Goal: Task Accomplishment & Management: Use online tool/utility

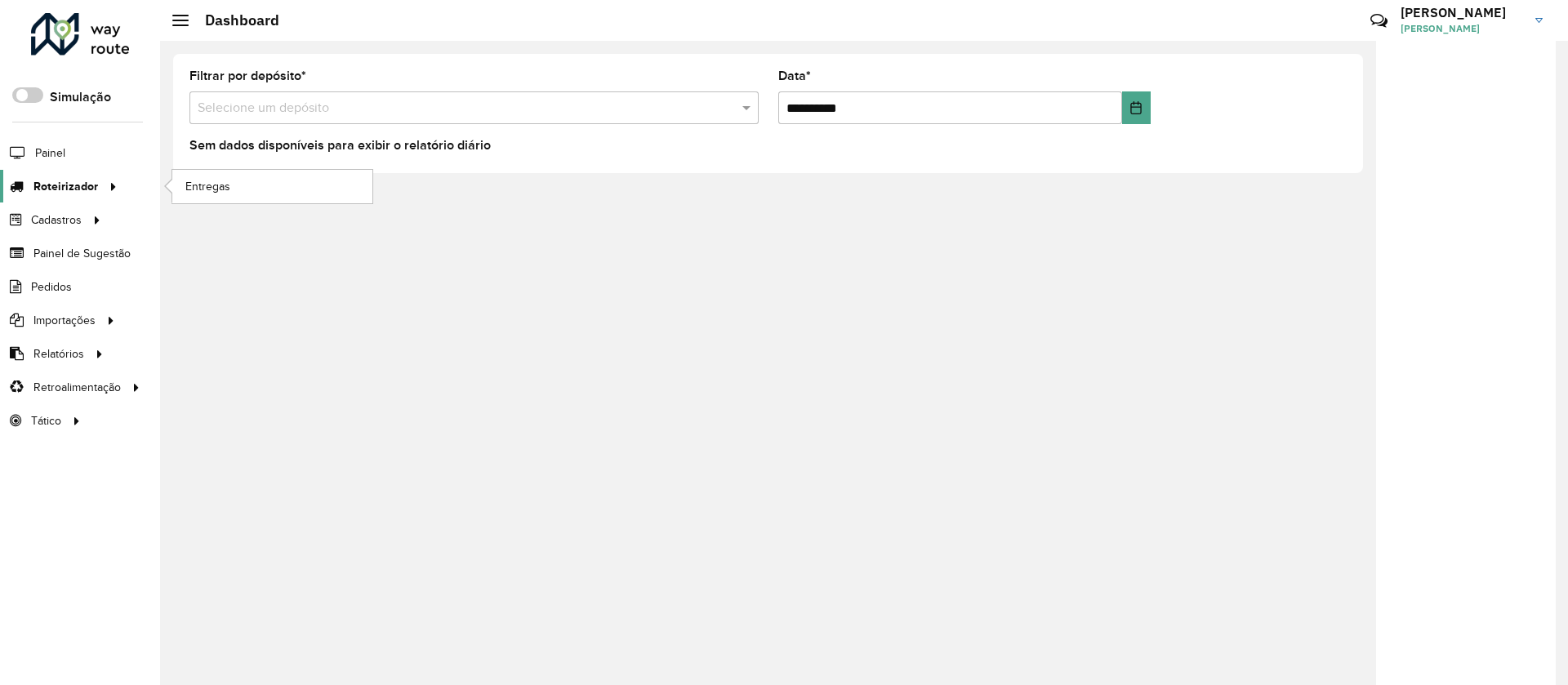
click at [48, 181] on span "Roteirizador" at bounding box center [66, 186] width 64 height 17
click at [251, 192] on link "Entregas" at bounding box center [272, 186] width 200 height 33
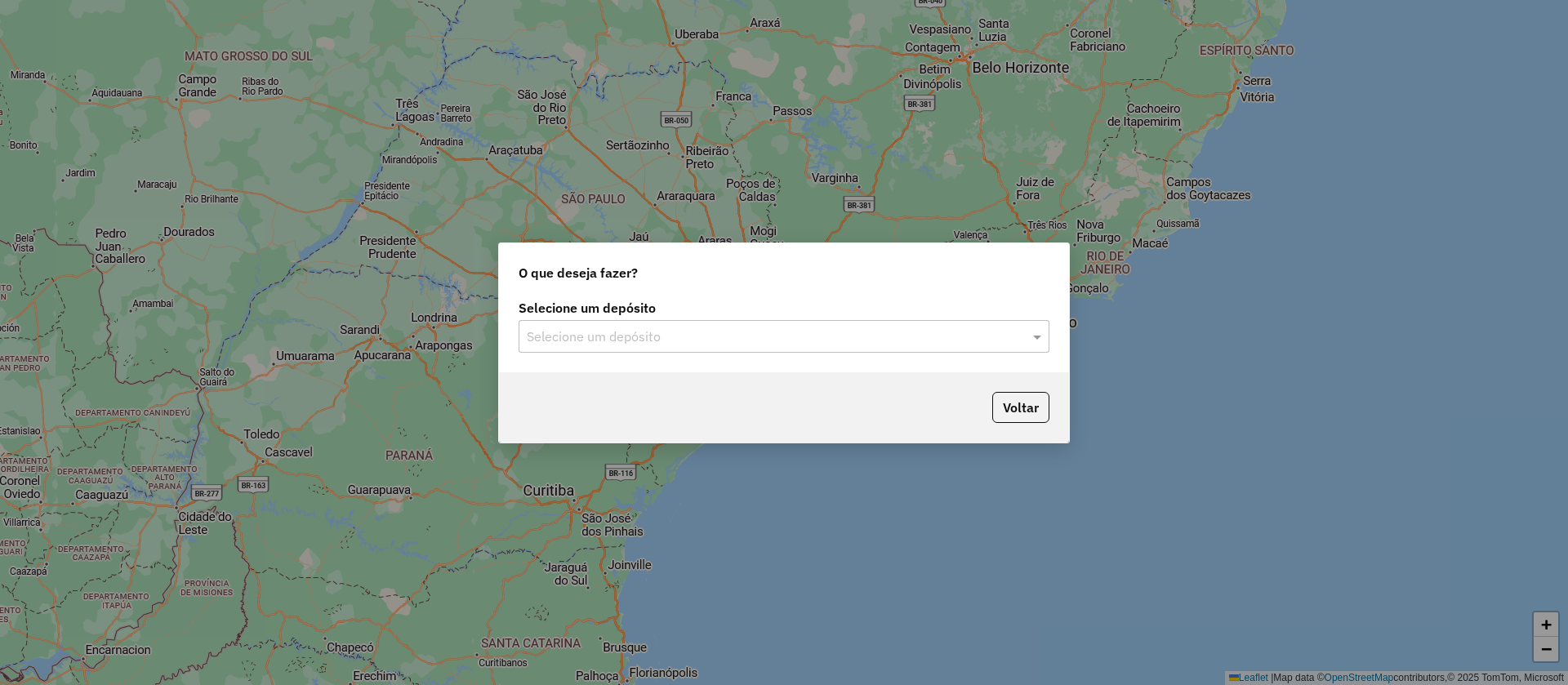
click at [603, 343] on input "text" at bounding box center [768, 338] width 482 height 20
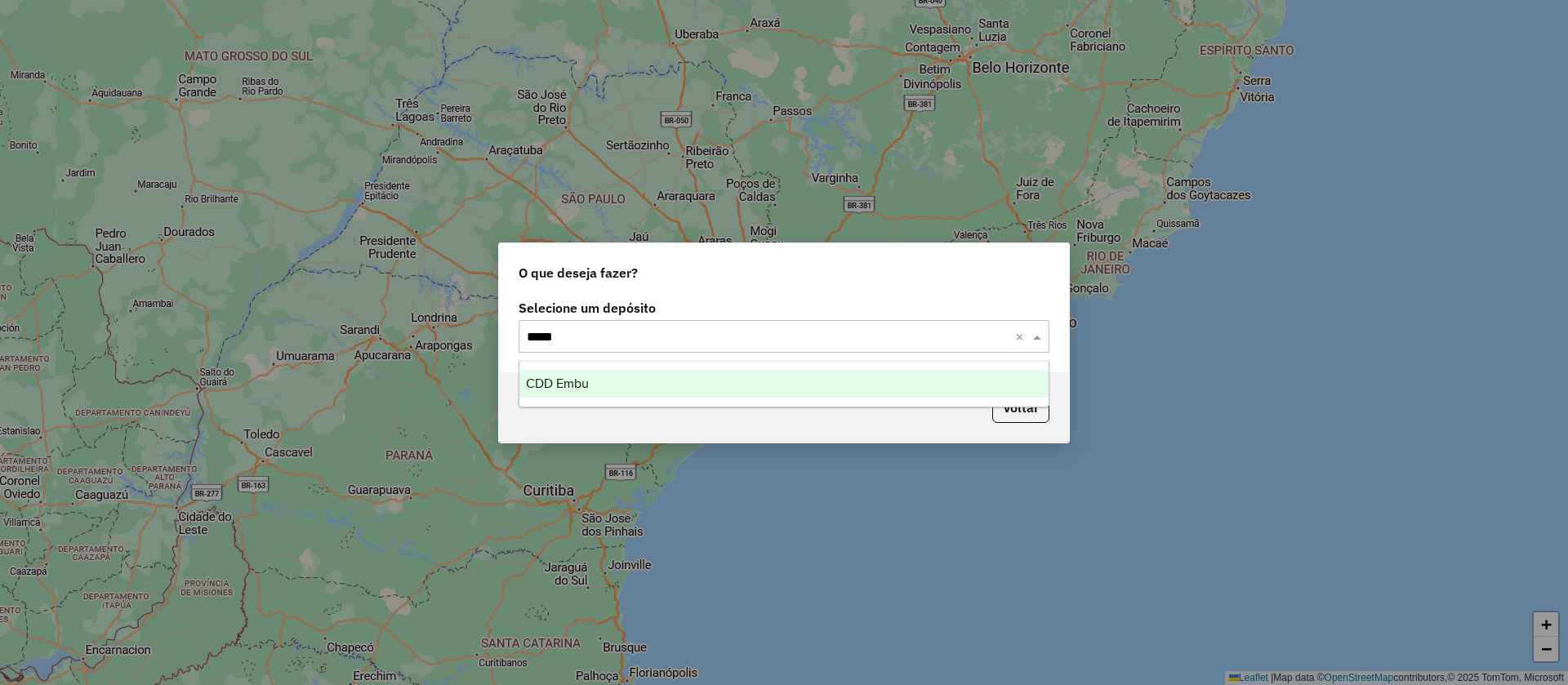
type input "******"
click at [569, 375] on div "CDD Embu" at bounding box center [784, 383] width 529 height 28
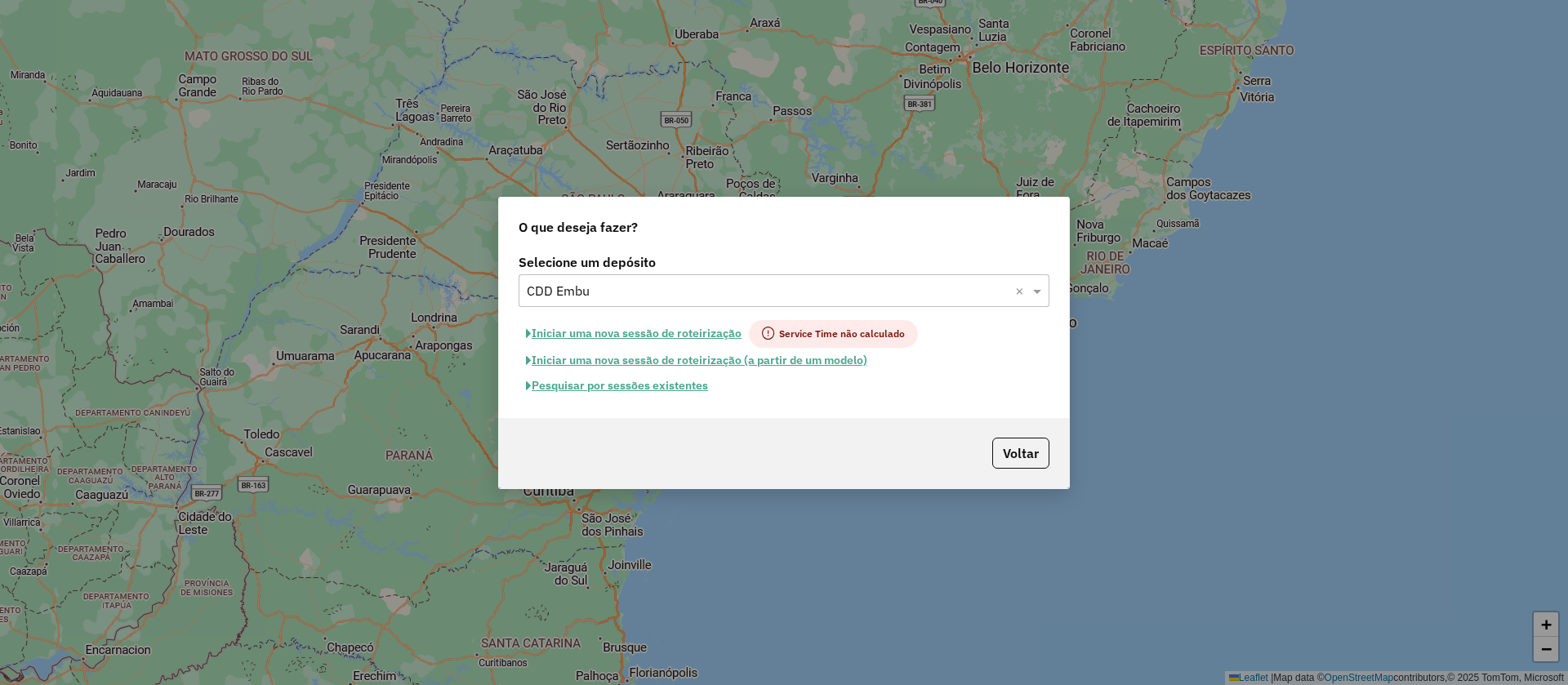
click at [685, 380] on button "Pesquisar por sessões existentes" at bounding box center [616, 386] width 197 height 25
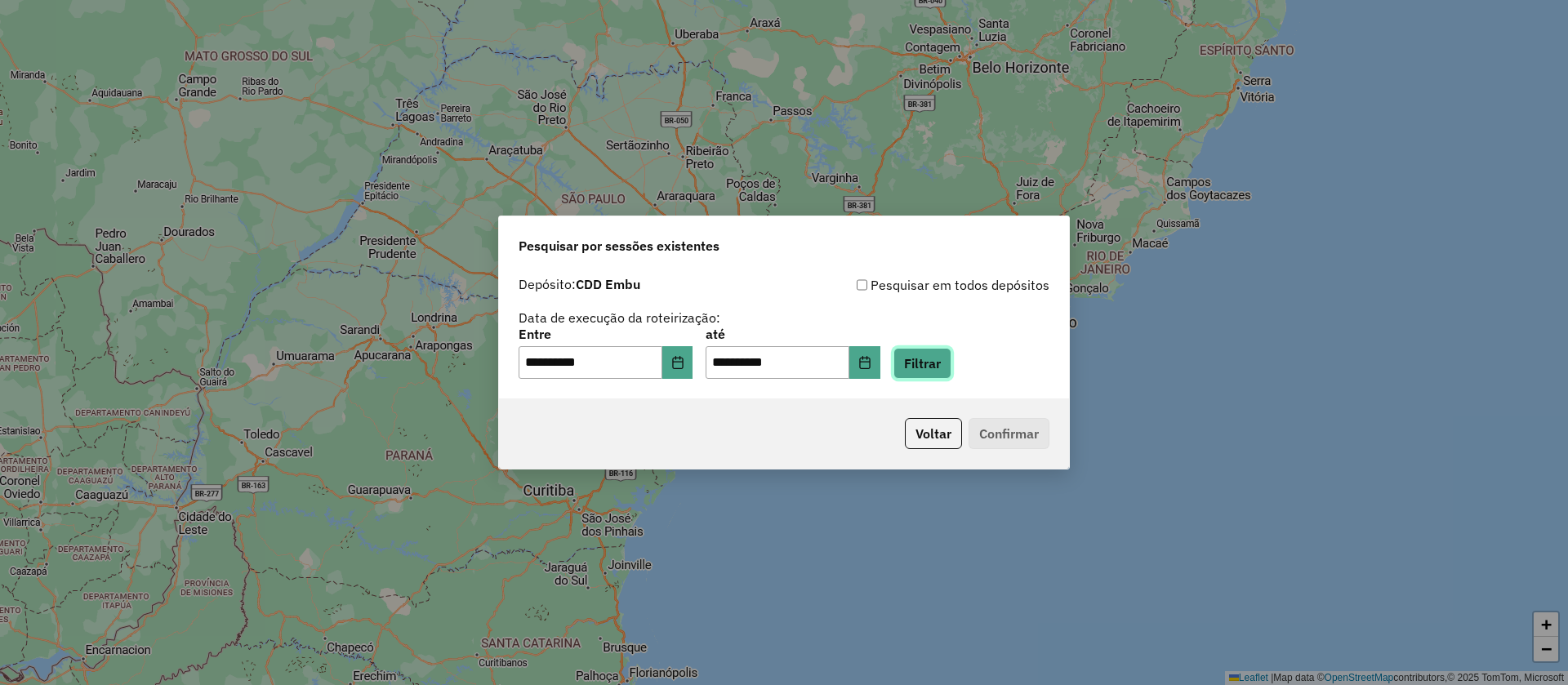
click at [951, 370] on button "Filtrar" at bounding box center [922, 363] width 58 height 31
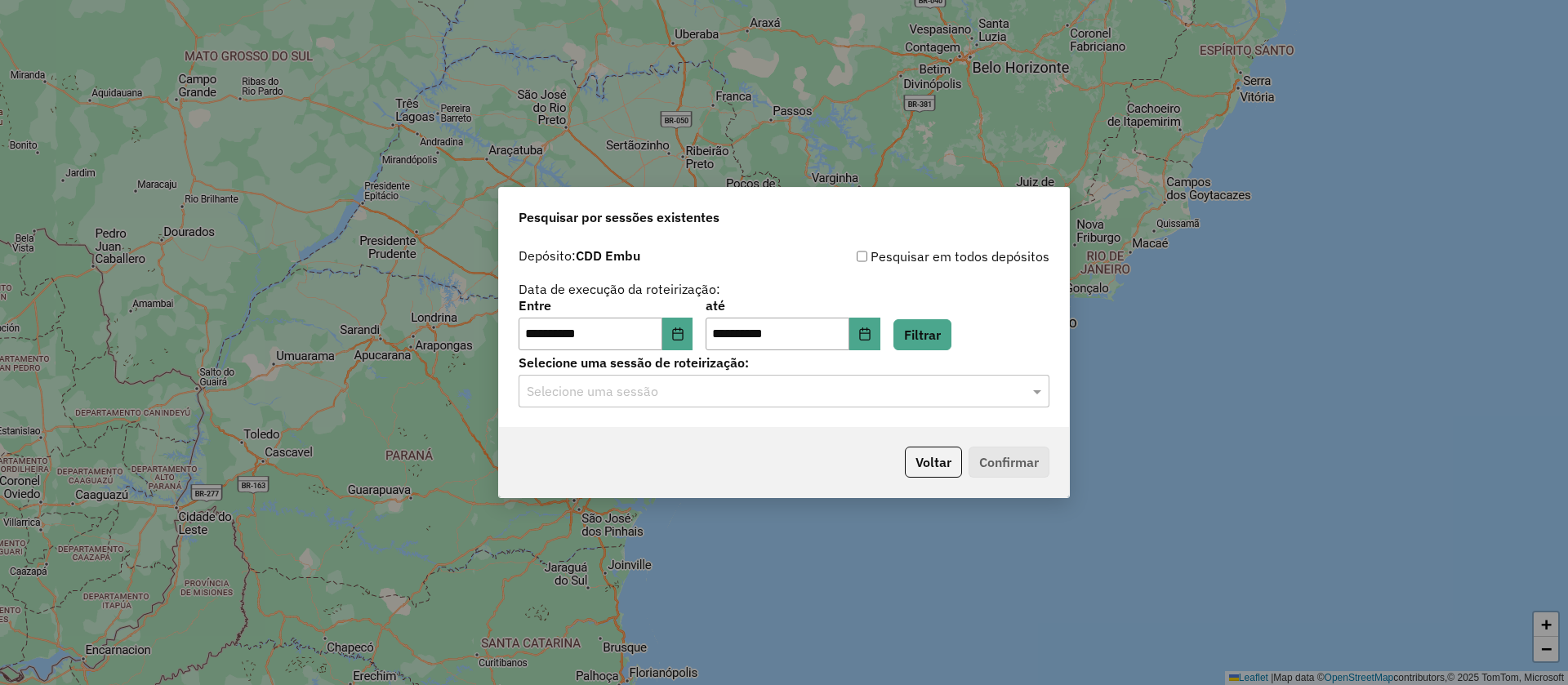
click at [586, 388] on input "text" at bounding box center [768, 392] width 482 height 20
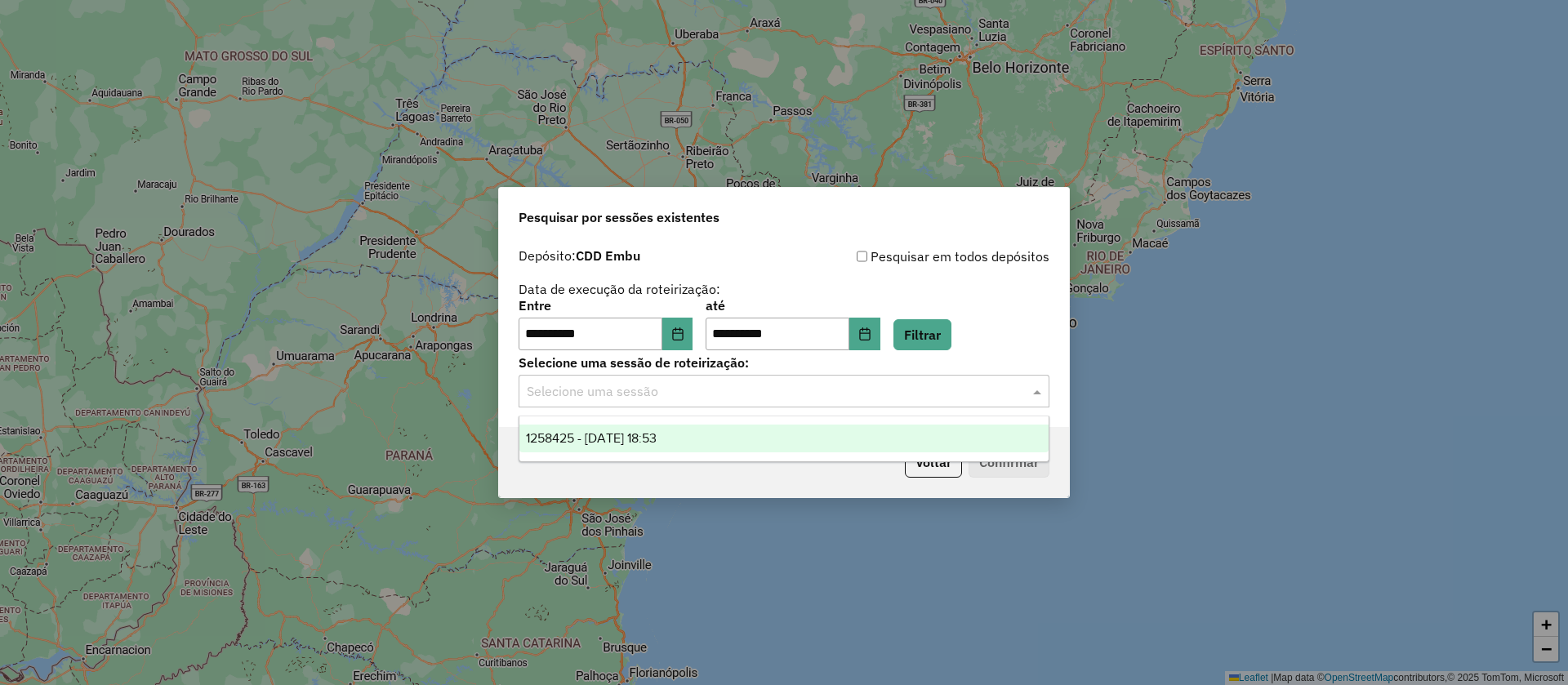
click at [612, 445] on div "1258425 - 03/09/2025 18:53" at bounding box center [784, 438] width 529 height 28
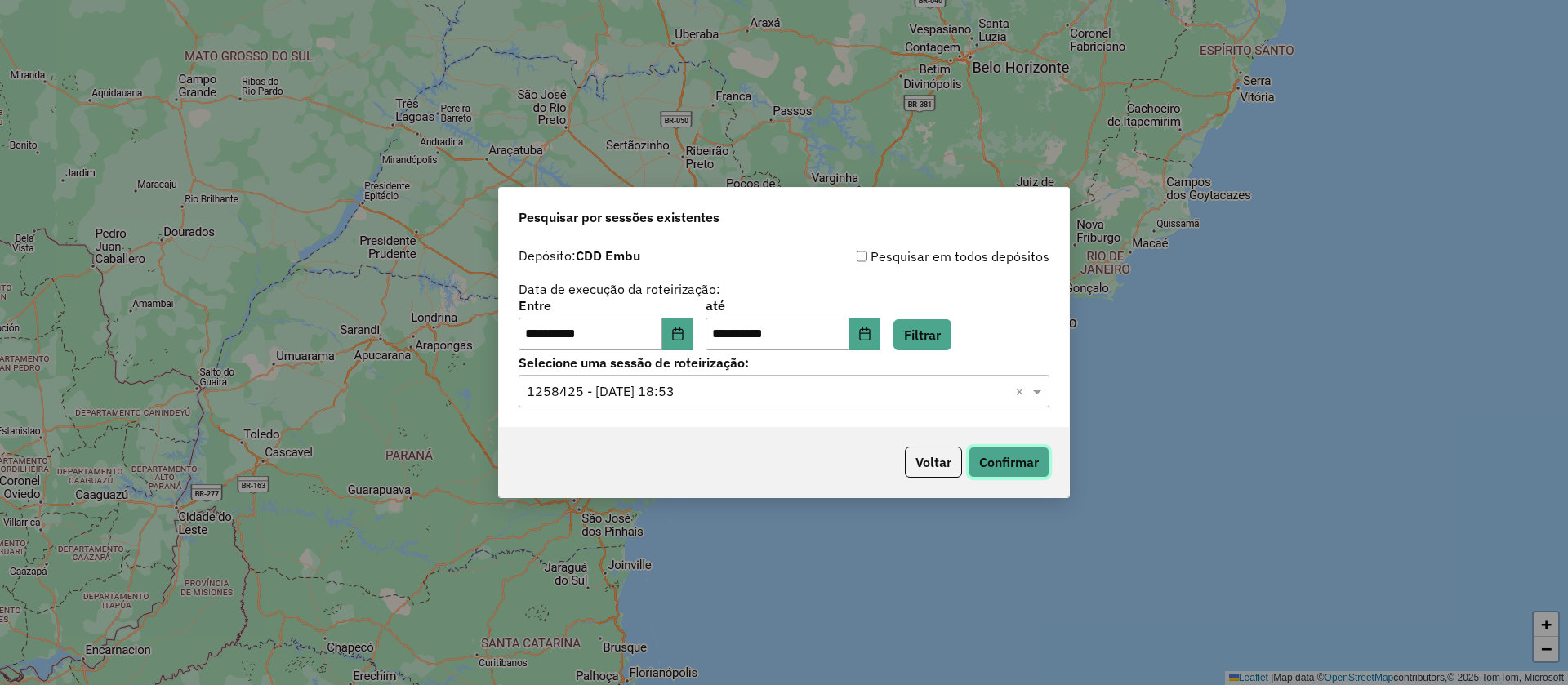
click at [1011, 463] on button "Confirmar" at bounding box center [1009, 462] width 81 height 31
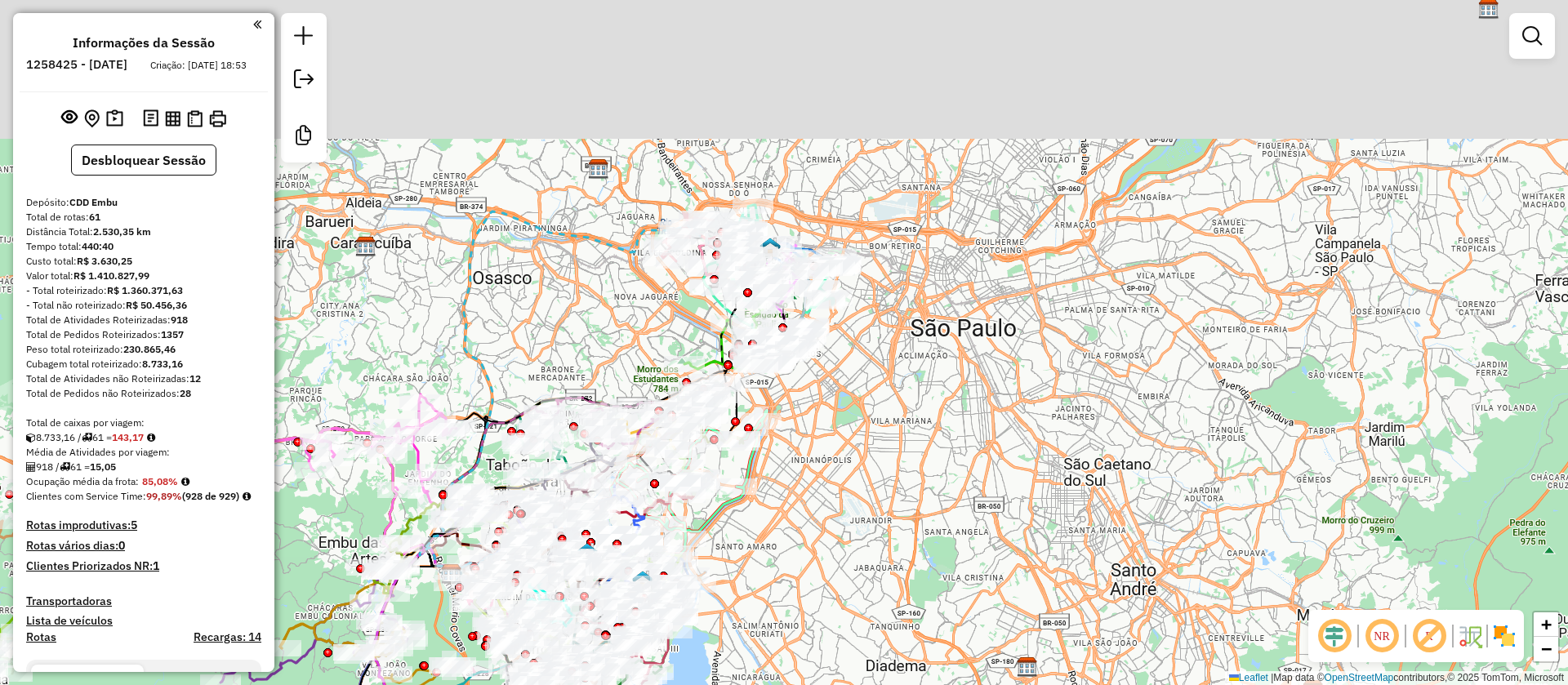
drag, startPoint x: 810, startPoint y: 241, endPoint x: 863, endPoint y: 432, distance: 198.2
click at [898, 453] on div "Janela de atendimento Grade de atendimento Capacidade Transportadoras Veículos …" at bounding box center [784, 342] width 1568 height 685
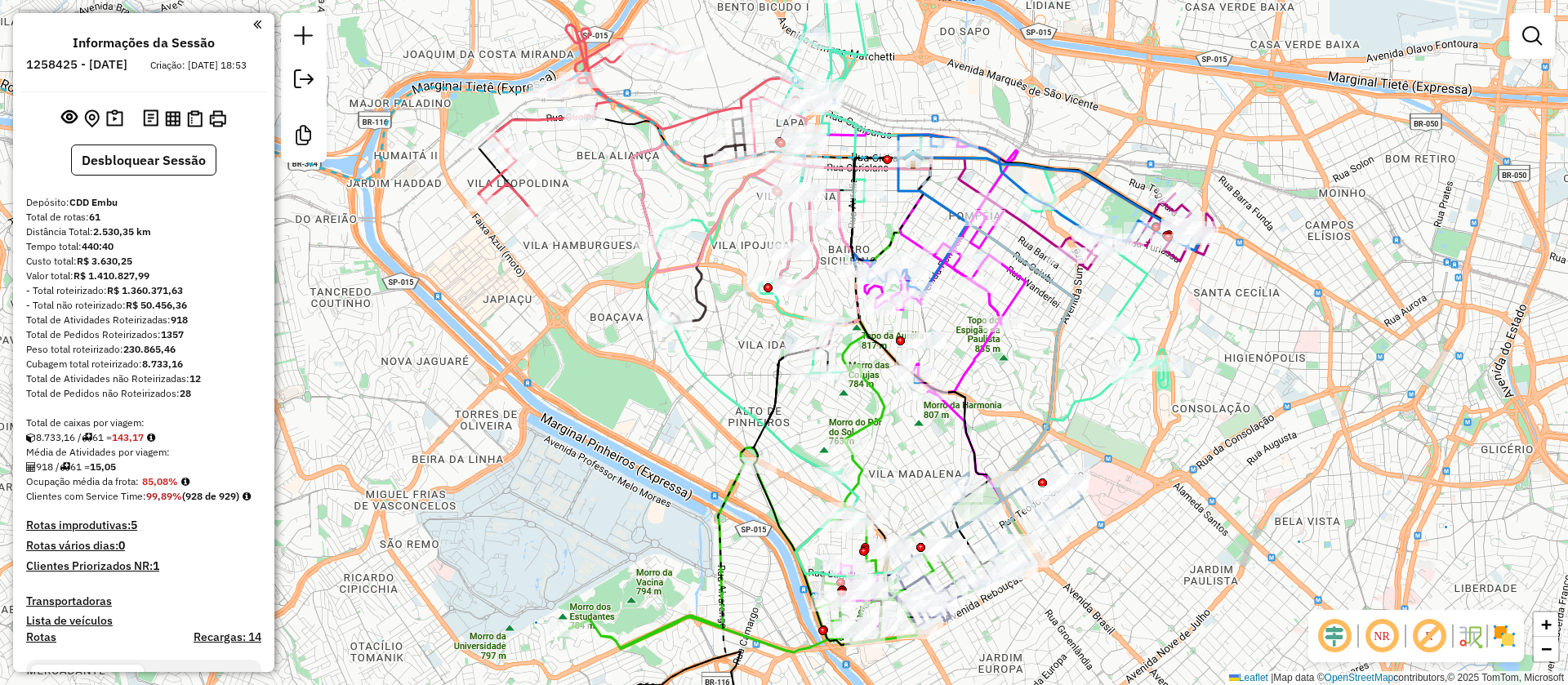
click at [537, 117] on icon at bounding box center [582, 127] width 208 height 176
select select "**********"
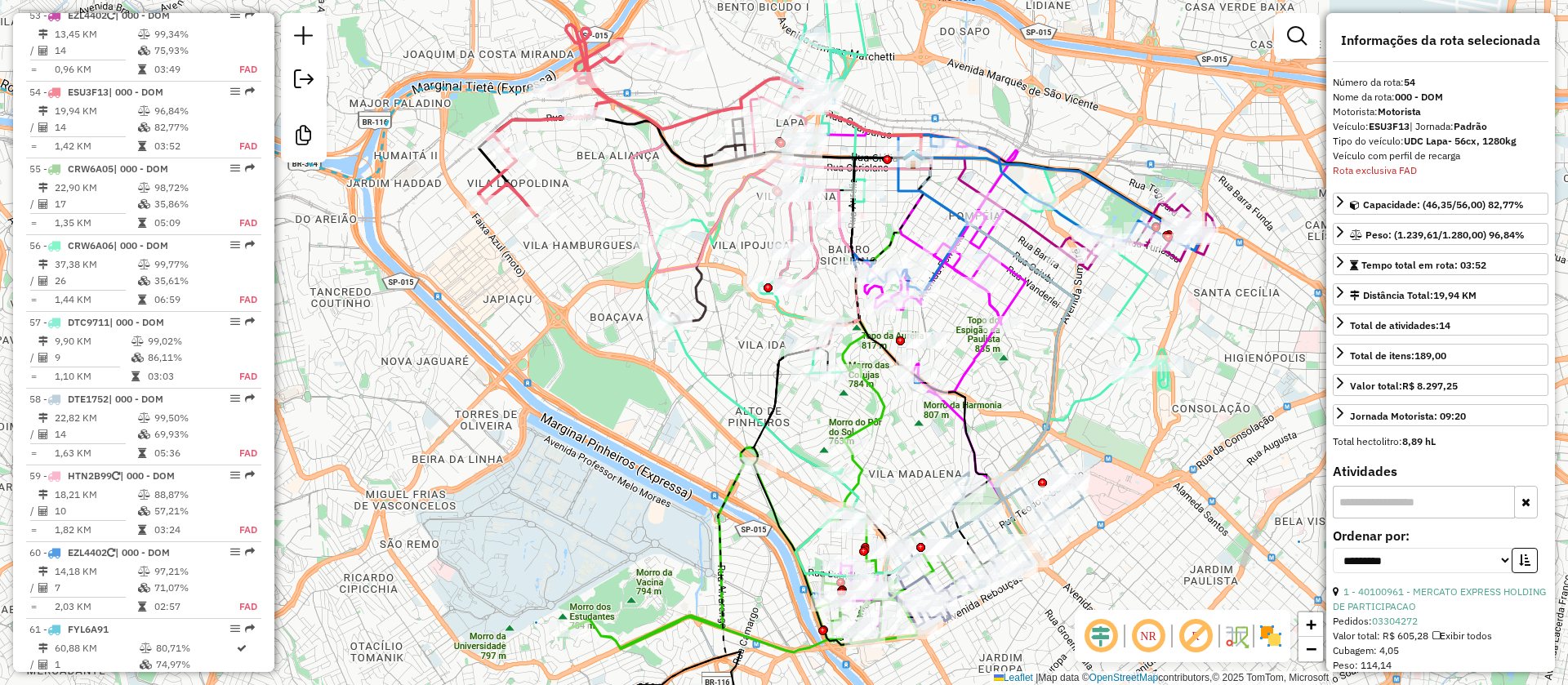
scroll to position [5799, 0]
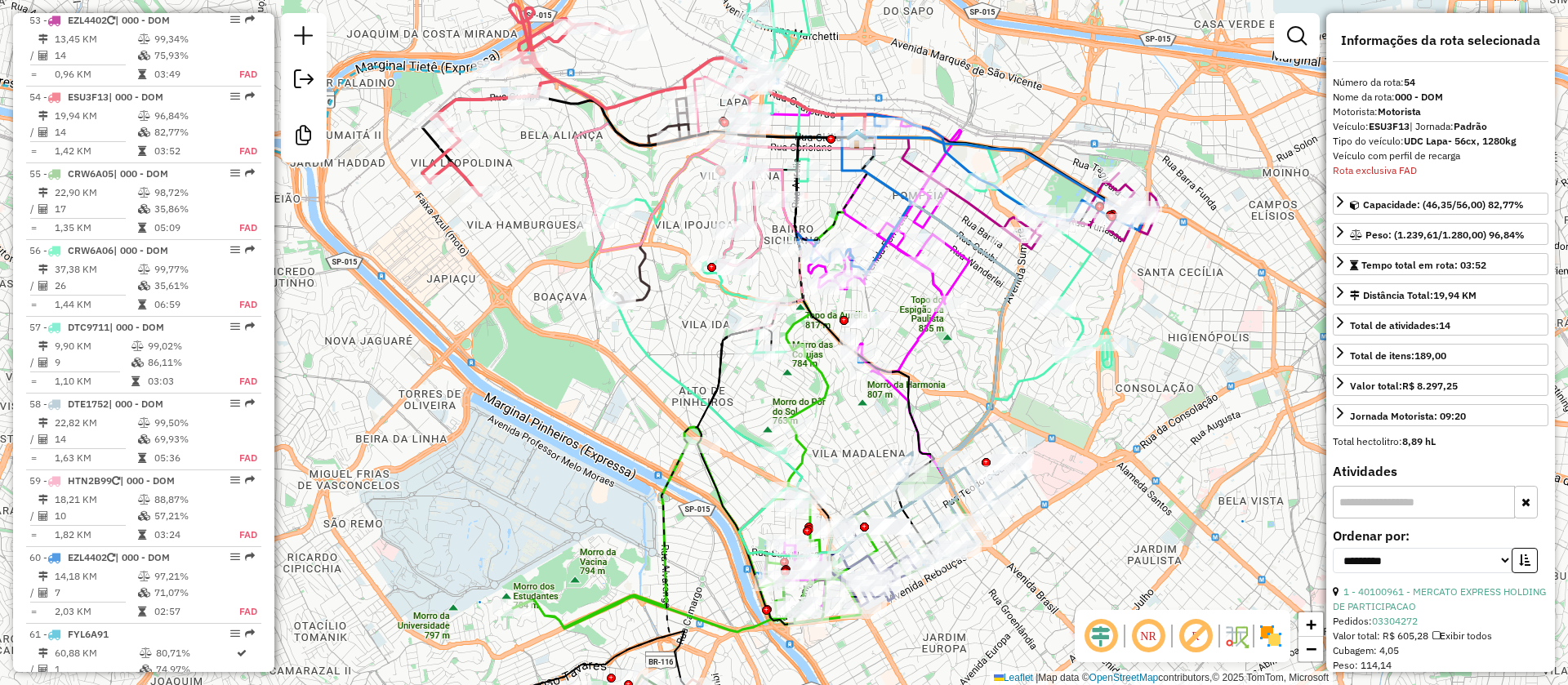
drag, startPoint x: 1032, startPoint y: 379, endPoint x: 1015, endPoint y: 366, distance: 21.4
click at [1013, 367] on icon at bounding box center [850, 264] width 521 height 587
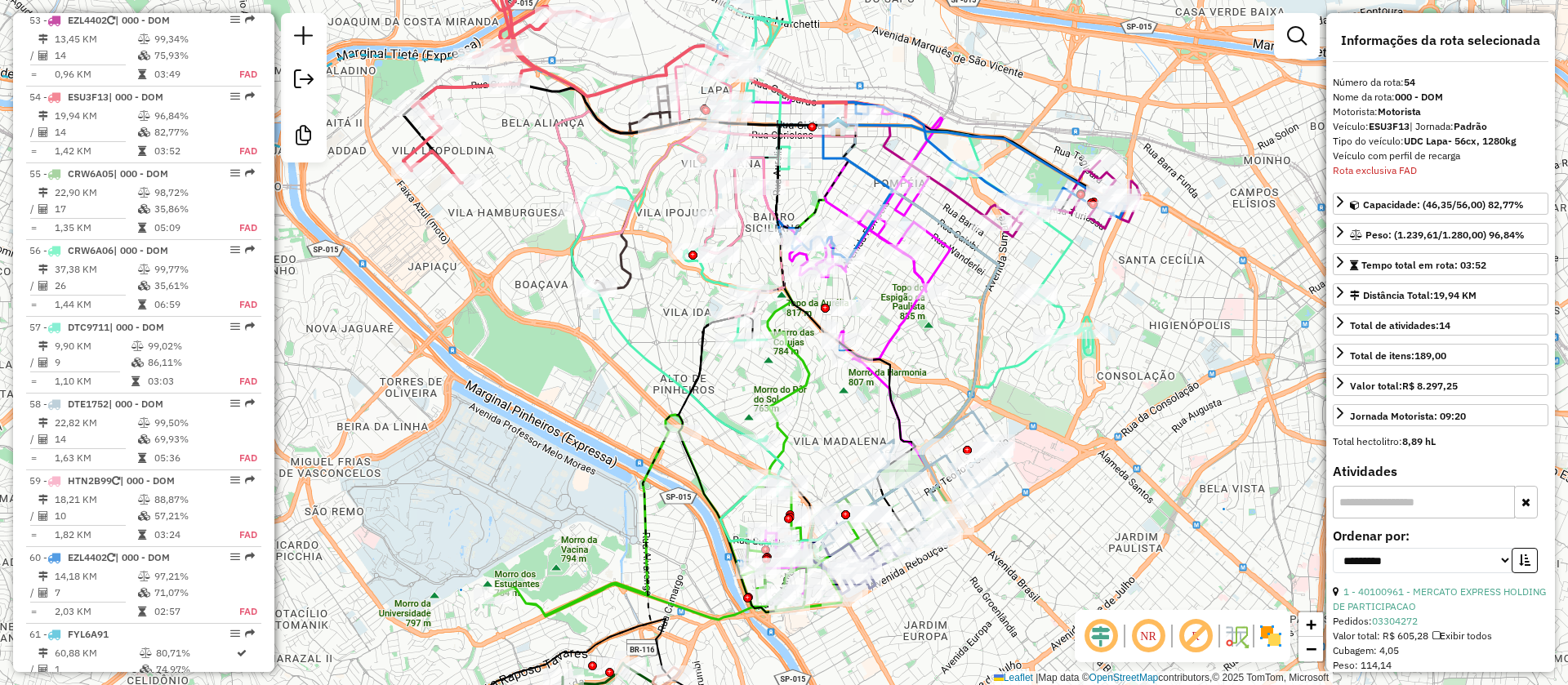
click at [1202, 630] on em at bounding box center [1196, 636] width 39 height 39
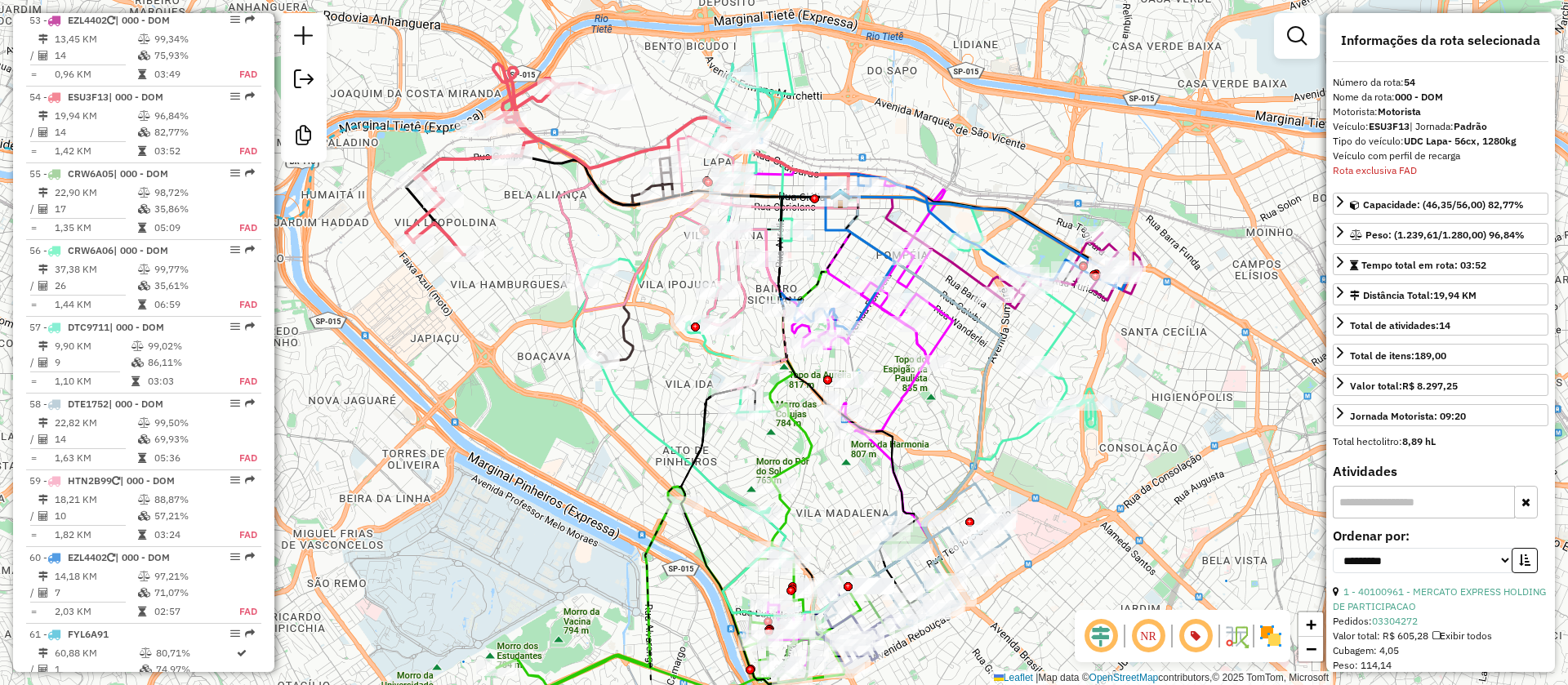
drag, startPoint x: 962, startPoint y: 404, endPoint x: 967, endPoint y: 468, distance: 64.2
click at [967, 468] on div "Janela de atendimento Grade de atendimento Capacidade Transportadoras Veículos …" at bounding box center [784, 342] width 1568 height 685
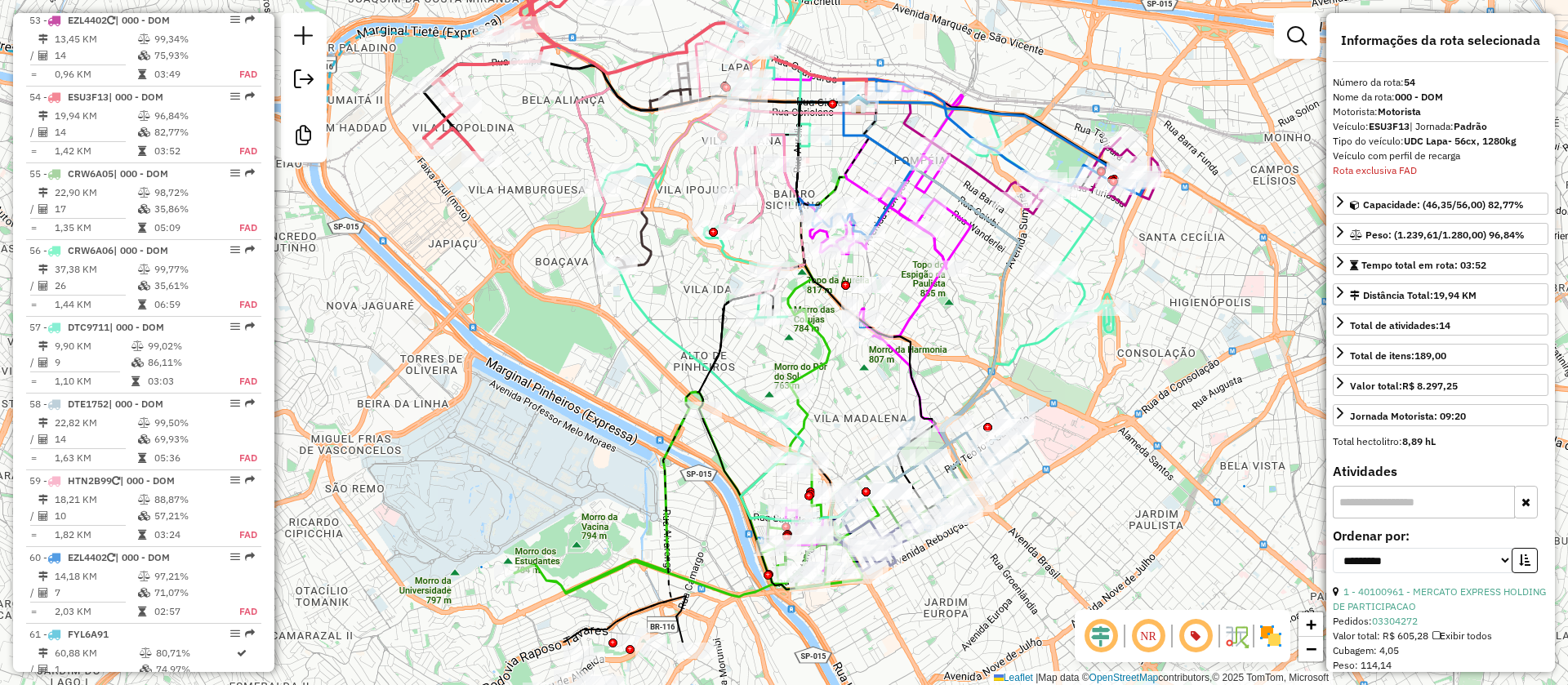
drag, startPoint x: 531, startPoint y: 285, endPoint x: 533, endPoint y: 164, distance: 121.0
click at [534, 192] on div "Janela de atendimento Grade de atendimento Capacidade Transportadoras Veículos …" at bounding box center [784, 342] width 1568 height 685
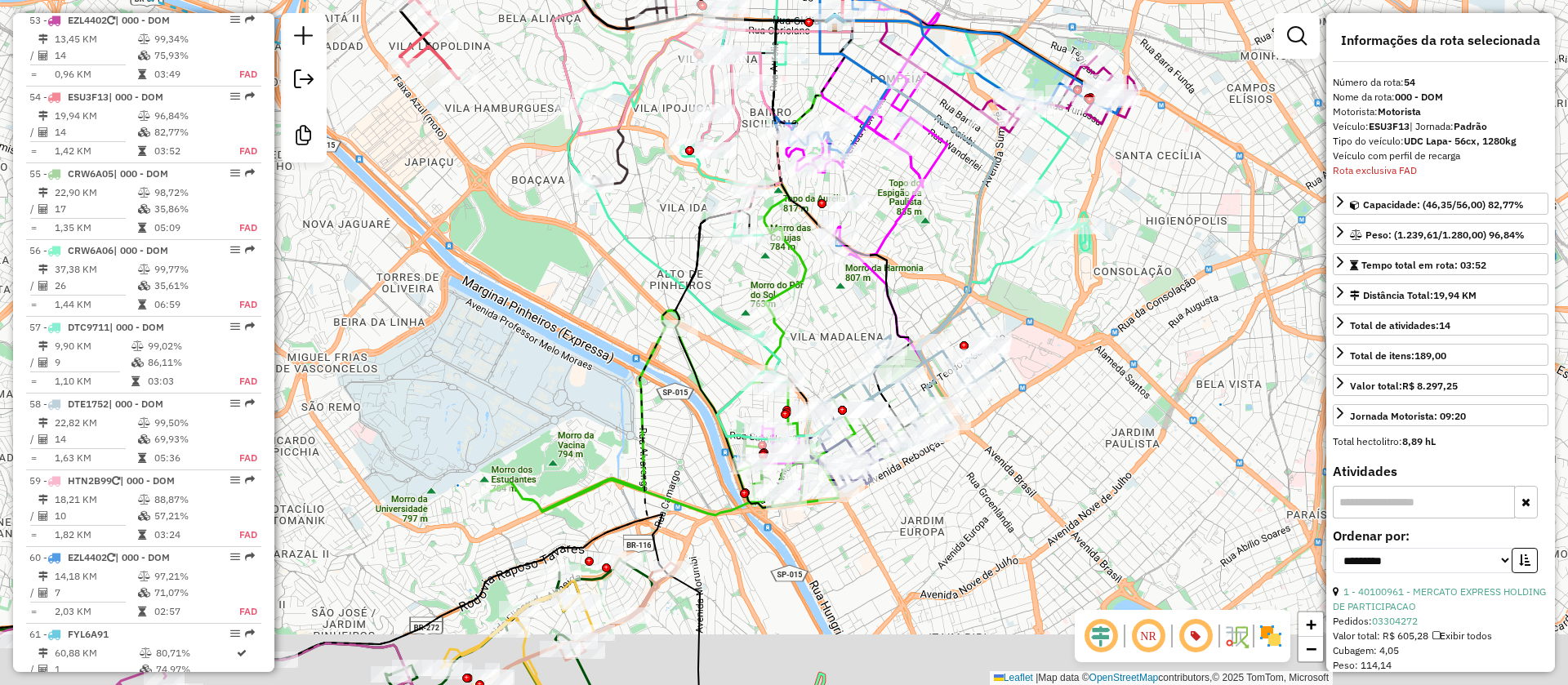
drag, startPoint x: 1085, startPoint y: 397, endPoint x: 1020, endPoint y: 251, distance: 159.8
click at [1027, 264] on div "Janela de atendimento Grade de atendimento Capacidade Transportadoras Veículos …" at bounding box center [784, 342] width 1568 height 685
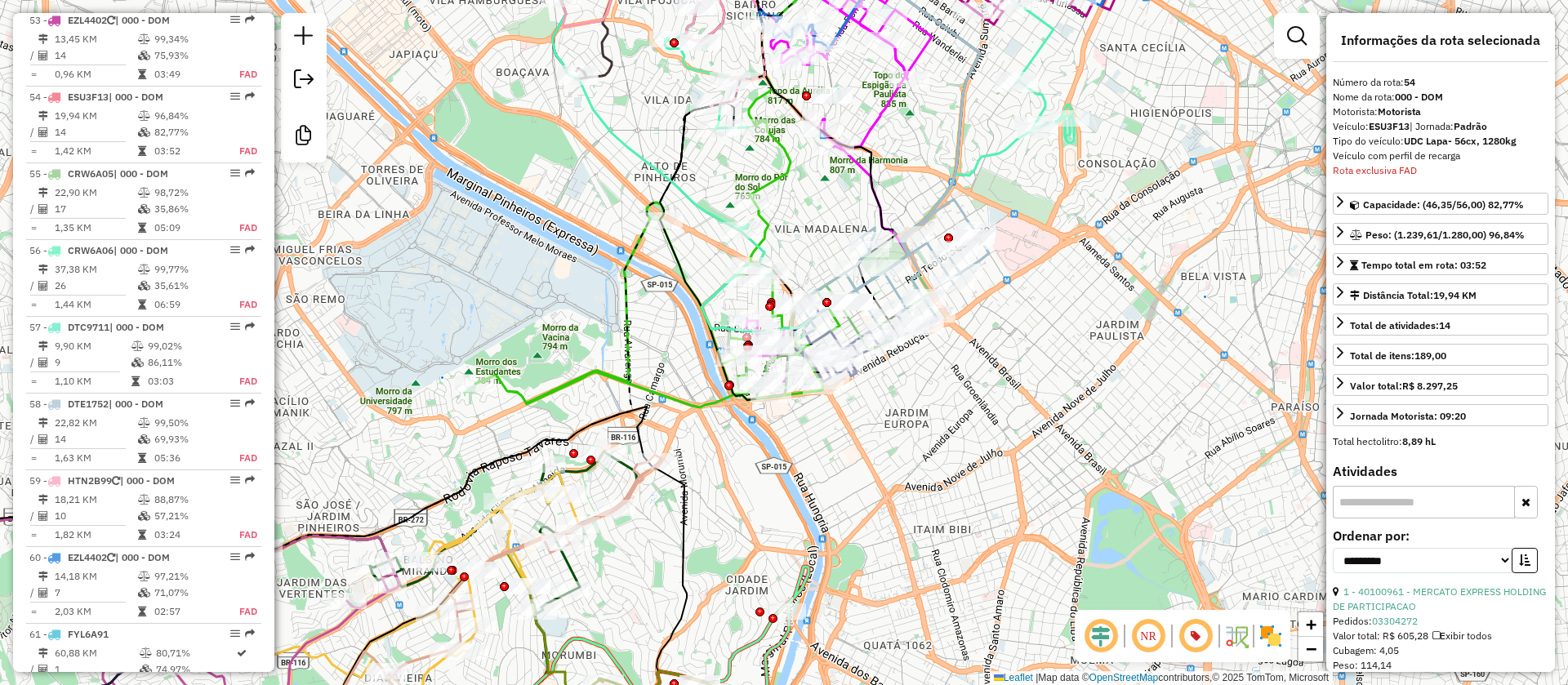
drag, startPoint x: 890, startPoint y: 409, endPoint x: 936, endPoint y: 444, distance: 57.8
click at [936, 444] on div "Janela de atendimento Grade de atendimento Capacidade Transportadoras Veículos …" at bounding box center [784, 342] width 1568 height 685
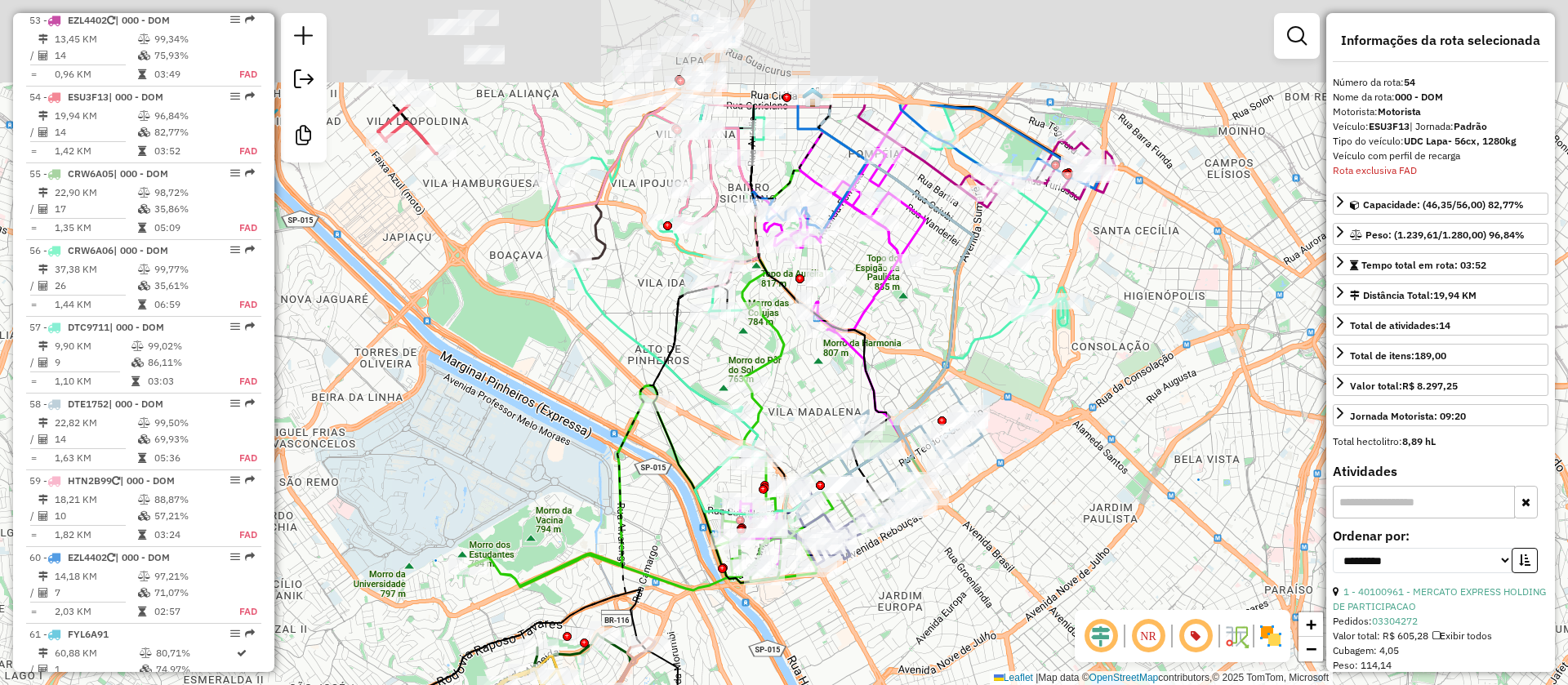
drag, startPoint x: 991, startPoint y: 458, endPoint x: 977, endPoint y: 600, distance: 142.7
click at [977, 600] on div "Janela de atendimento Grade de atendimento Capacidade Transportadoras Veículos …" at bounding box center [784, 342] width 1568 height 685
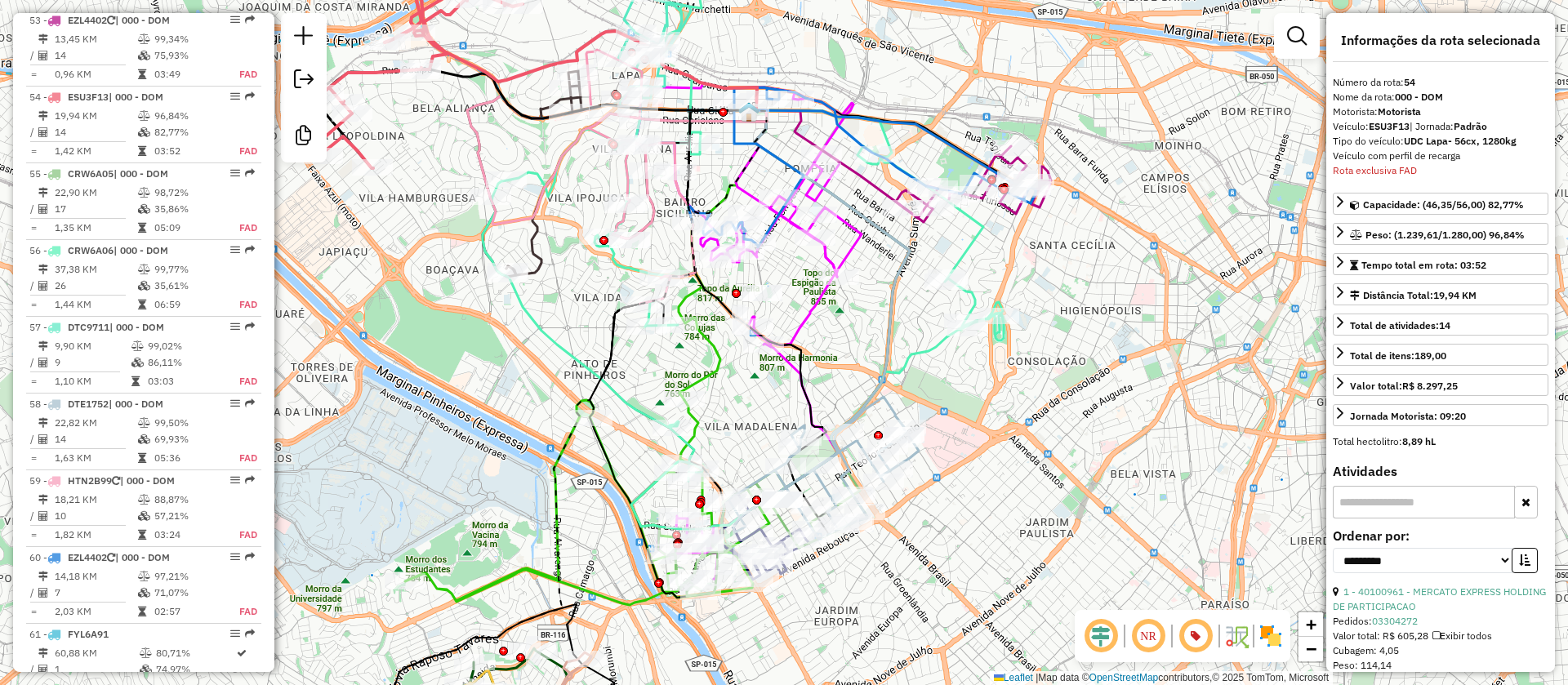
drag, startPoint x: 1044, startPoint y: 447, endPoint x: 1025, endPoint y: 420, distance: 33.0
click at [1030, 431] on div "Janela de atendimento Grade de atendimento Capacidade Transportadoras Veículos …" at bounding box center [784, 342] width 1568 height 685
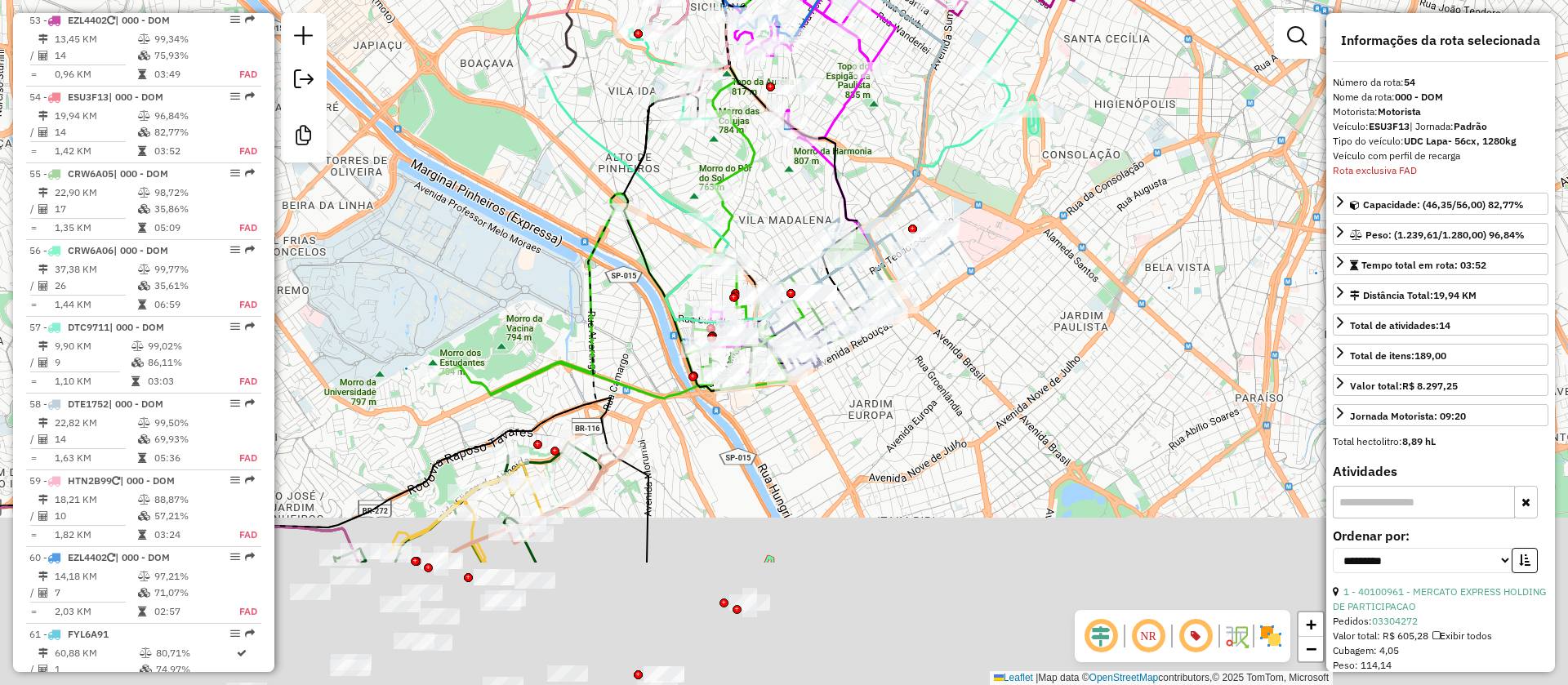
drag, startPoint x: 1055, startPoint y: 253, endPoint x: 1050, endPoint y: 240, distance: 13.9
click at [1053, 243] on div "Janela de atendimento Grade de atendimento Capacidade Transportadoras Veículos …" at bounding box center [784, 342] width 1568 height 685
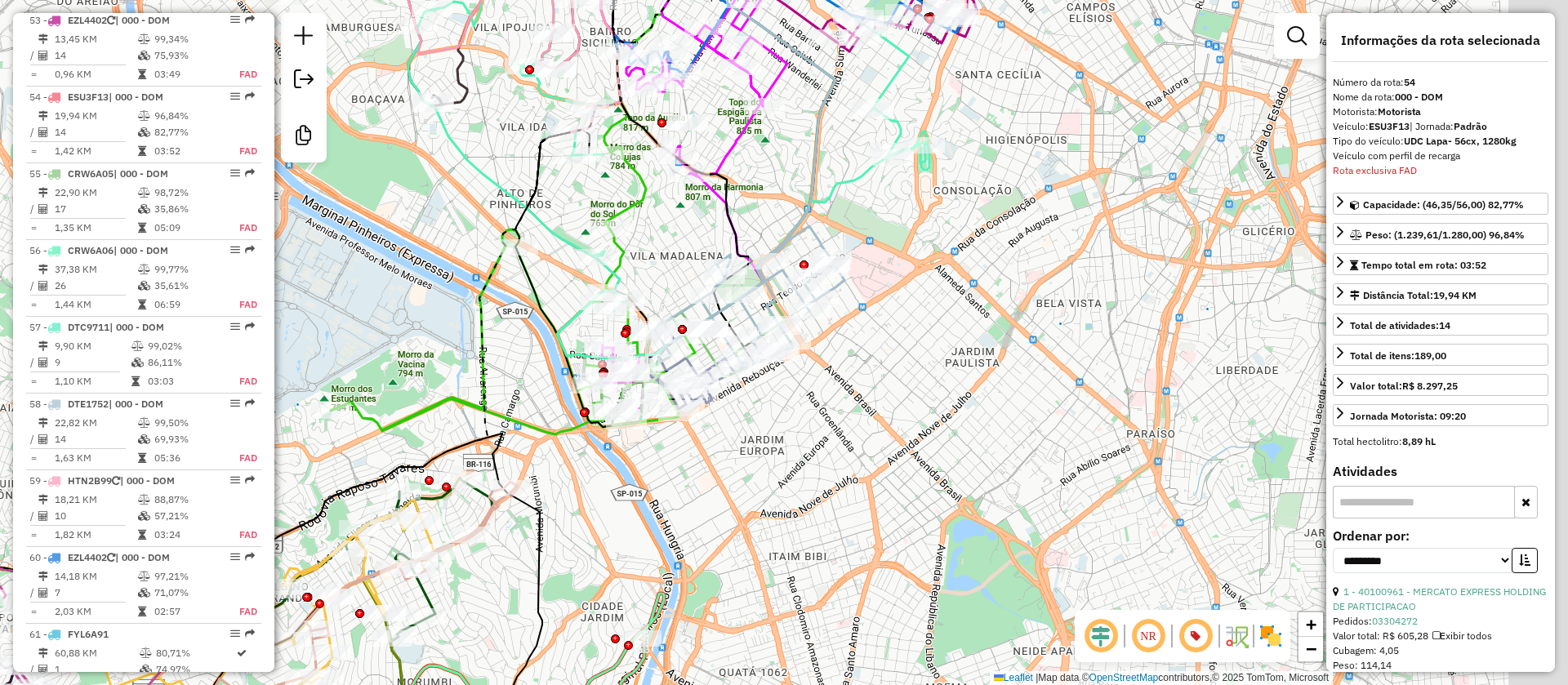
drag, startPoint x: 933, startPoint y: 373, endPoint x: 853, endPoint y: 383, distance: 80.6
click at [871, 396] on div "Janela de atendimento Grade de atendimento Capacidade Transportadoras Veículos …" at bounding box center [784, 342] width 1568 height 685
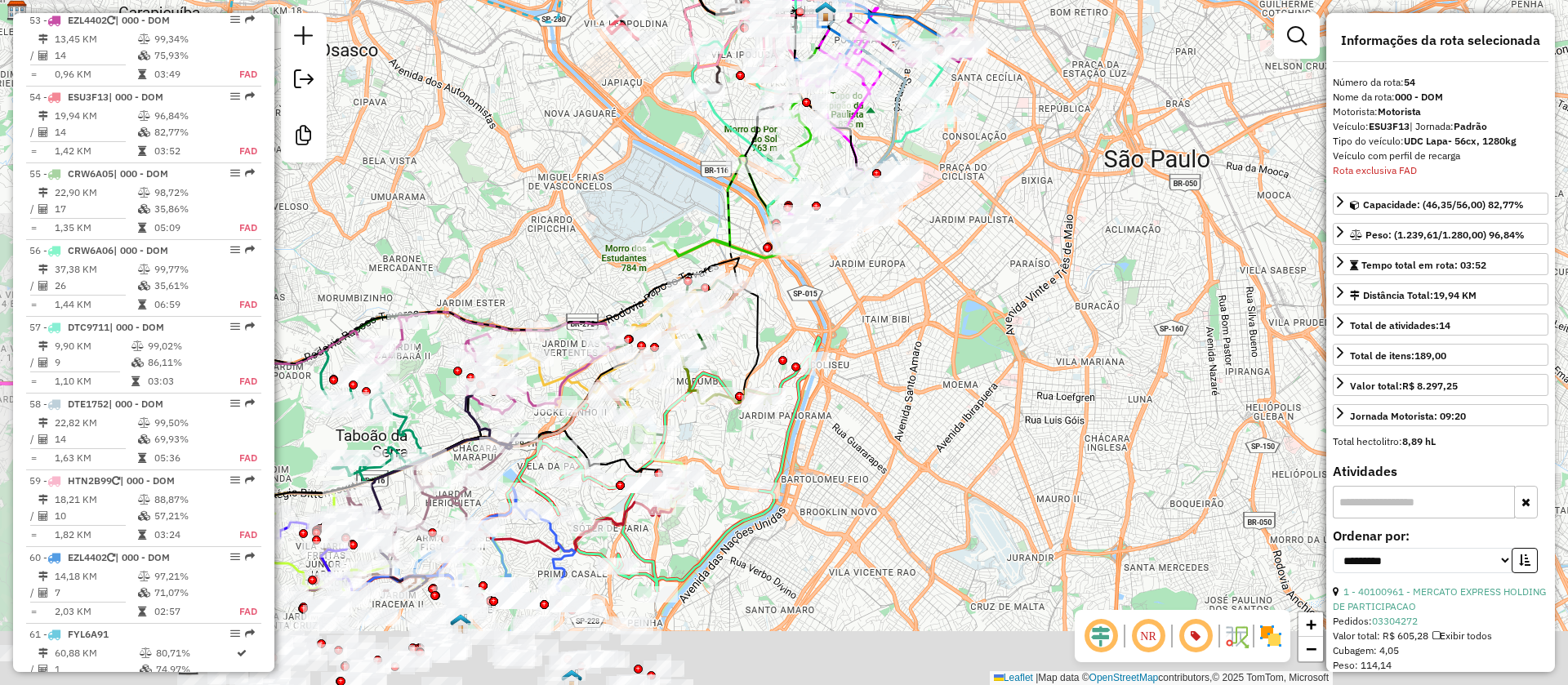
drag, startPoint x: 926, startPoint y: 334, endPoint x: 971, endPoint y: 247, distance: 97.9
click at [971, 247] on div "Janela de atendimento Grade de atendimento Capacidade Transportadoras Veículos …" at bounding box center [784, 342] width 1568 height 685
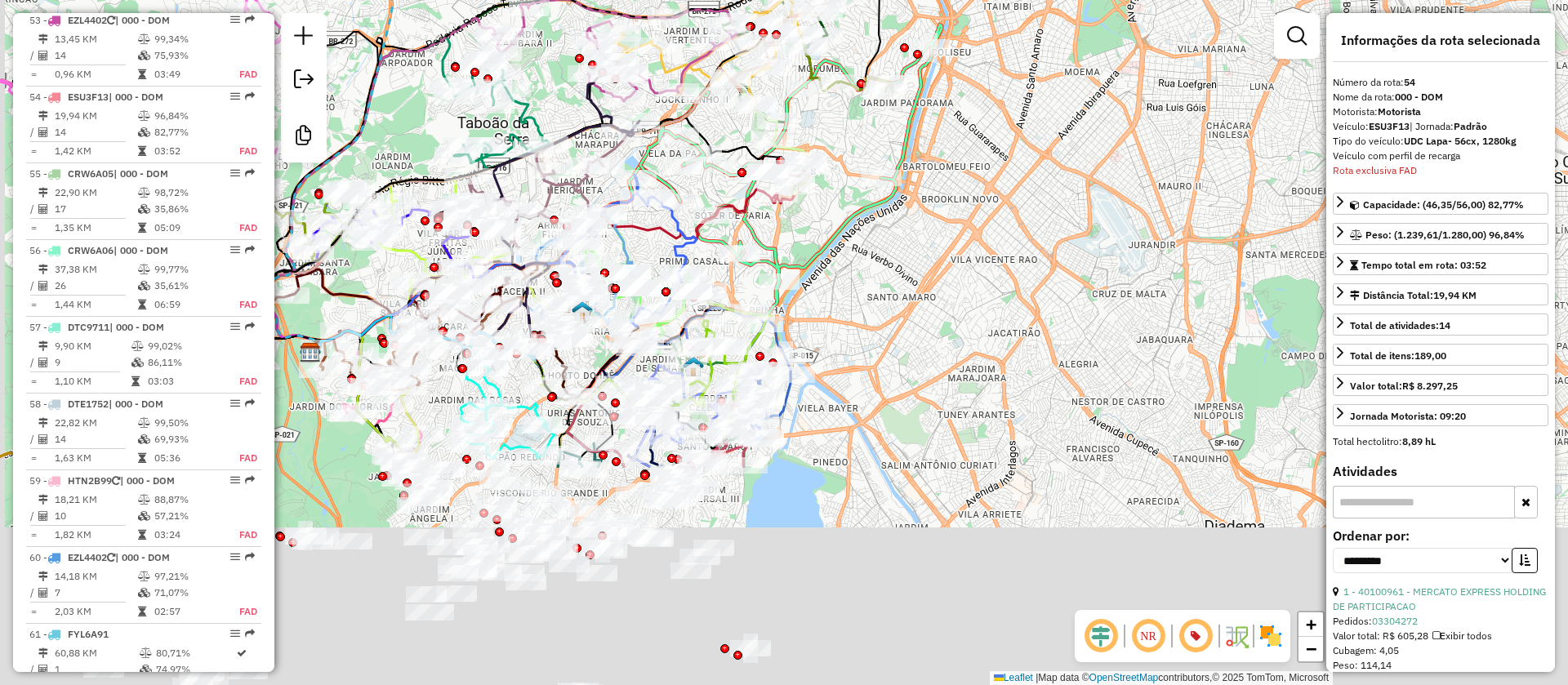
drag, startPoint x: 1020, startPoint y: 92, endPoint x: 855, endPoint y: 271, distance: 243.4
click at [1022, 40] on div "Janela de atendimento Grade de atendimento Capacidade Transportadoras Veículos …" at bounding box center [784, 342] width 1568 height 685
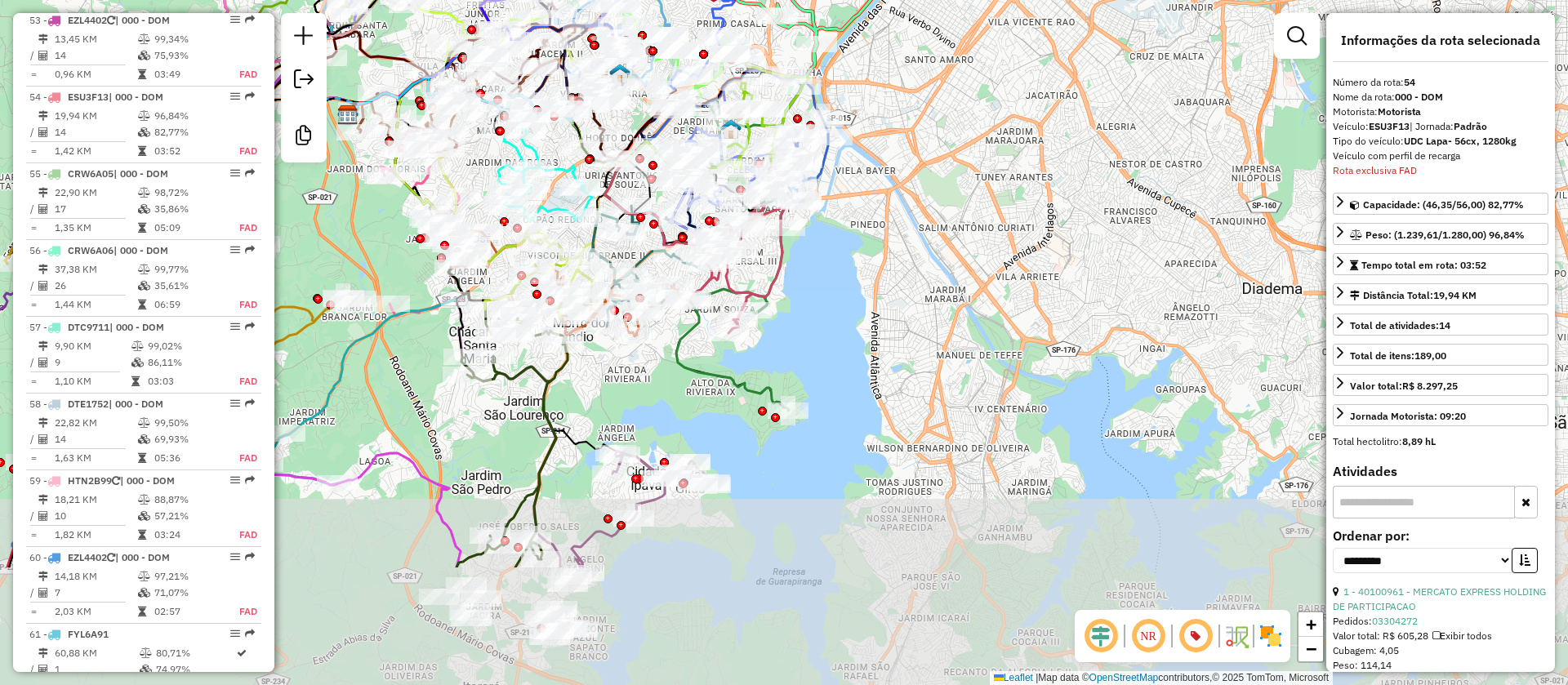
drag, startPoint x: 890, startPoint y: 451, endPoint x: 909, endPoint y: 269, distance: 183.0
click at [909, 284] on div "Janela de atendimento Grade de atendimento Capacidade Transportadoras Veículos …" at bounding box center [784, 342] width 1568 height 685
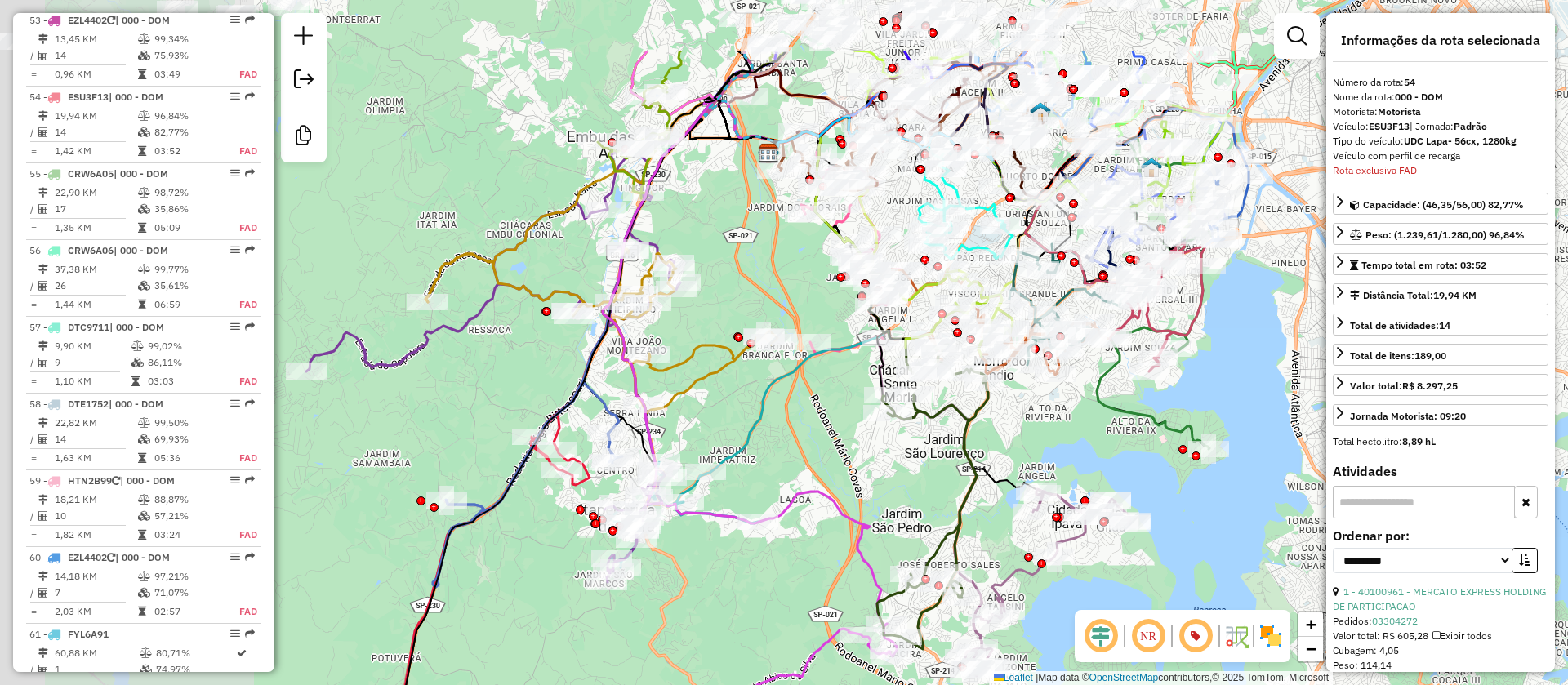
drag, startPoint x: 929, startPoint y: 389, endPoint x: 1173, endPoint y: 396, distance: 244.1
click at [1322, 410] on div "Janela de atendimento Grade de atendimento Capacidade Transportadoras Veículos …" at bounding box center [784, 342] width 1568 height 685
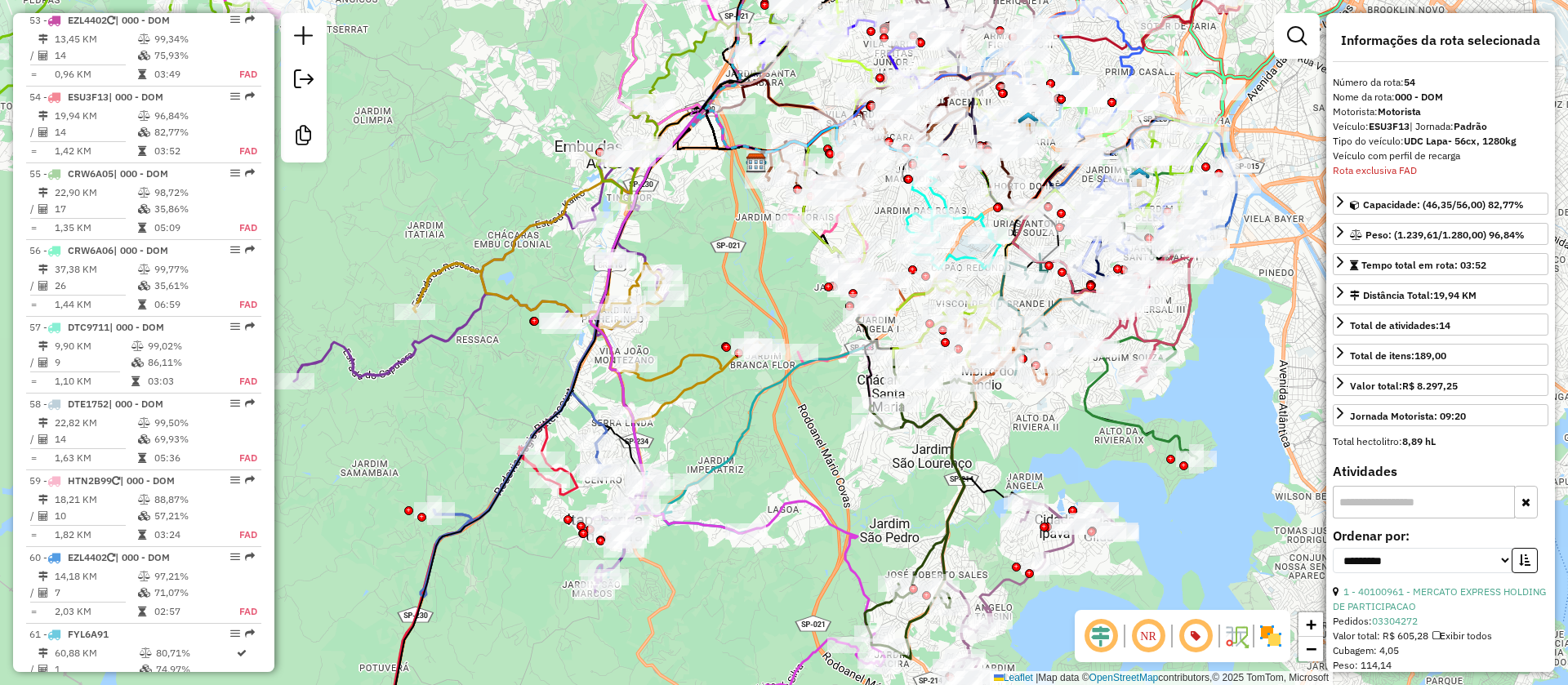
drag, startPoint x: 833, startPoint y: 486, endPoint x: 808, endPoint y: 477, distance: 26.6
click at [799, 518] on div "Janela de atendimento Grade de atendimento Capacidade Transportadoras Veículos …" at bounding box center [784, 342] width 1568 height 685
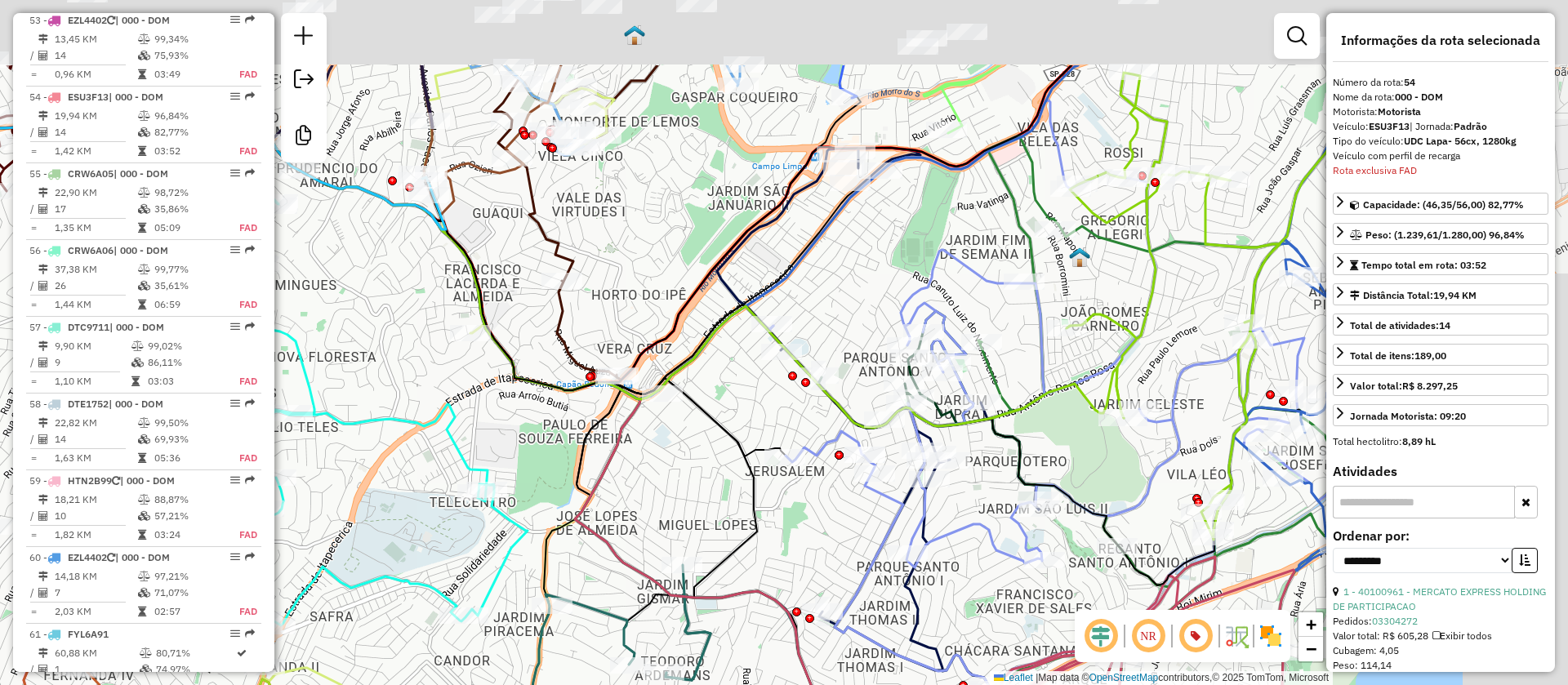
drag, startPoint x: 943, startPoint y: 439, endPoint x: 813, endPoint y: 529, distance: 158.1
click at [813, 529] on div "Janela de atendimento Grade de atendimento Capacidade Transportadoras Veículos …" at bounding box center [784, 342] width 1568 height 685
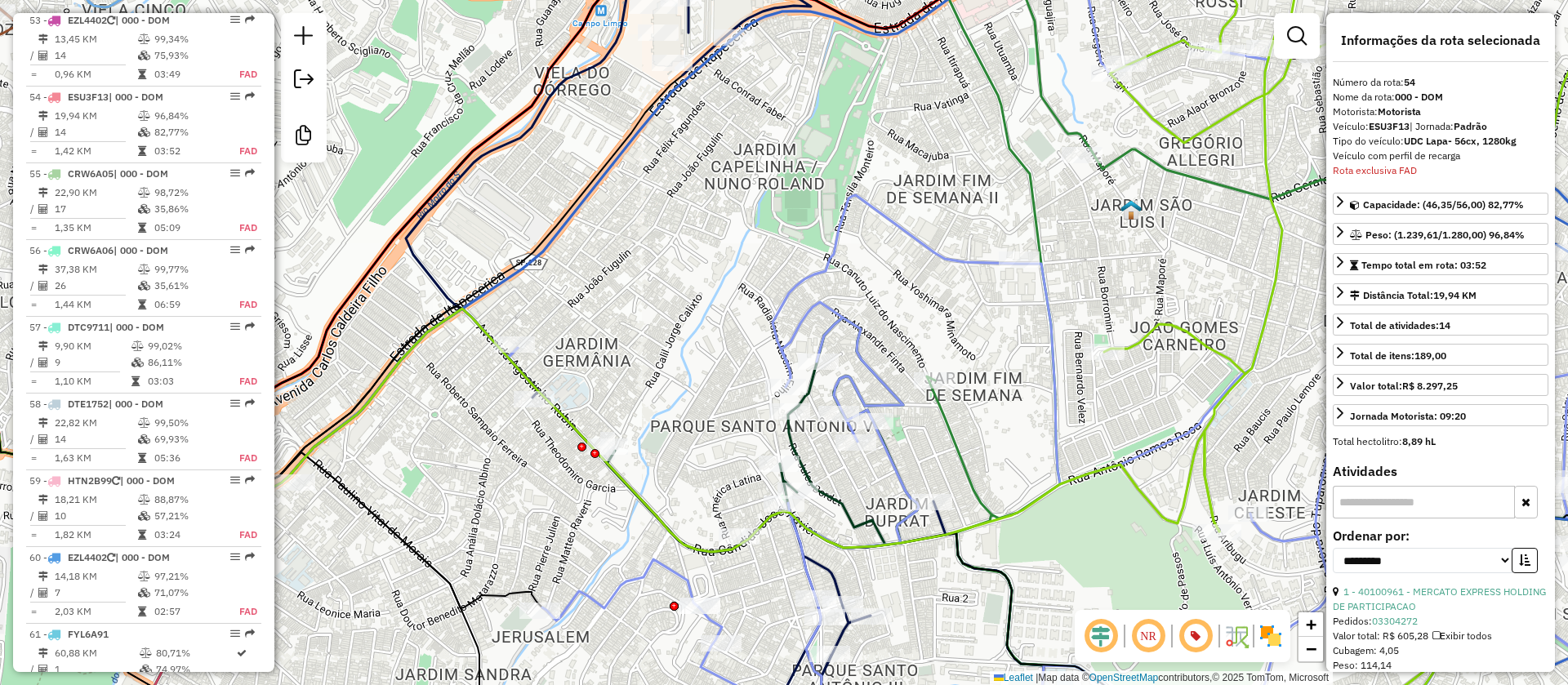
click at [1130, 212] on img at bounding box center [1131, 210] width 21 height 21
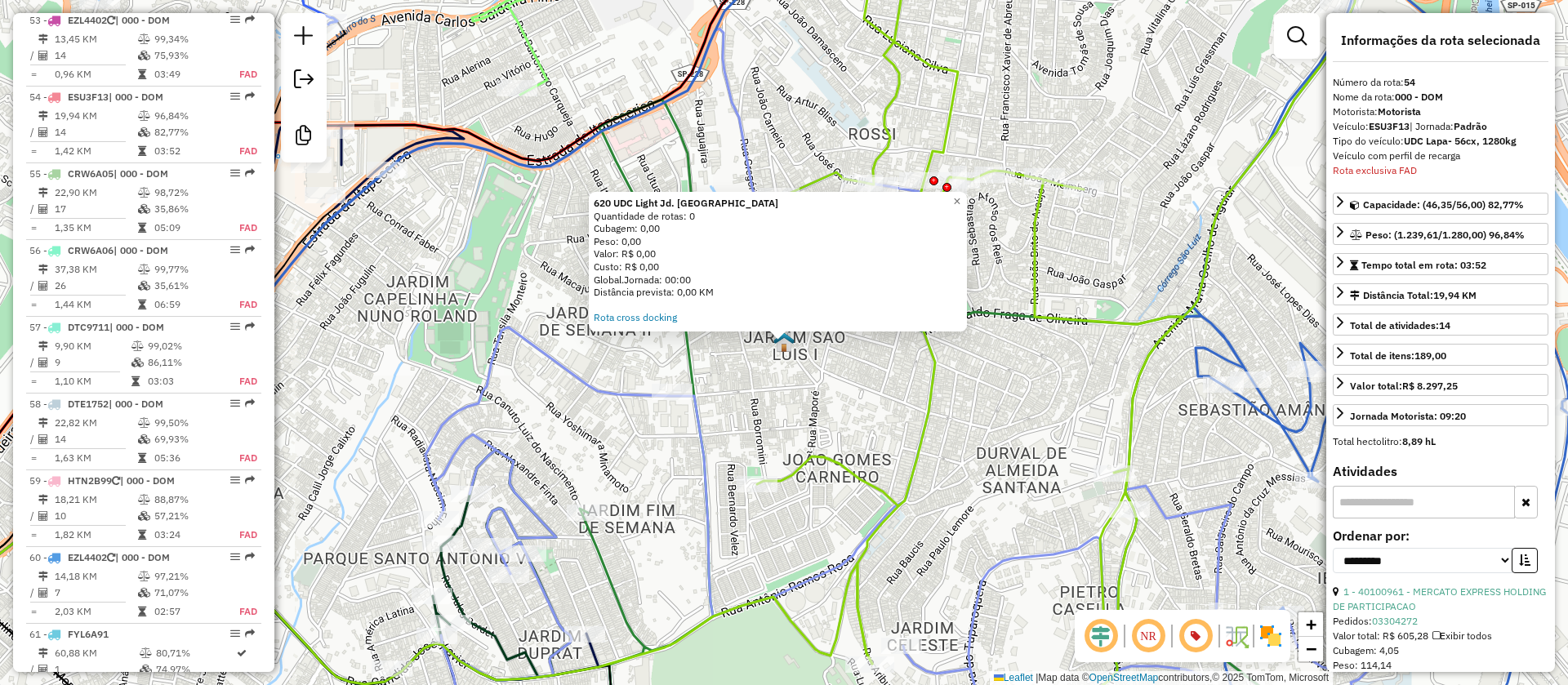
click at [845, 398] on div "620 UDC Light Jd. Sao Luis Quantidade de rotas: 0 Cubagem: 0,00 Peso: 0,00 Valo…" at bounding box center [784, 342] width 1568 height 685
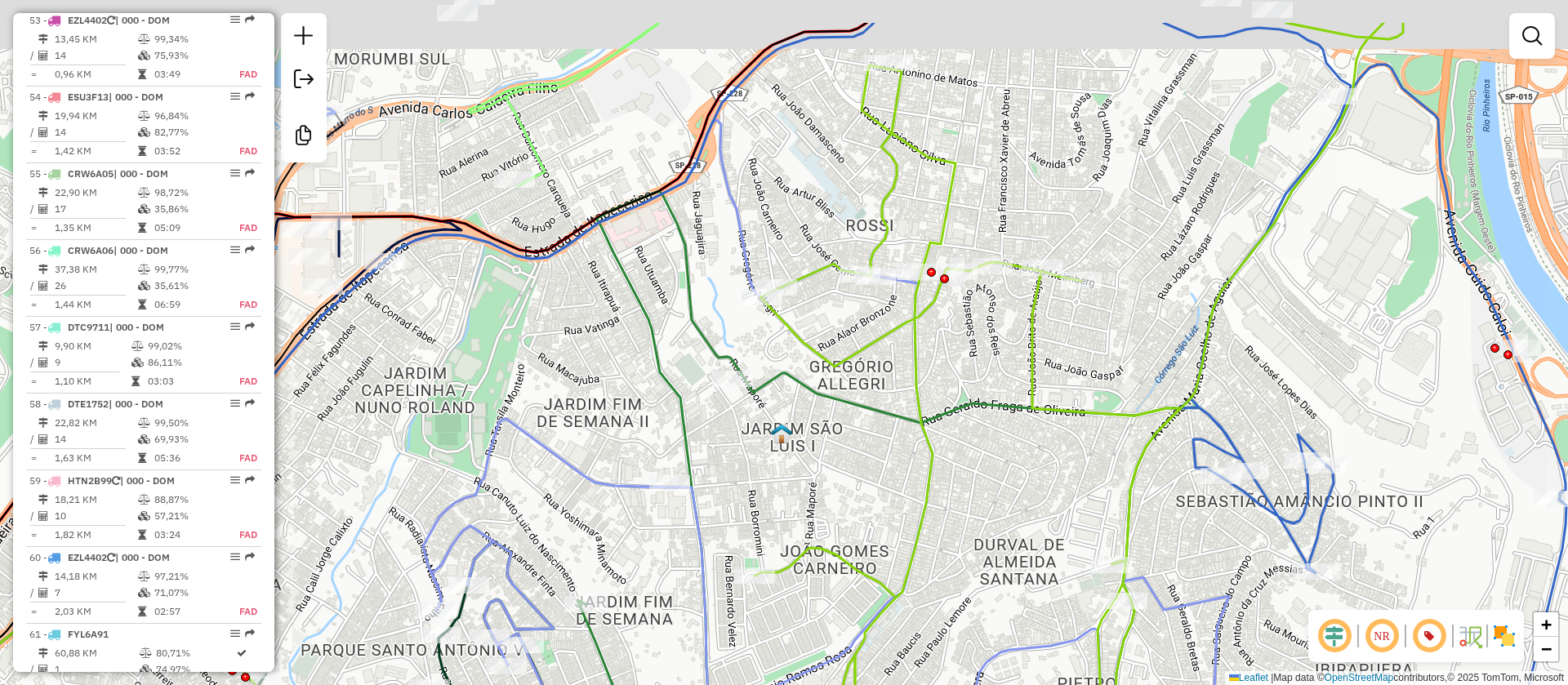
drag, startPoint x: 1008, startPoint y: 453, endPoint x: 924, endPoint y: 454, distance: 84.0
click at [973, 582] on div "Janela de atendimento Grade de atendimento Capacidade Transportadoras Veículos …" at bounding box center [784, 342] width 1568 height 685
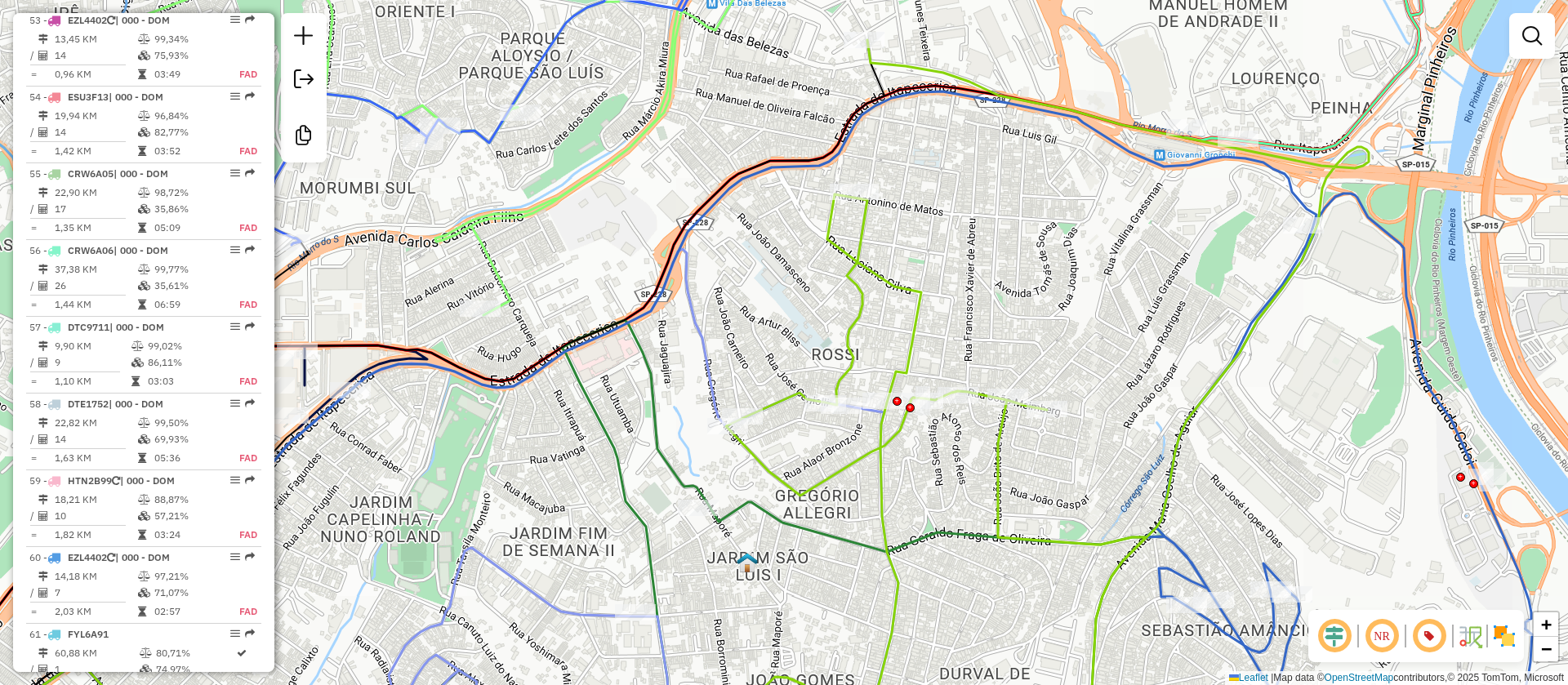
click at [912, 325] on icon at bounding box center [1044, 397] width 648 height 714
select select "**********"
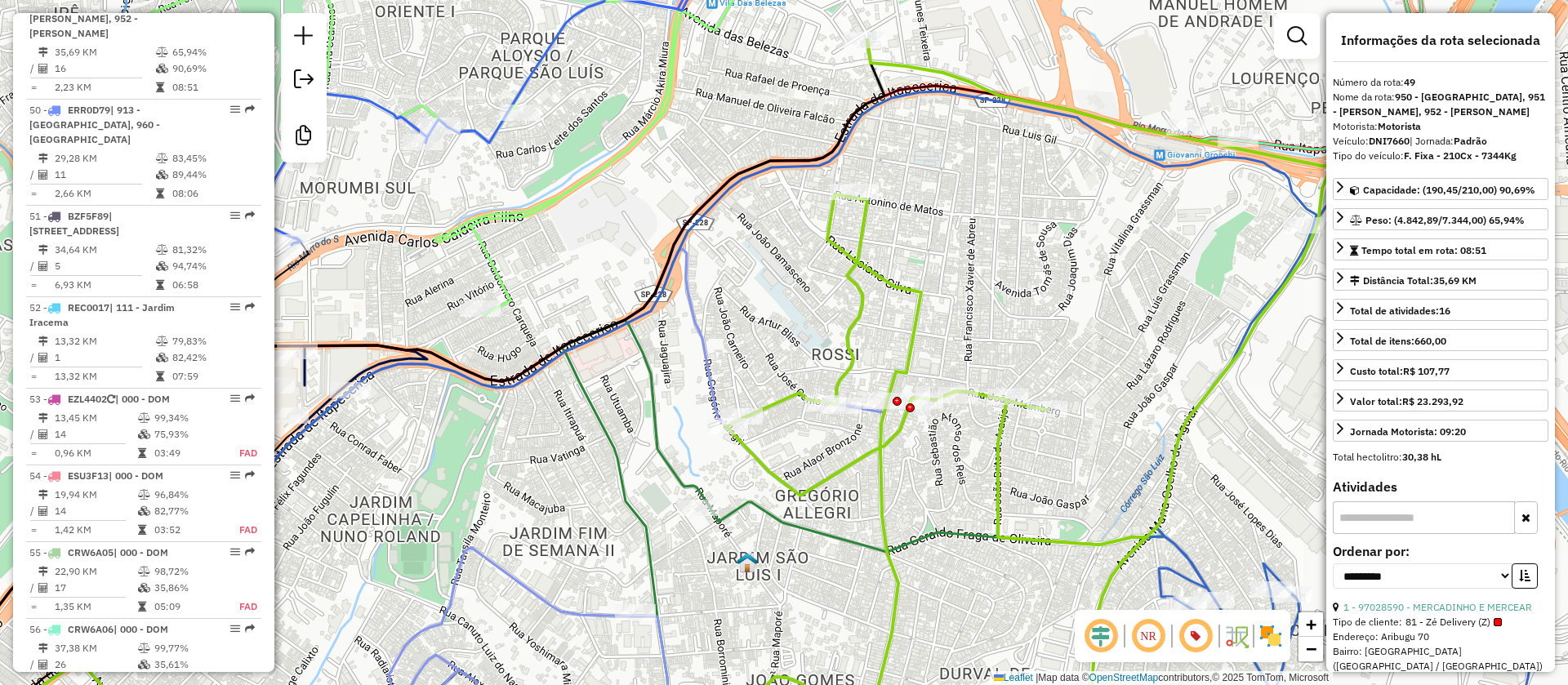
scroll to position [5327, 0]
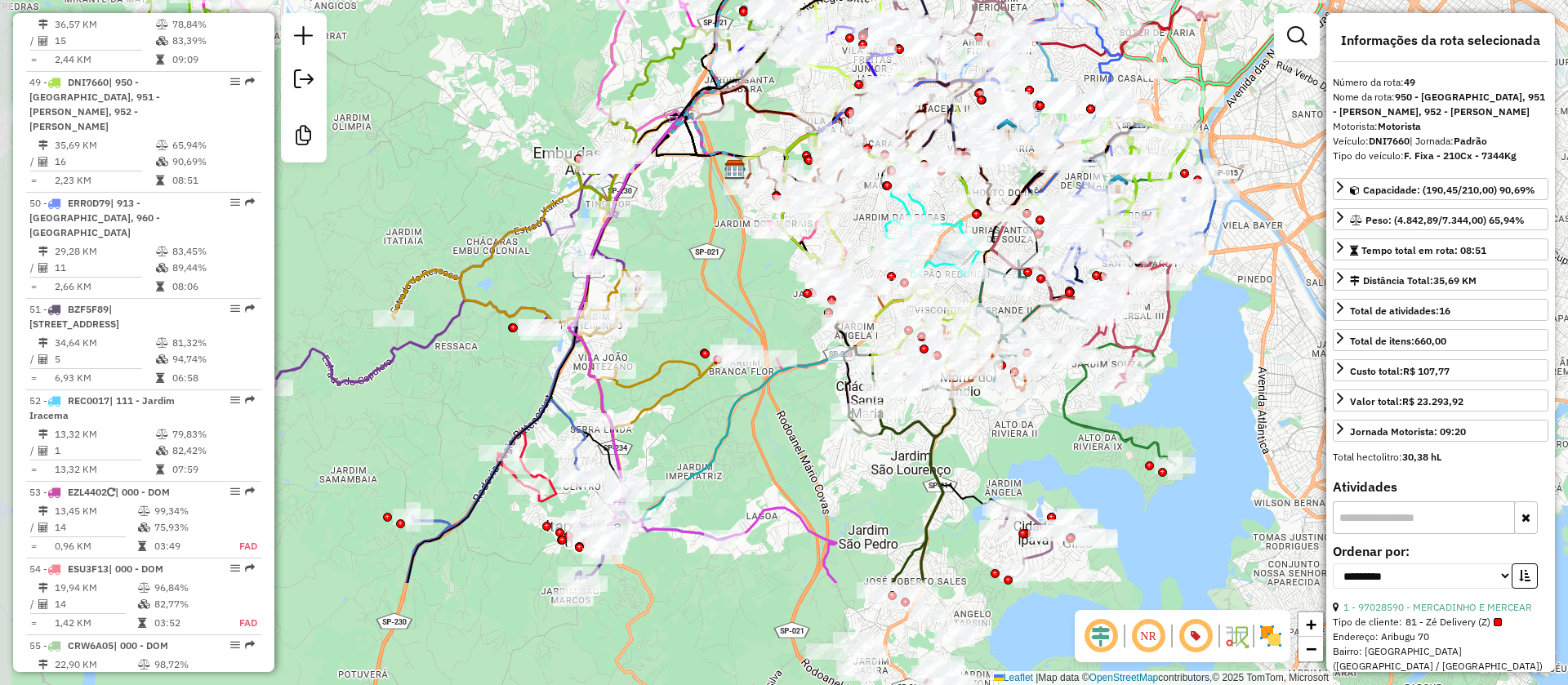
drag, startPoint x: 1135, startPoint y: 330, endPoint x: 1361, endPoint y: 156, distance: 285.2
click at [1361, 156] on hb-router-mapa "Informações da Sessão 1258425 - [DATE] Criação: [DATE] 18:53 Desbloquear Sessão…" at bounding box center [784, 342] width 1568 height 685
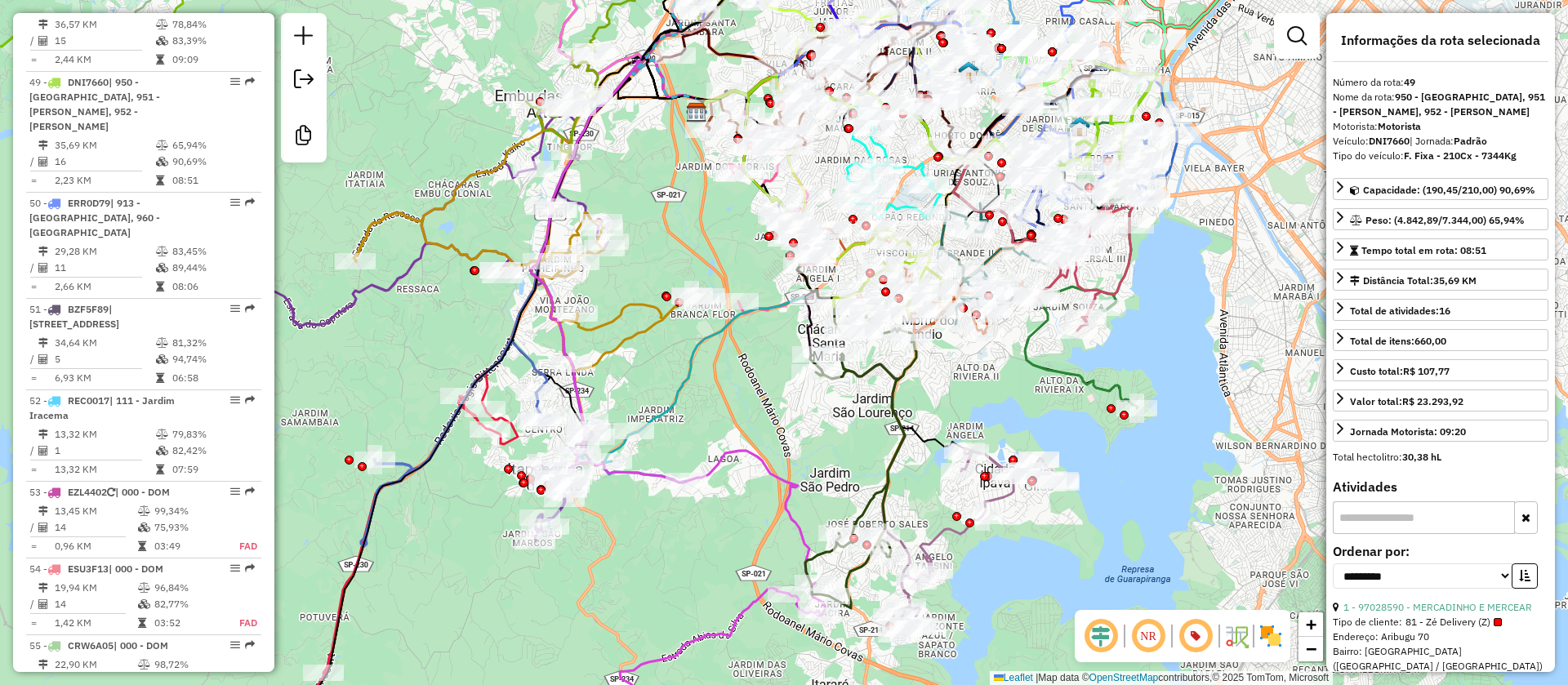
drag, startPoint x: 996, startPoint y: 402, endPoint x: 955, endPoint y: 290, distance: 119.3
click at [959, 306] on div "Janela de atendimento Grade de atendimento Capacidade Transportadoras Veículos …" at bounding box center [784, 342] width 1568 height 685
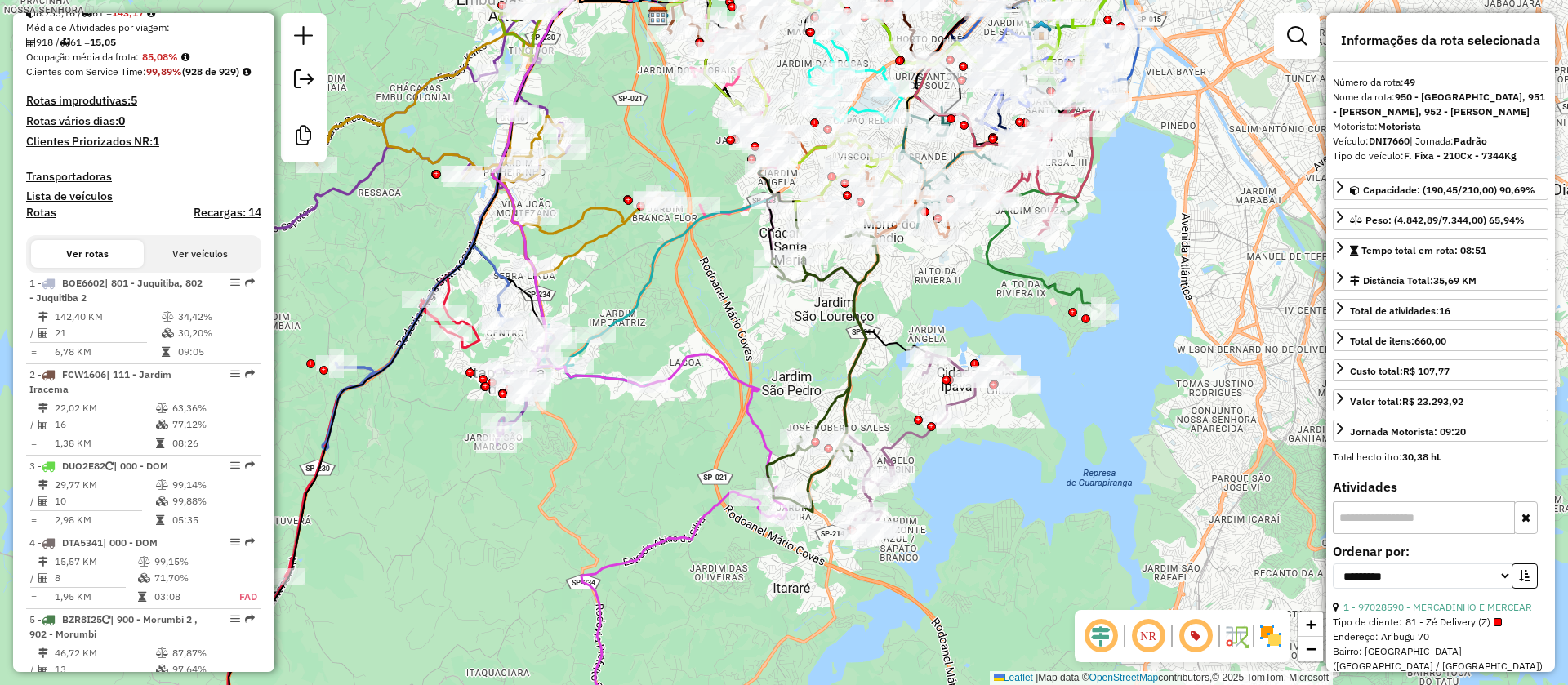
scroll to position [0, 0]
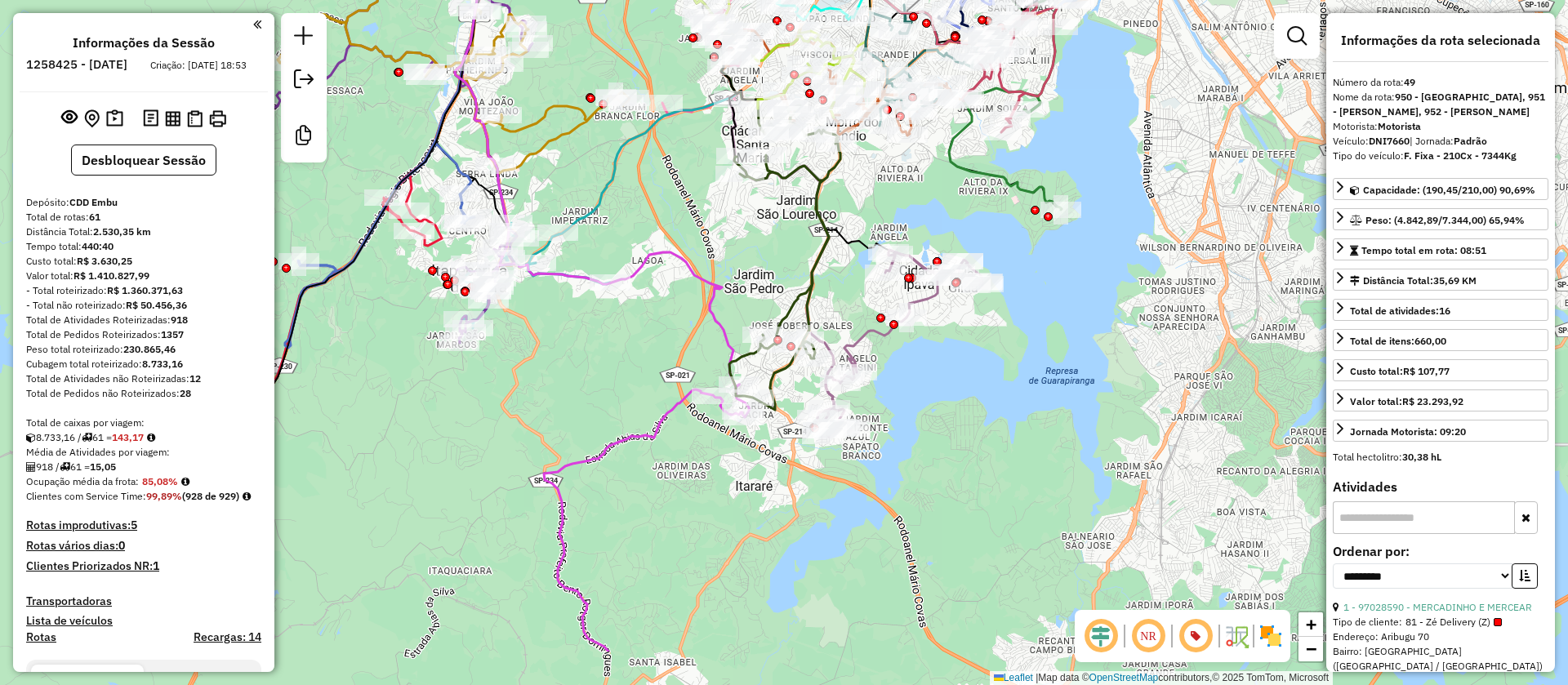
drag, startPoint x: 1068, startPoint y: 367, endPoint x: 1032, endPoint y: 293, distance: 82.3
click at [1042, 311] on div "Janela de atendimento Grade de atendimento Capacidade Transportadoras Veículos …" at bounding box center [784, 342] width 1568 height 685
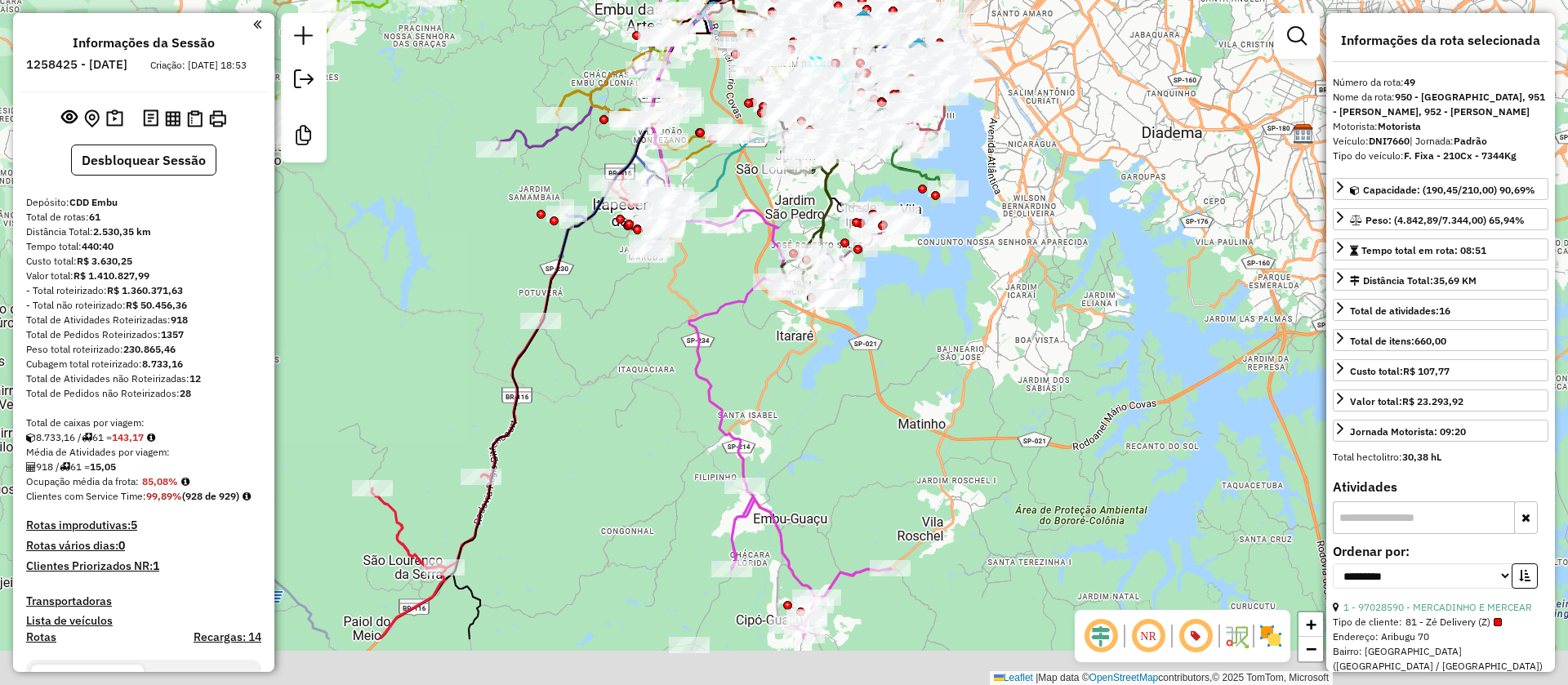
drag, startPoint x: 915, startPoint y: 397, endPoint x: 908, endPoint y: 202, distance: 195.1
click at [918, 225] on div "Janela de atendimento Grade de atendimento Capacidade Transportadoras Veículos …" at bounding box center [784, 342] width 1568 height 685
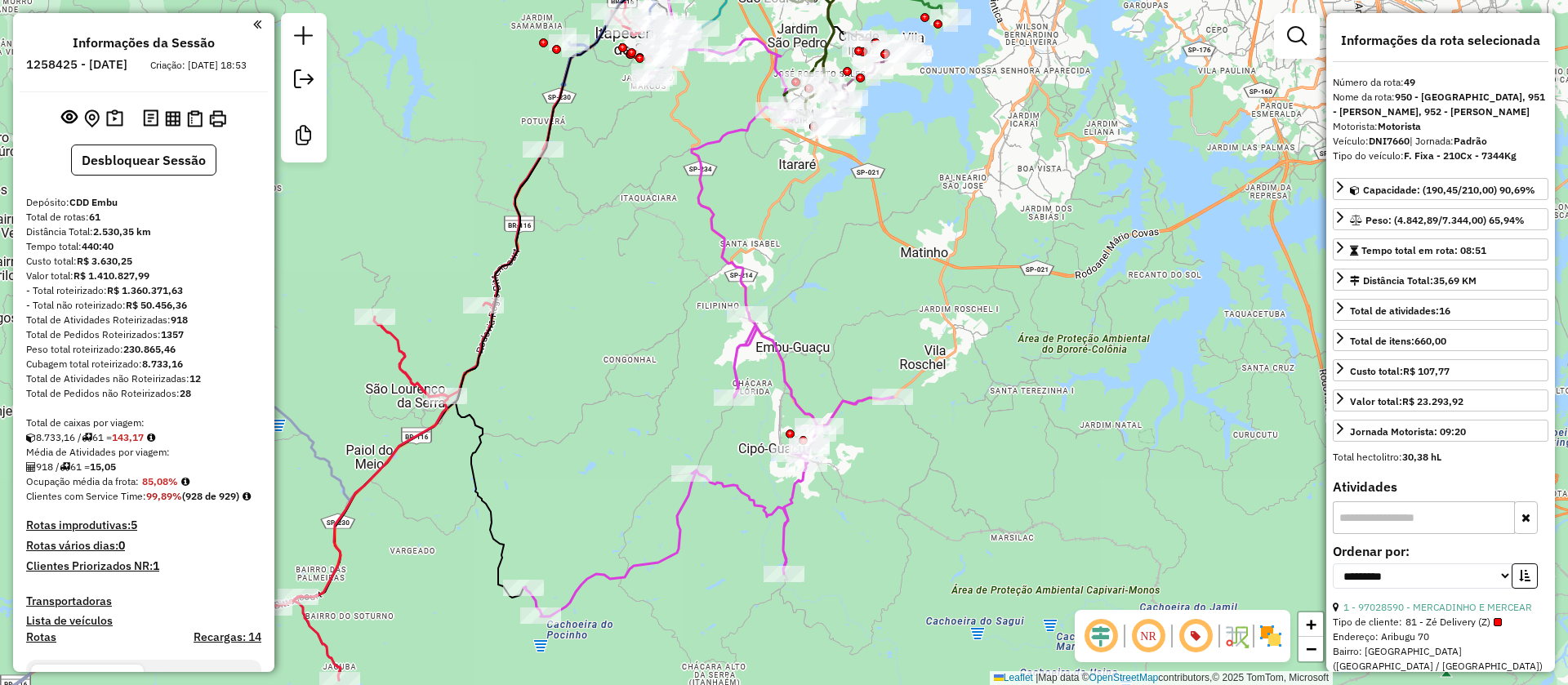
click at [781, 355] on icon at bounding box center [708, 360] width 370 height 512
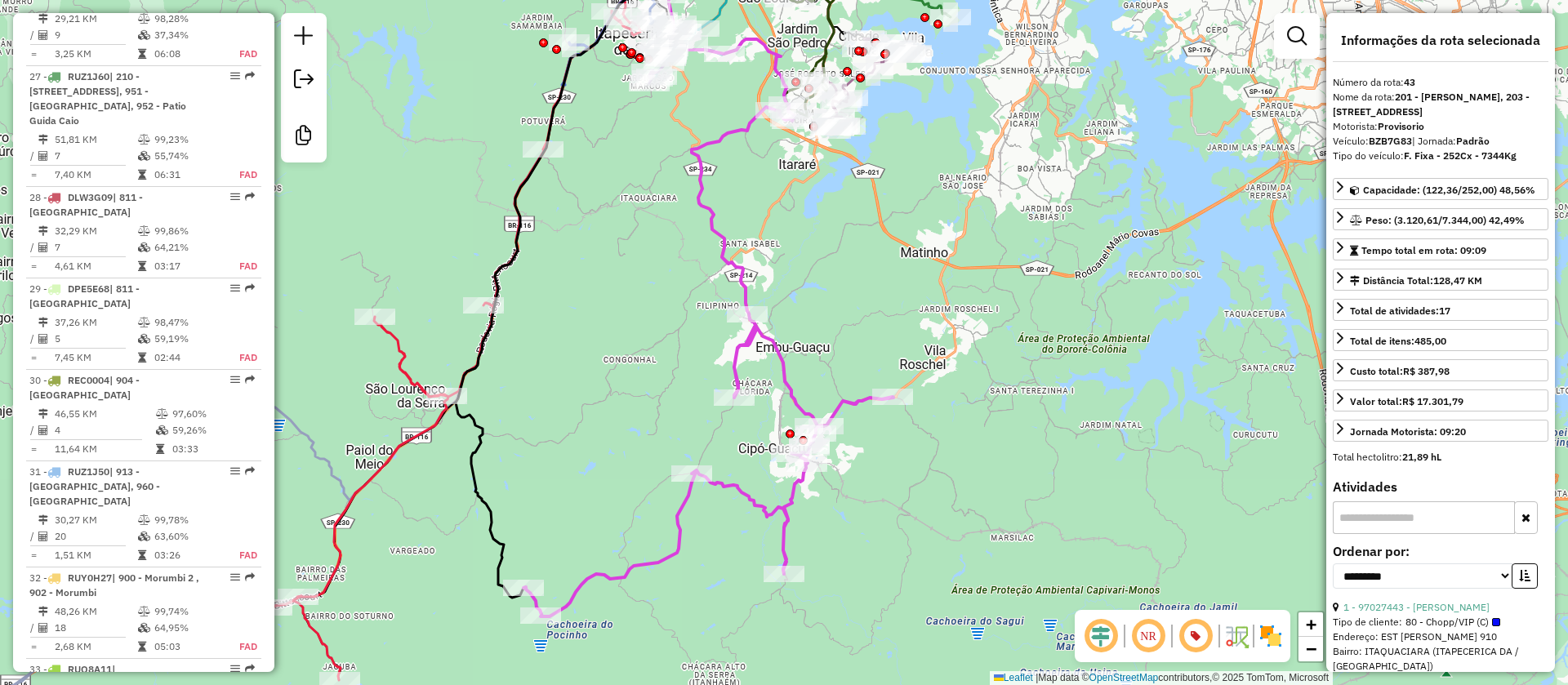
scroll to position [4719, 0]
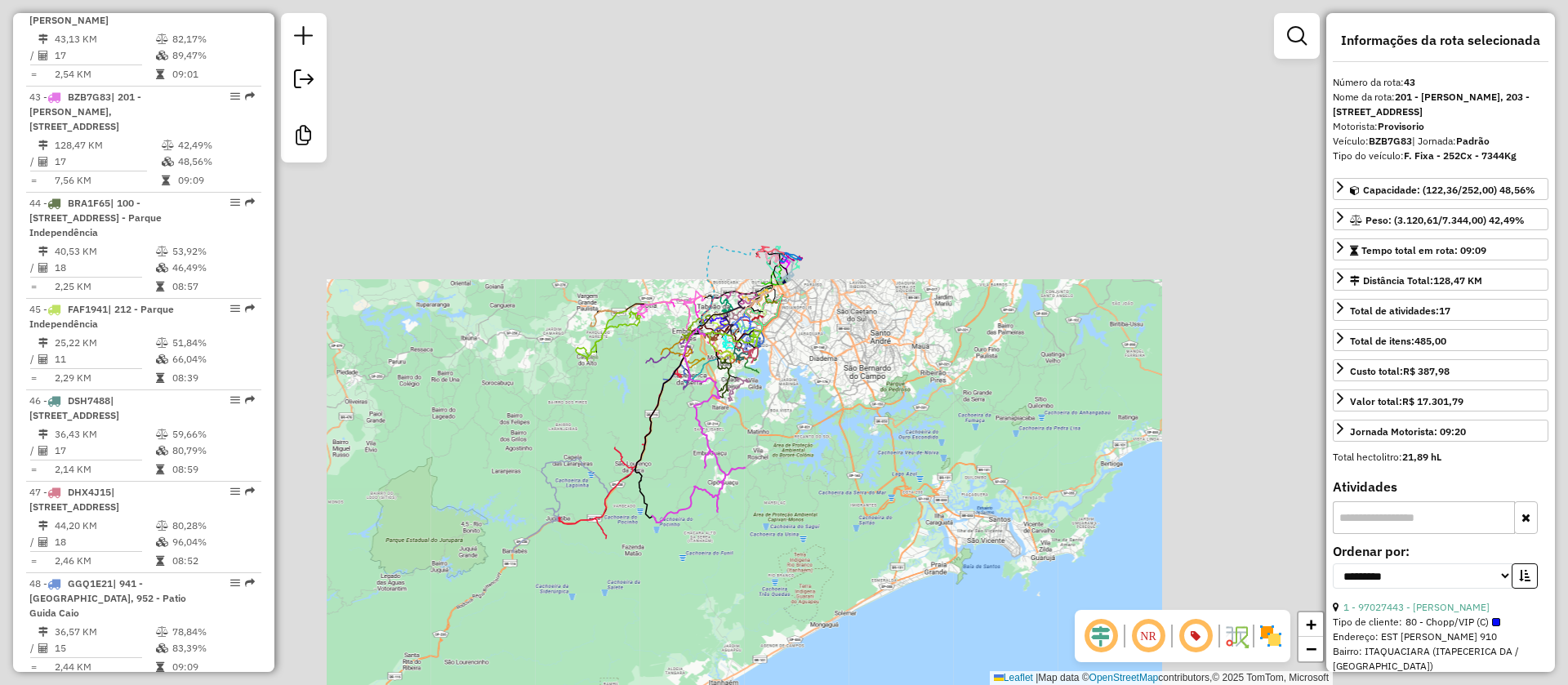
drag, startPoint x: 797, startPoint y: 558, endPoint x: 843, endPoint y: 508, distance: 67.9
click at [870, 538] on div "Janela de atendimento Grade de atendimento Capacidade Transportadoras Veículos …" at bounding box center [784, 342] width 1568 height 685
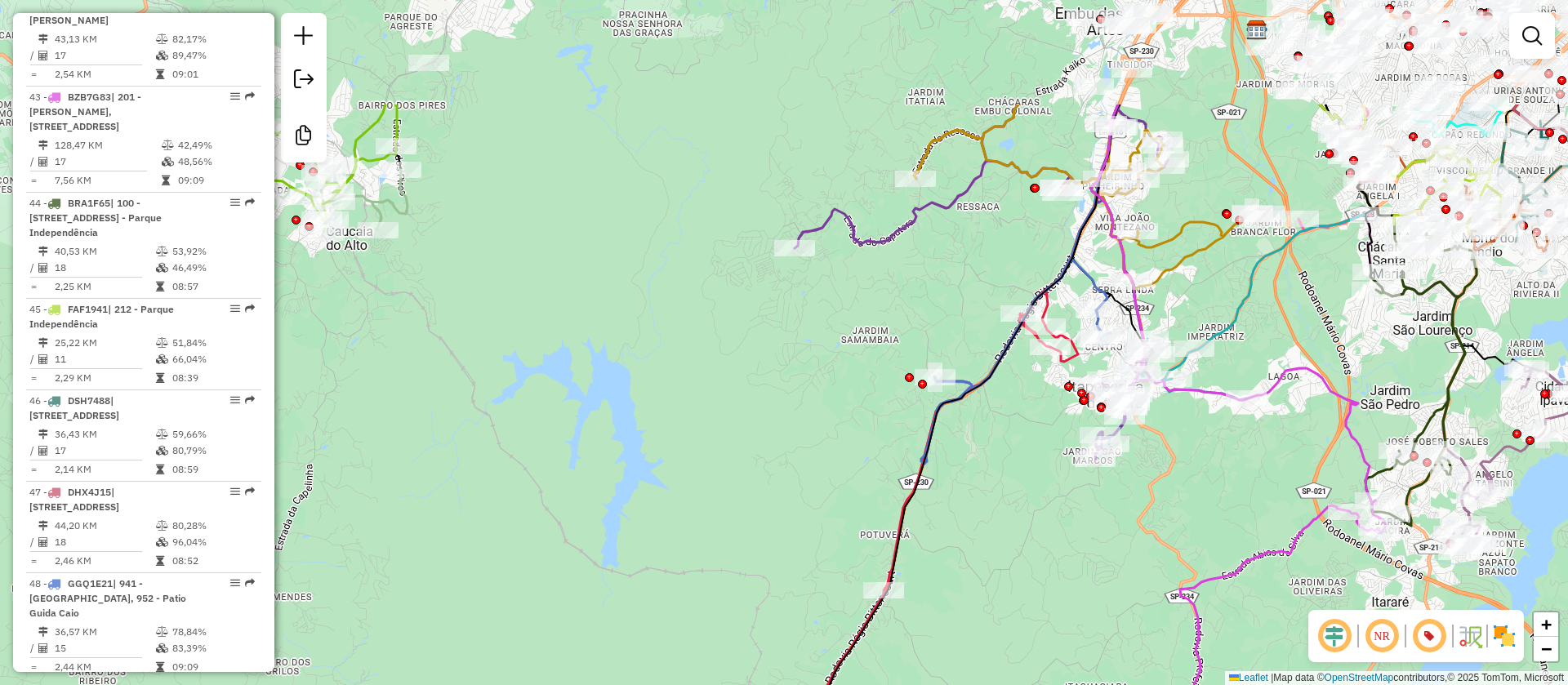
drag, startPoint x: 660, startPoint y: 230, endPoint x: 828, endPoint y: 518, distance: 333.4
click at [893, 665] on div "Janela de atendimento Grade de atendimento Capacidade Transportadoras Veículos …" at bounding box center [784, 342] width 1568 height 685
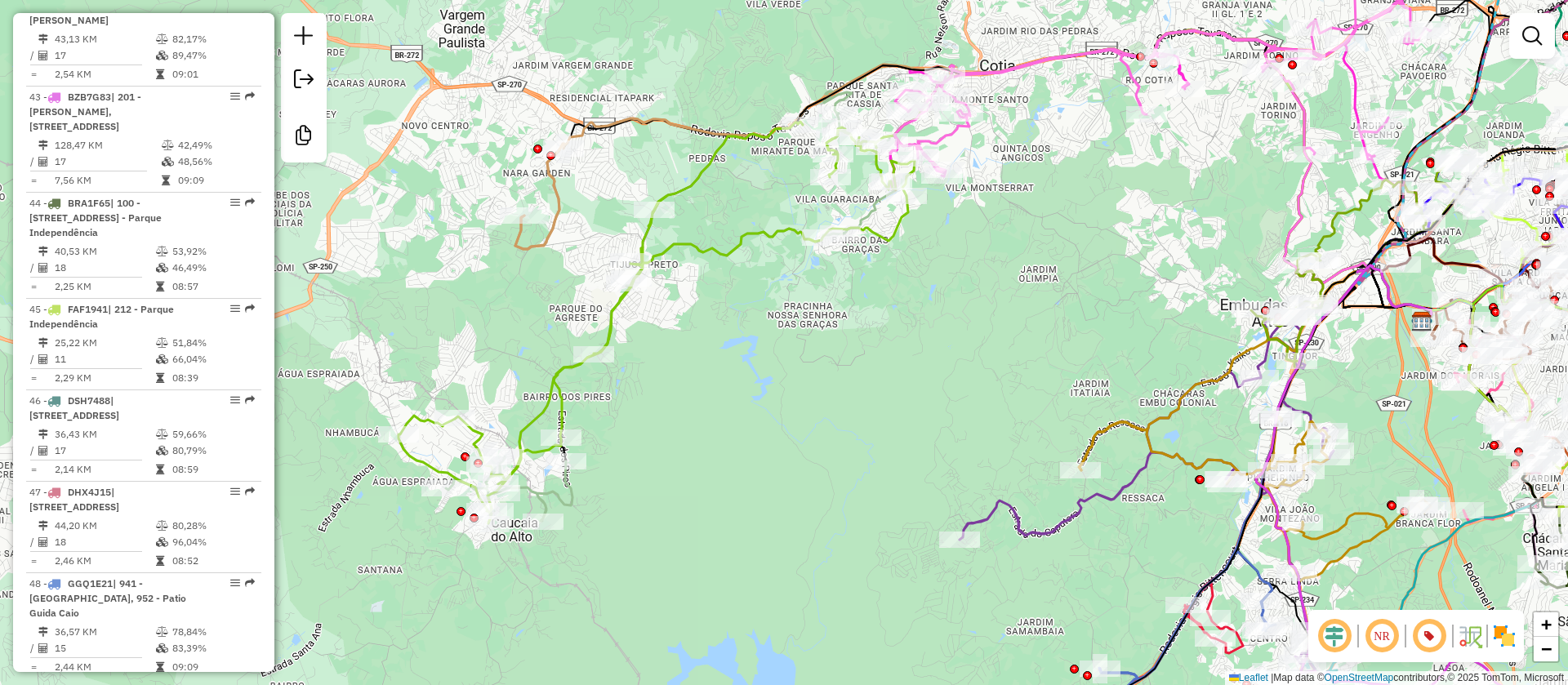
drag, startPoint x: 692, startPoint y: 379, endPoint x: 696, endPoint y: 389, distance: 10.8
click at [696, 389] on div "Janela de atendimento Grade de atendimento Capacidade Transportadoras Veículos …" at bounding box center [784, 342] width 1568 height 685
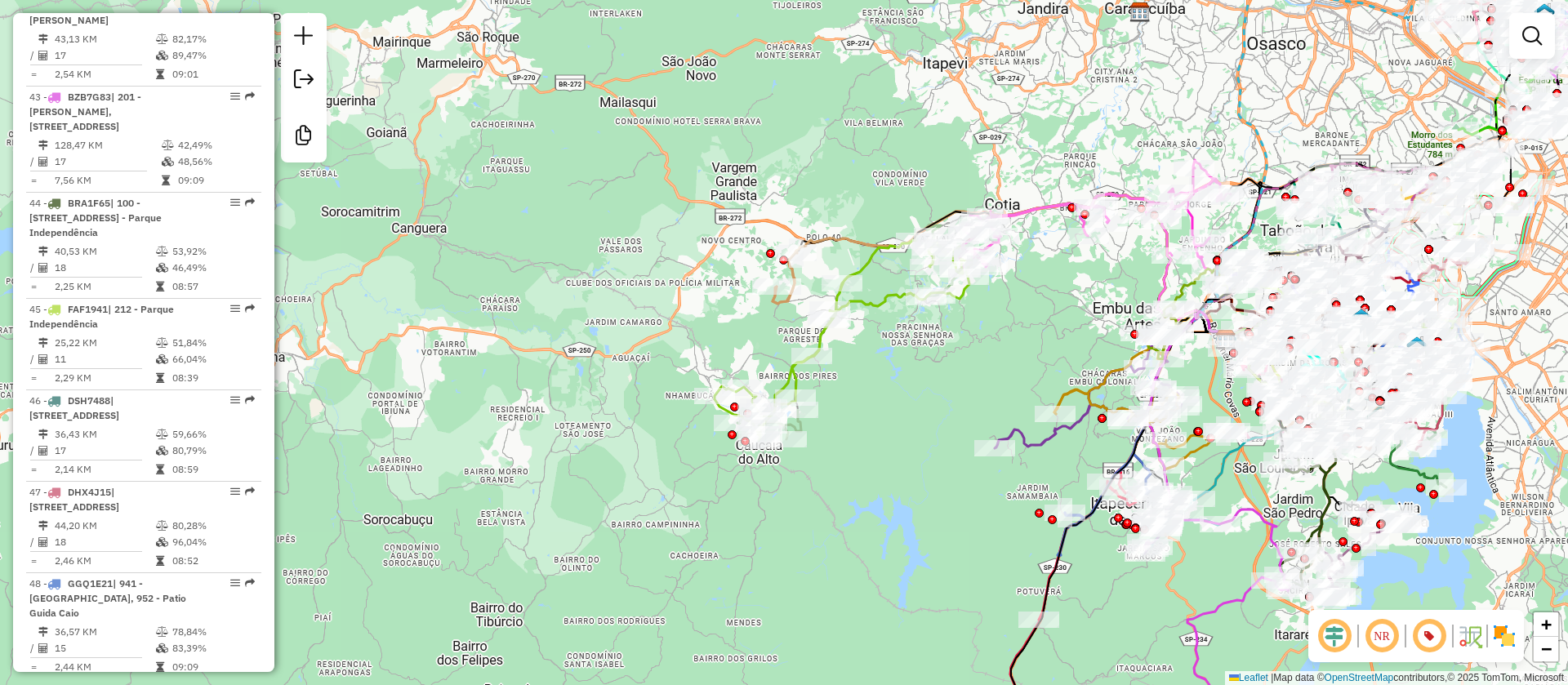
drag, startPoint x: 714, startPoint y: 495, endPoint x: 901, endPoint y: 477, distance: 187.9
click at [901, 477] on div "Janela de atendimento Grade de atendimento Capacidade Transportadoras Veículos …" at bounding box center [784, 342] width 1568 height 685
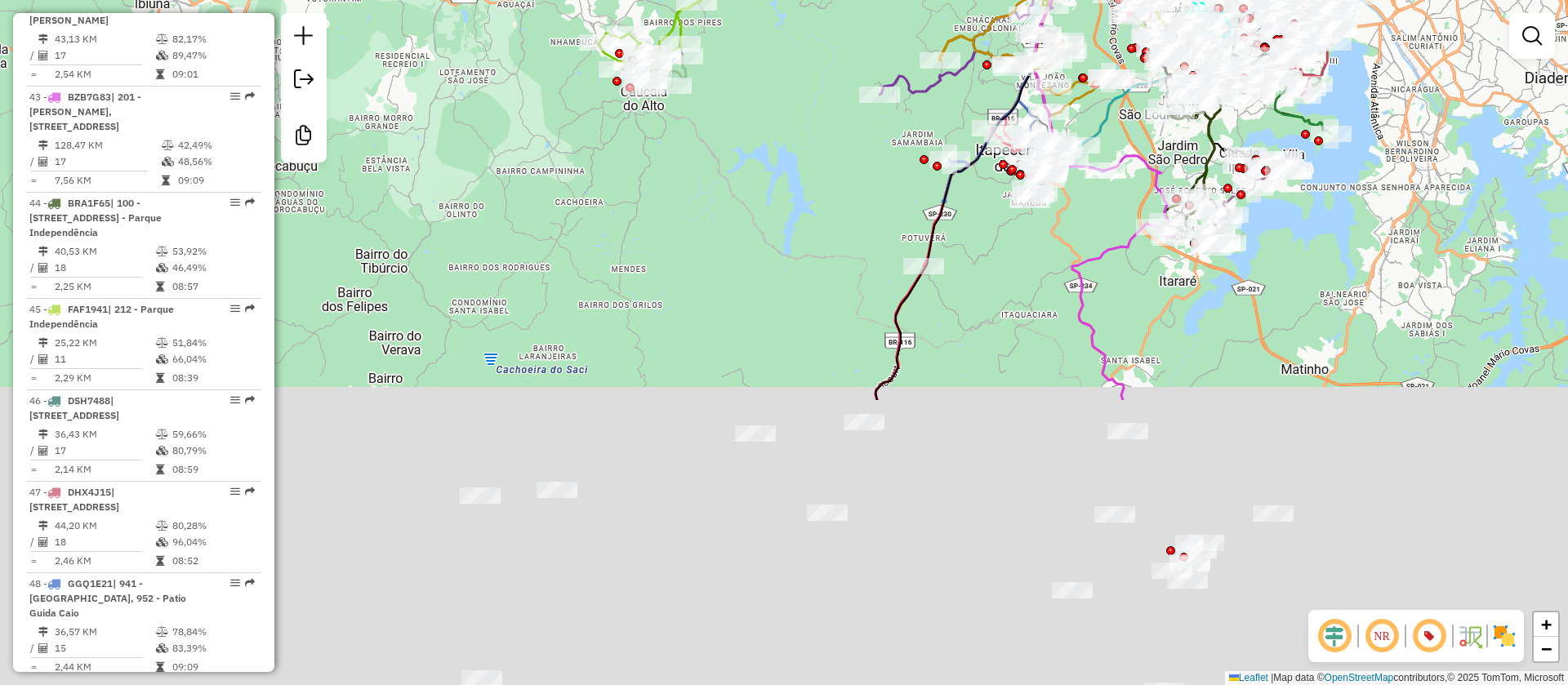
drag, startPoint x: 839, startPoint y: 357, endPoint x: 742, endPoint y: 4, distance: 366.1
click at [746, 18] on div "Janela de atendimento Grade de atendimento Capacidade Transportadoras Veículos …" at bounding box center [784, 342] width 1568 height 685
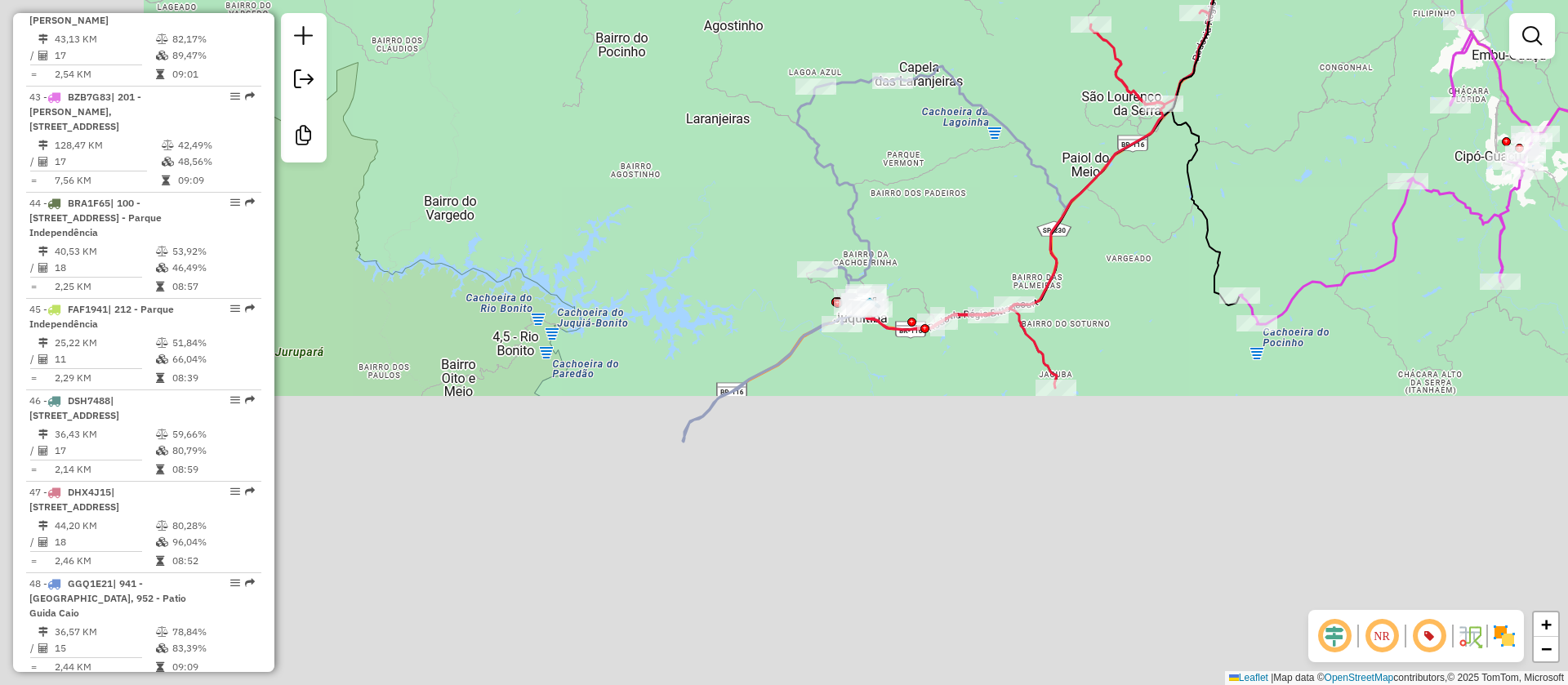
drag, startPoint x: 655, startPoint y: 485, endPoint x: 1070, endPoint y: 107, distance: 561.3
click at [1070, 109] on div "Janela de atendimento Grade de atendimento Capacidade Transportadoras Veículos …" at bounding box center [784, 342] width 1568 height 685
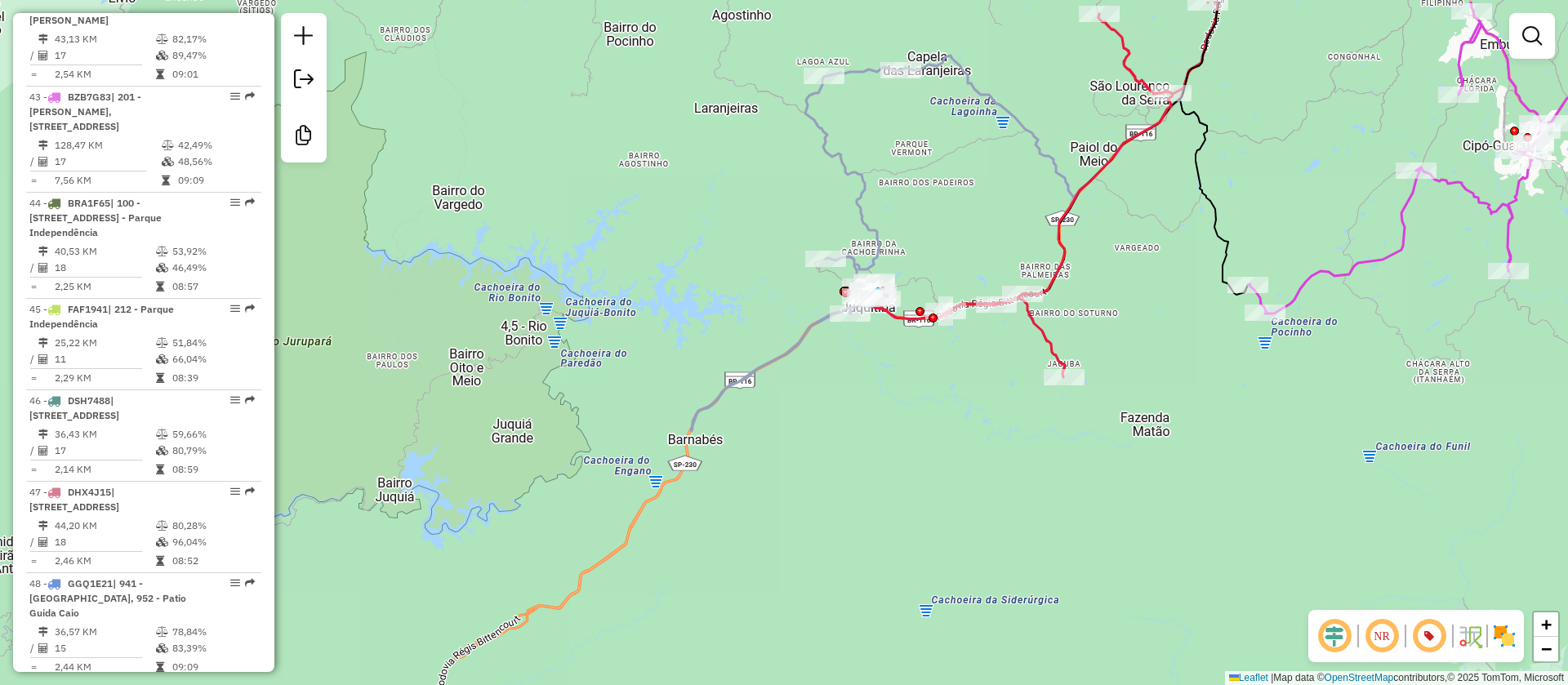
drag, startPoint x: 944, startPoint y: 348, endPoint x: 815, endPoint y: 478, distance: 183.1
click at [822, 521] on div "Janela de atendimento Grade de atendimento Capacidade Transportadoras Veículos …" at bounding box center [784, 342] width 1568 height 685
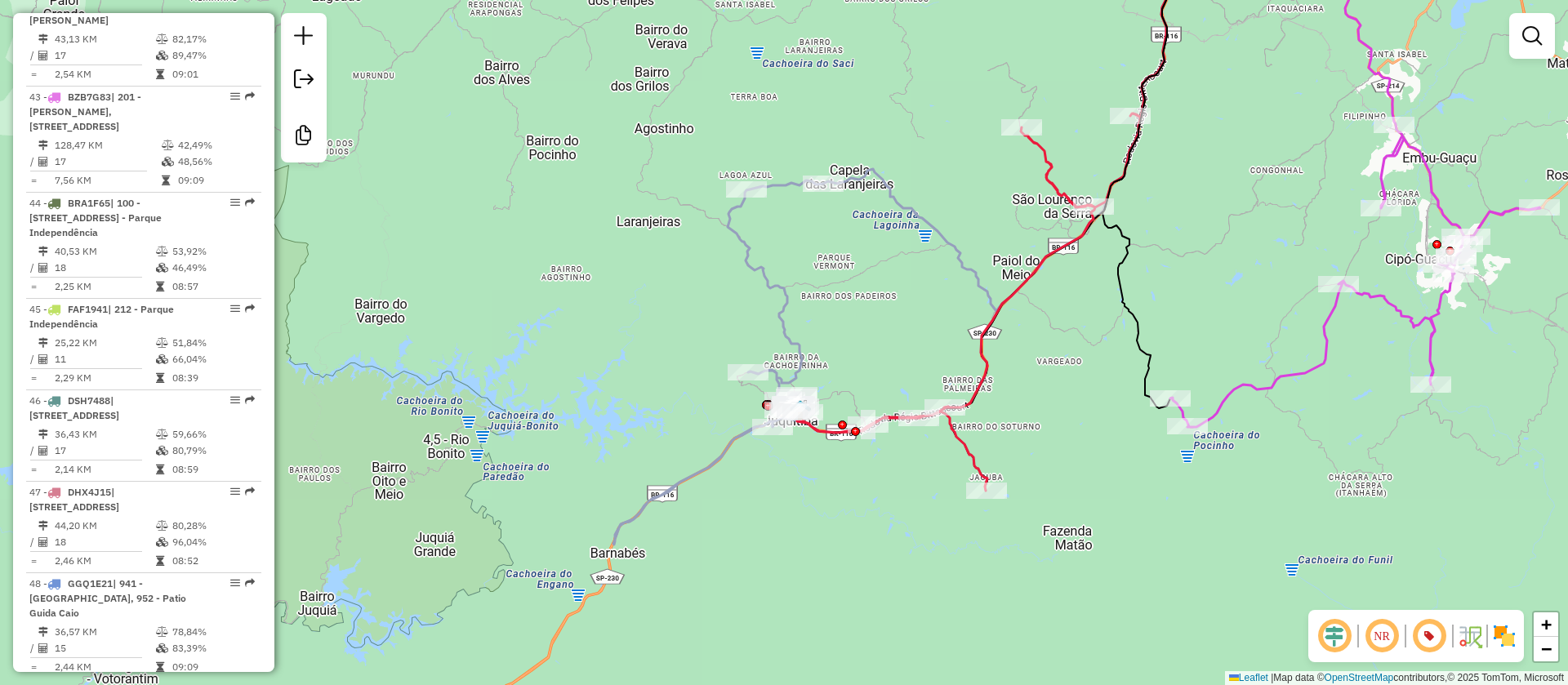
click at [769, 264] on icon at bounding box center [719, 363] width 210 height 364
select select "**********"
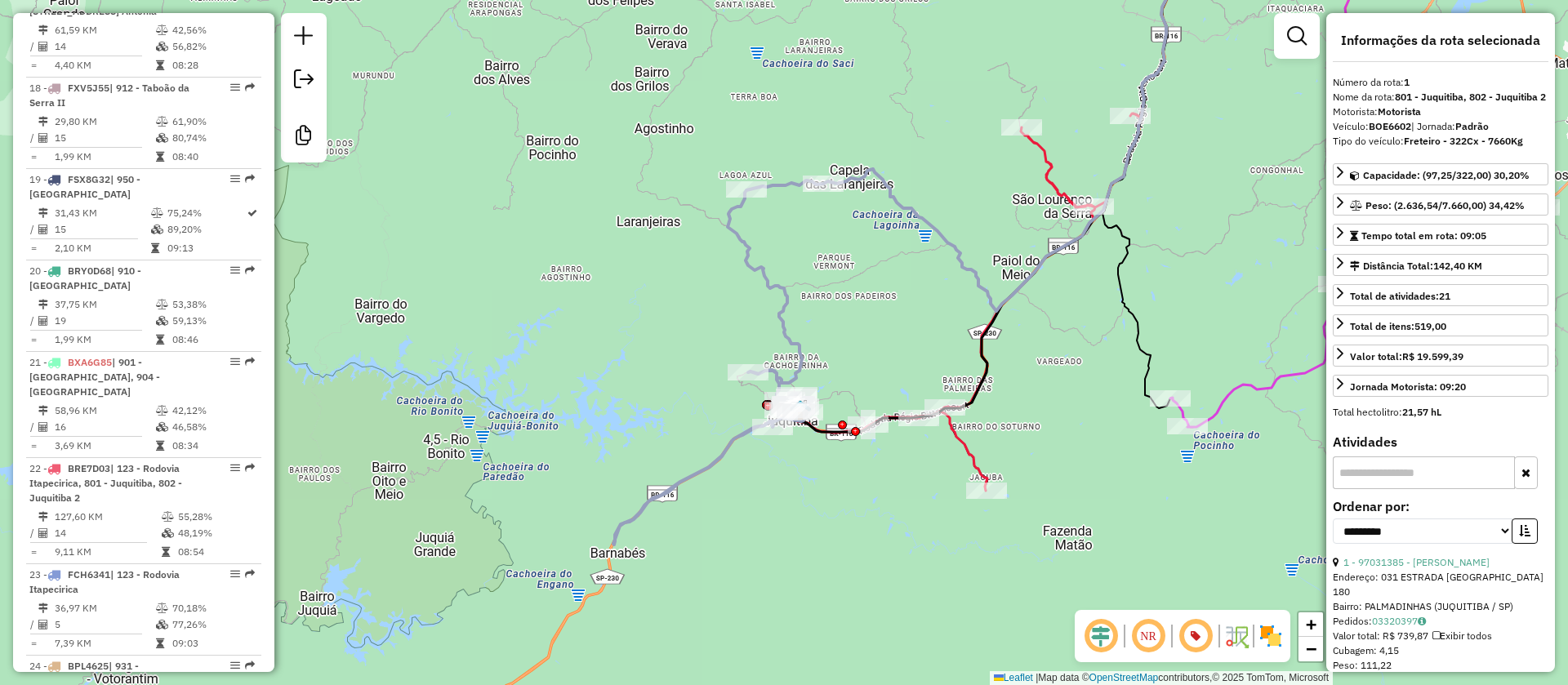
scroll to position [714, 0]
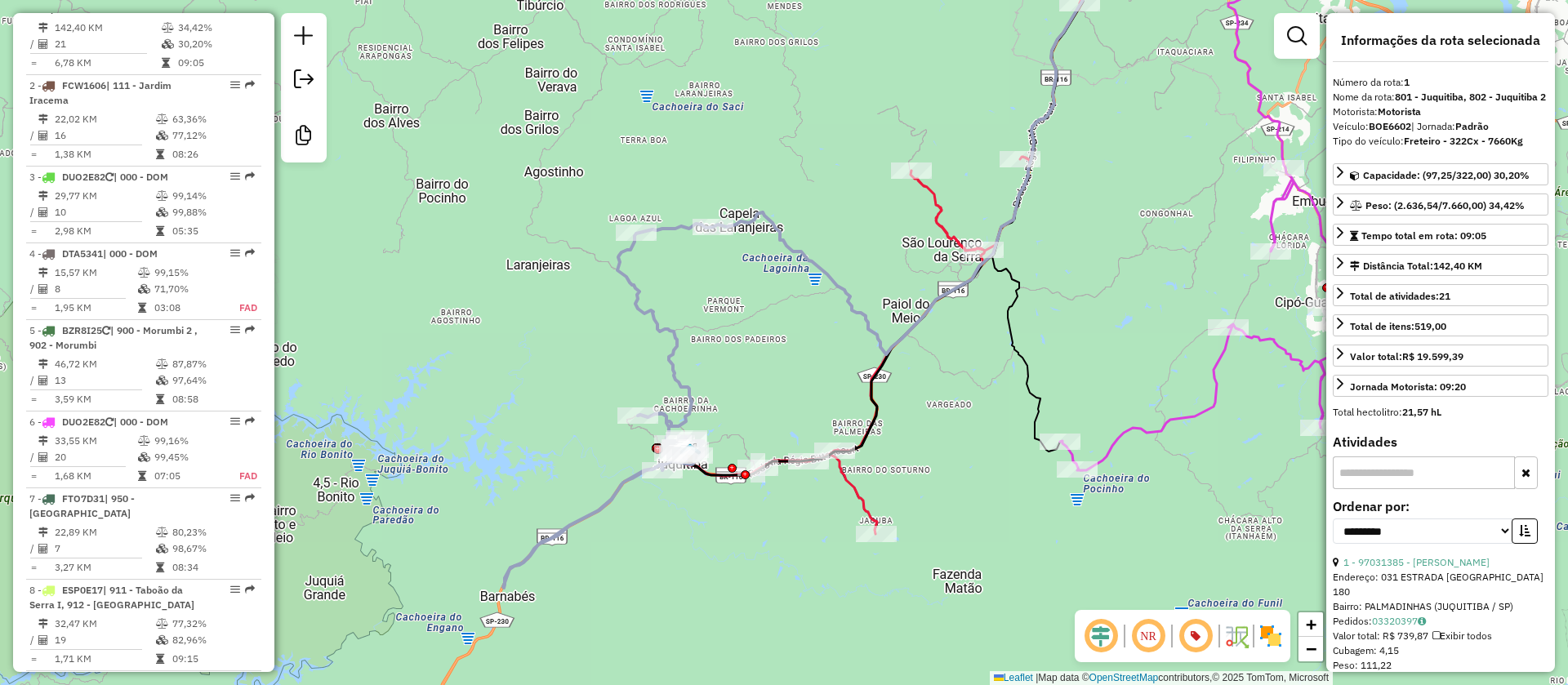
drag, startPoint x: 1111, startPoint y: 437, endPoint x: 946, endPoint y: 498, distance: 175.9
click at [951, 499] on div "Janela de atendimento Grade de atendimento Capacidade Transportadoras Veículos …" at bounding box center [784, 342] width 1568 height 685
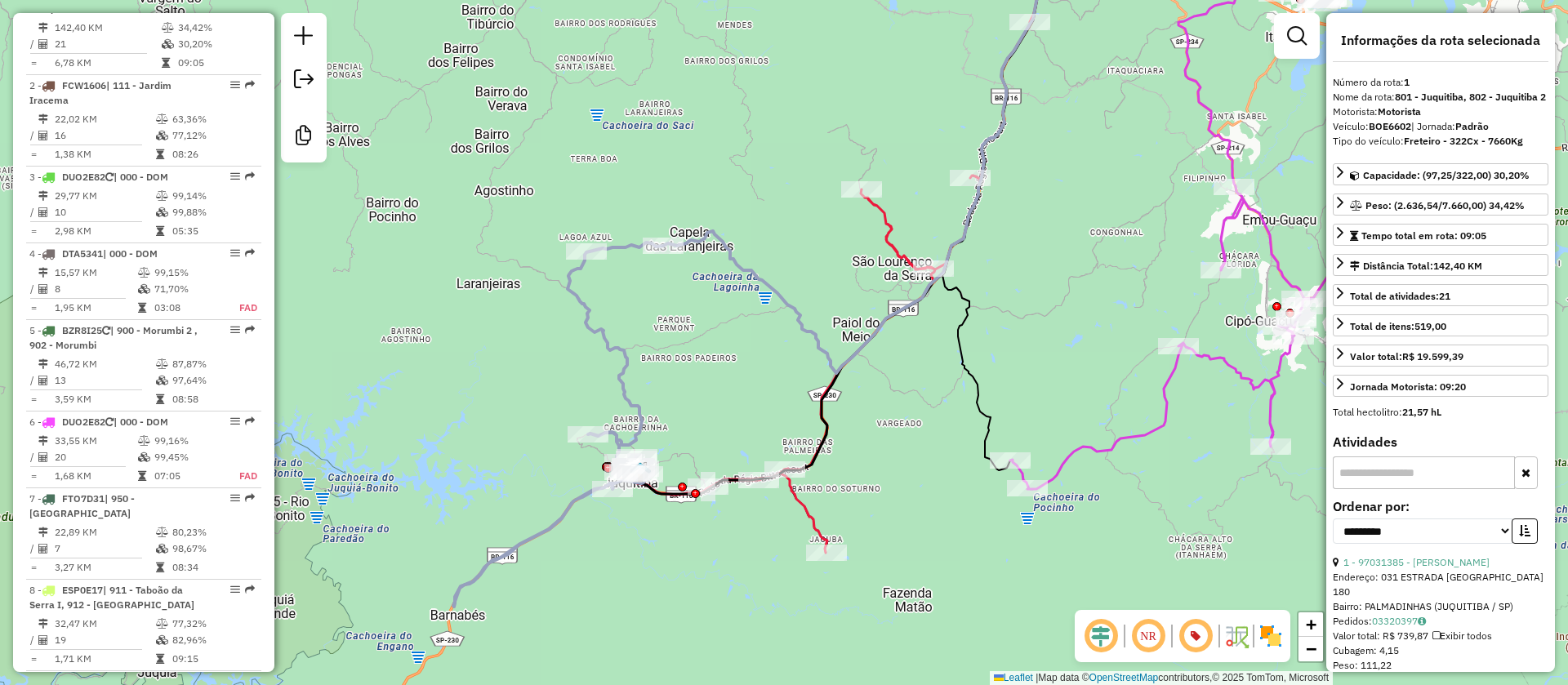
click at [882, 221] on icon at bounding box center [847, 242] width 420 height 622
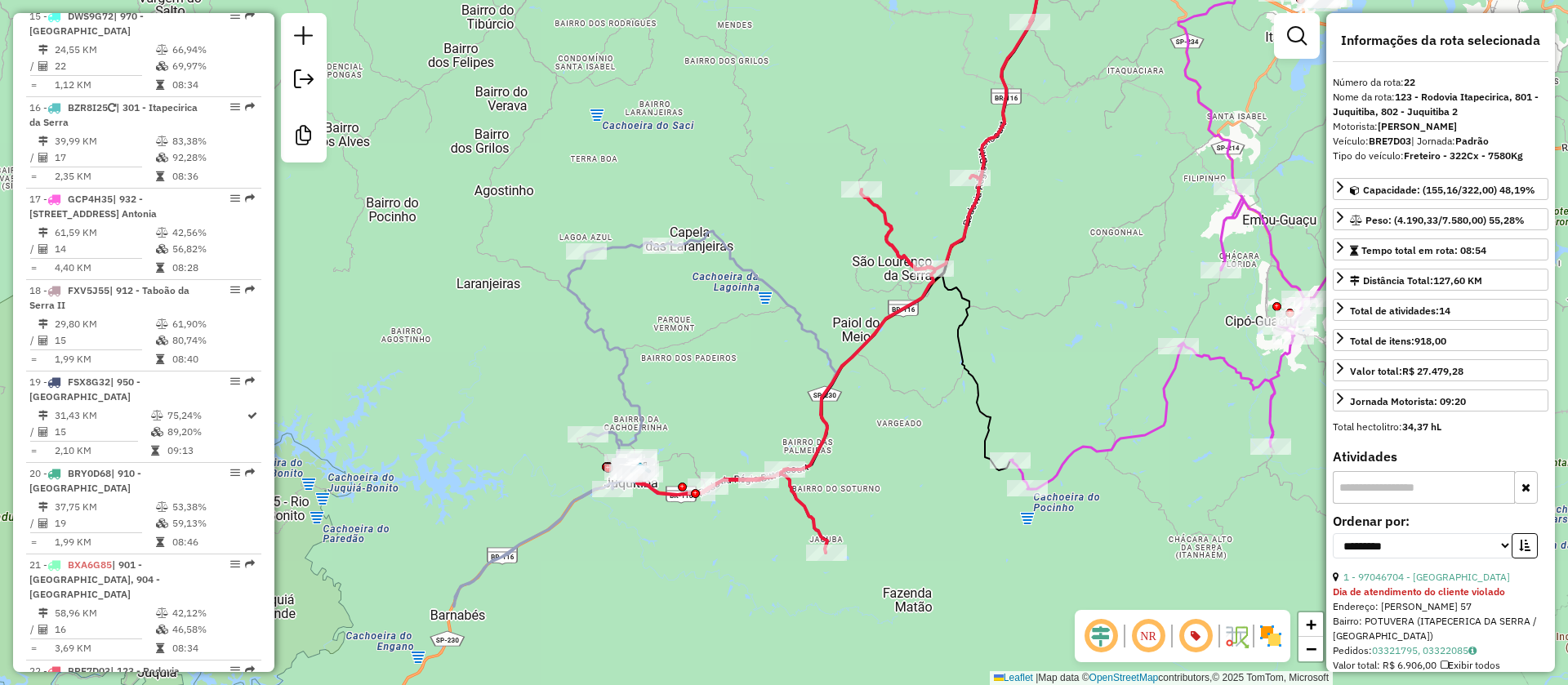
scroll to position [2562, 0]
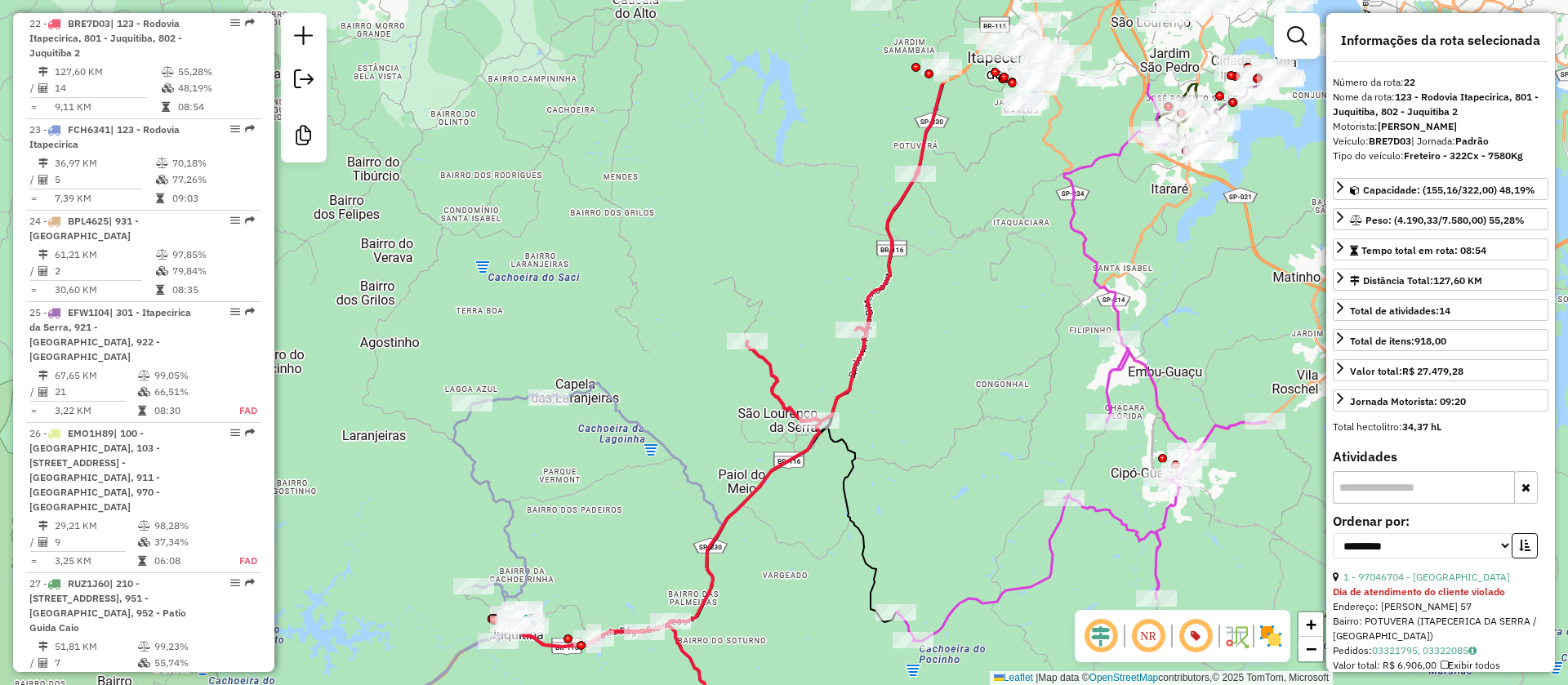
drag, startPoint x: 1085, startPoint y: 219, endPoint x: 709, endPoint y: 432, distance: 432.1
click at [828, 511] on div "Janela de atendimento Grade de atendimento Capacidade Transportadoras Veículos …" at bounding box center [784, 342] width 1568 height 685
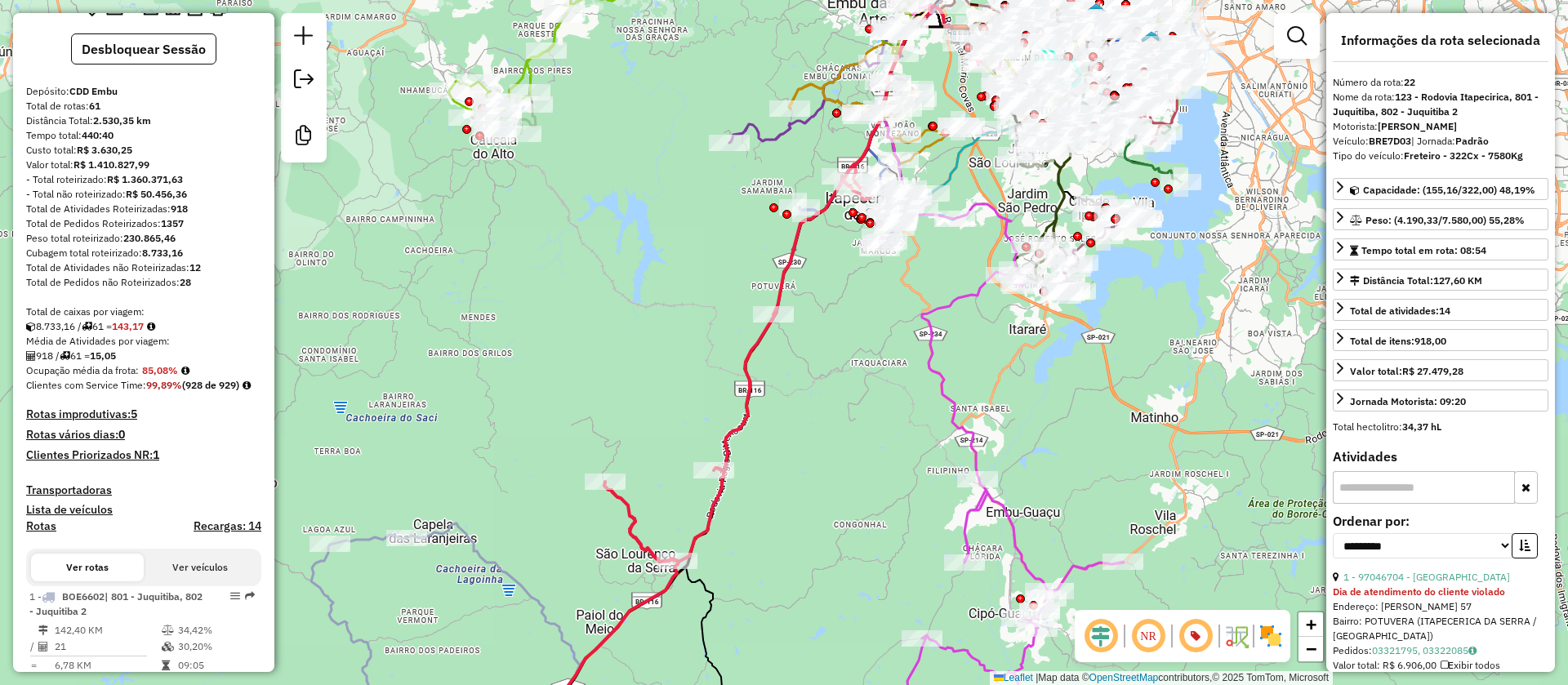
scroll to position [0, 0]
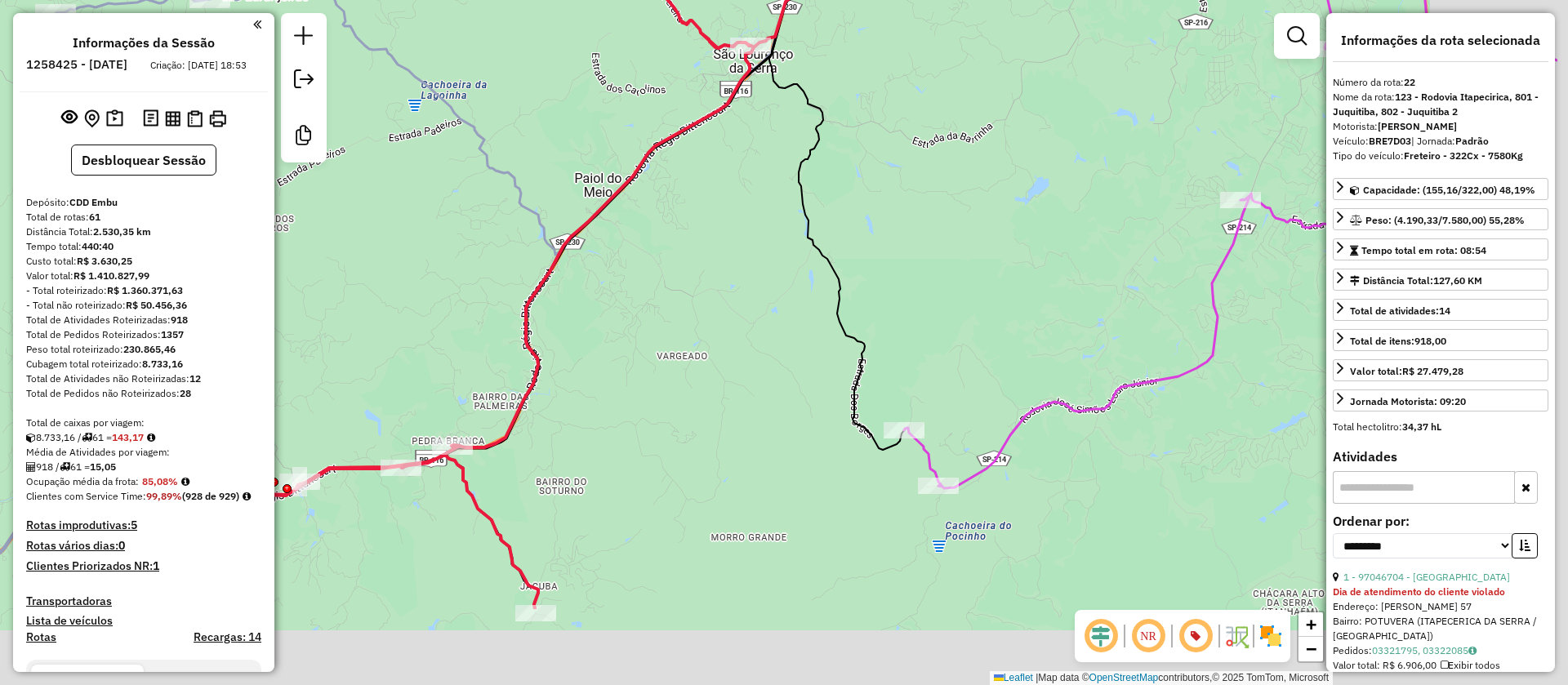
drag, startPoint x: 719, startPoint y: 358, endPoint x: 591, endPoint y: 199, distance: 204.1
click at [596, 209] on div "Janela de atendimento Grade de atendimento Capacidade Transportadoras Veículos …" at bounding box center [784, 342] width 1568 height 685
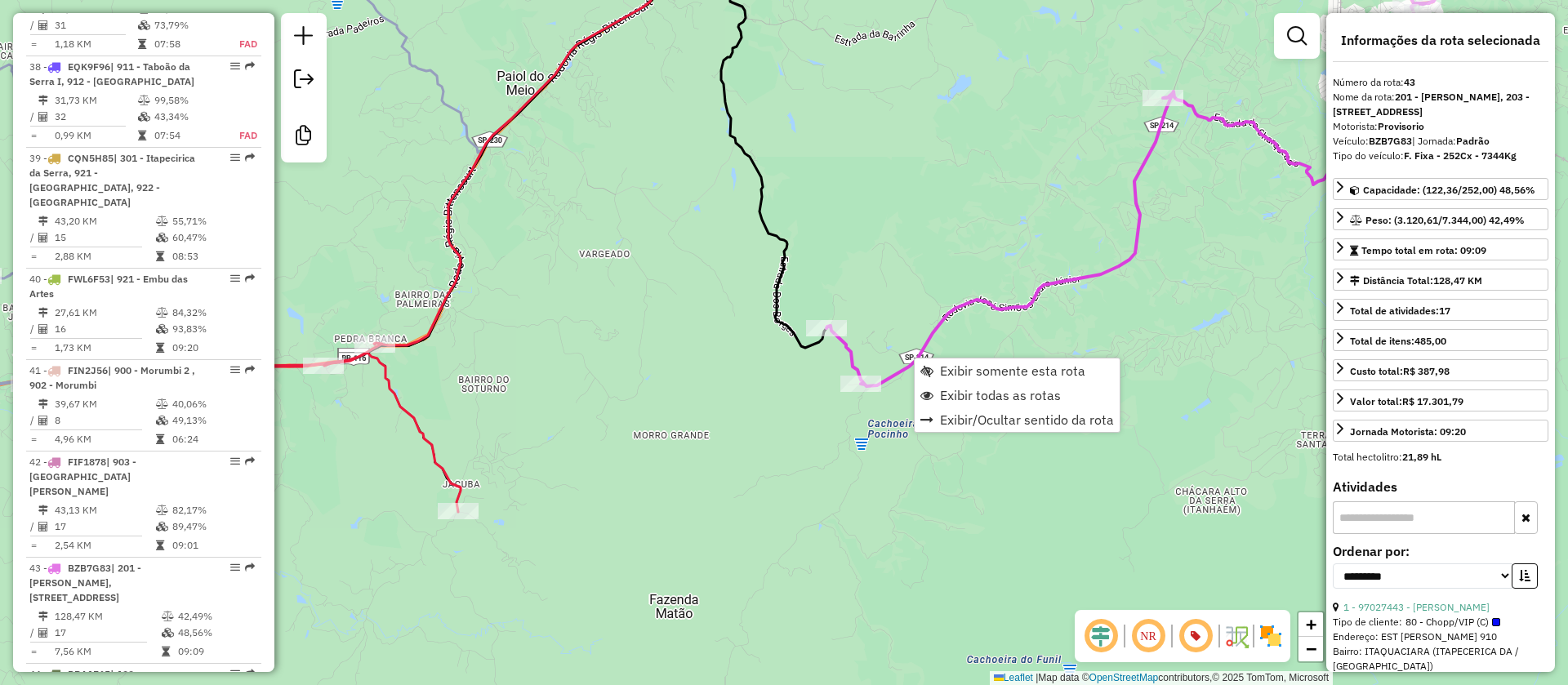
scroll to position [4719, 0]
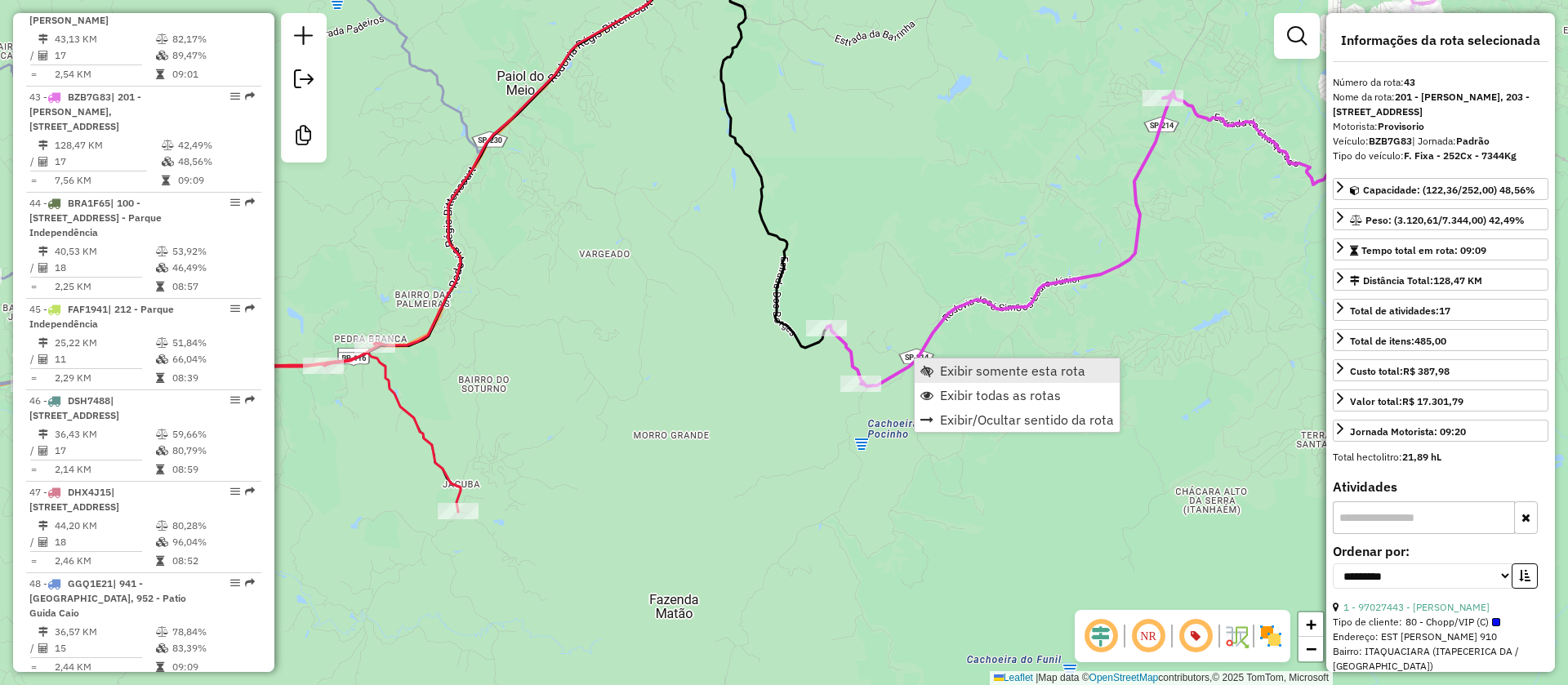
click at [1002, 372] on span "Exibir somente esta rota" at bounding box center [1012, 371] width 145 height 13
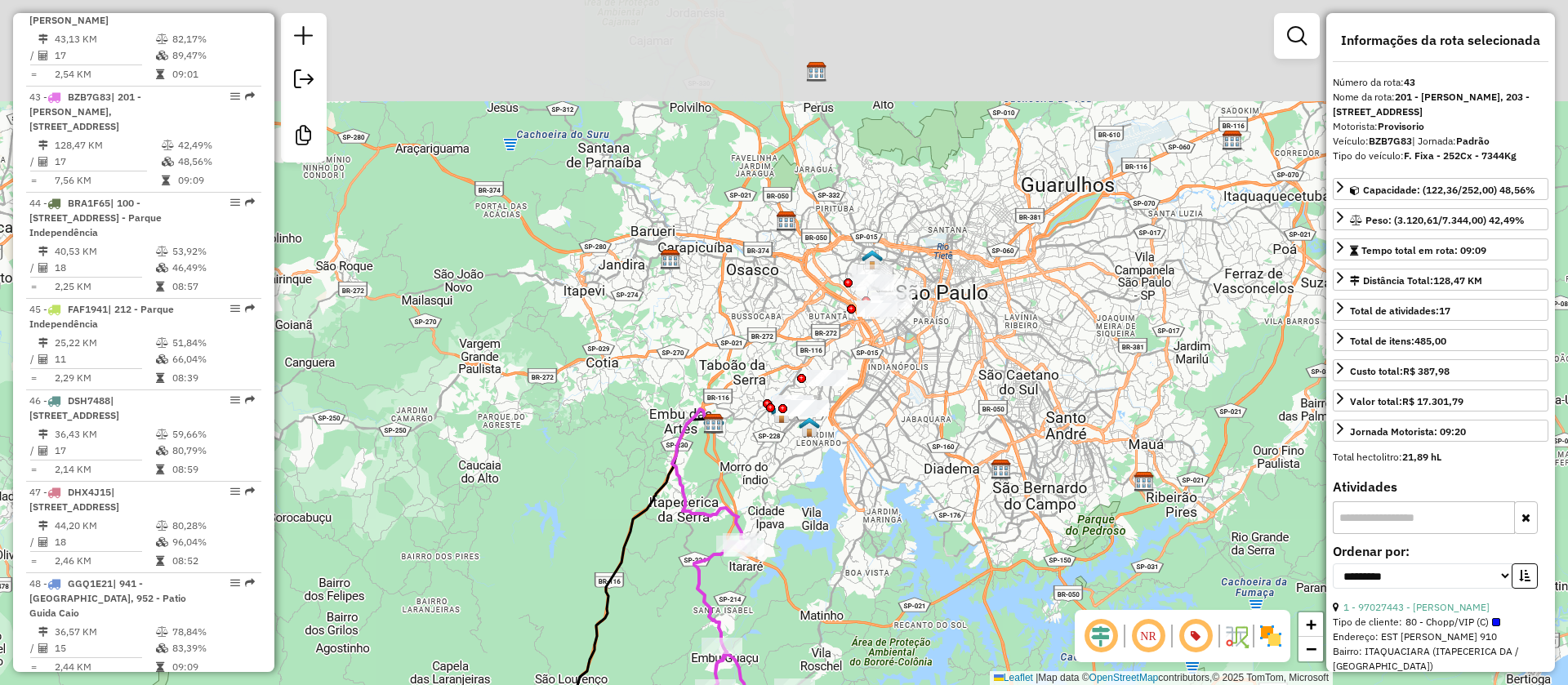
drag, startPoint x: 998, startPoint y: 290, endPoint x: 905, endPoint y: 545, distance: 271.4
click at [905, 545] on div "Janela de atendimento Grade de atendimento Capacidade Transportadoras Veículos …" at bounding box center [784, 342] width 1568 height 685
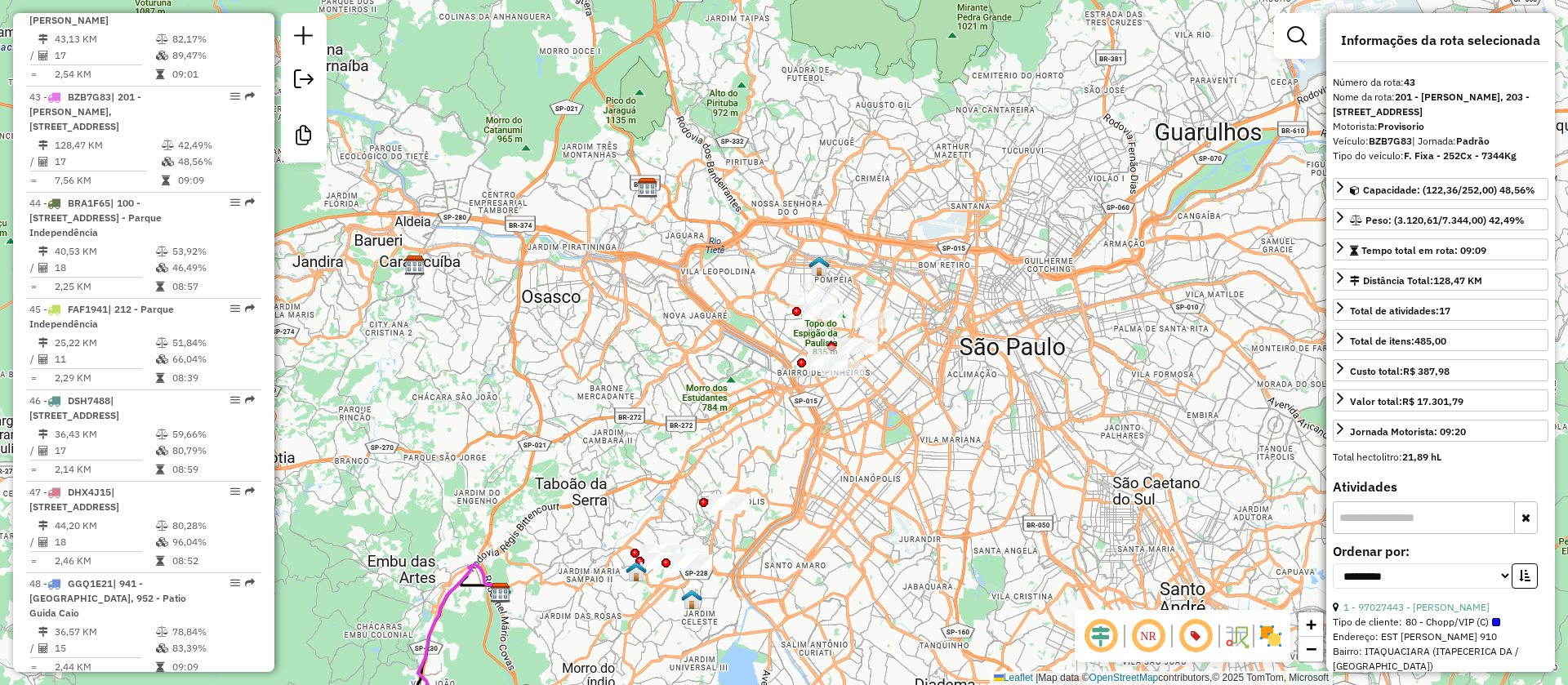
drag, startPoint x: 903, startPoint y: 371, endPoint x: 843, endPoint y: 458, distance: 105.7
click at [839, 476] on div "Janela de atendimento Grade de atendimento Capacidade Transportadoras Veículos …" at bounding box center [784, 342] width 1568 height 685
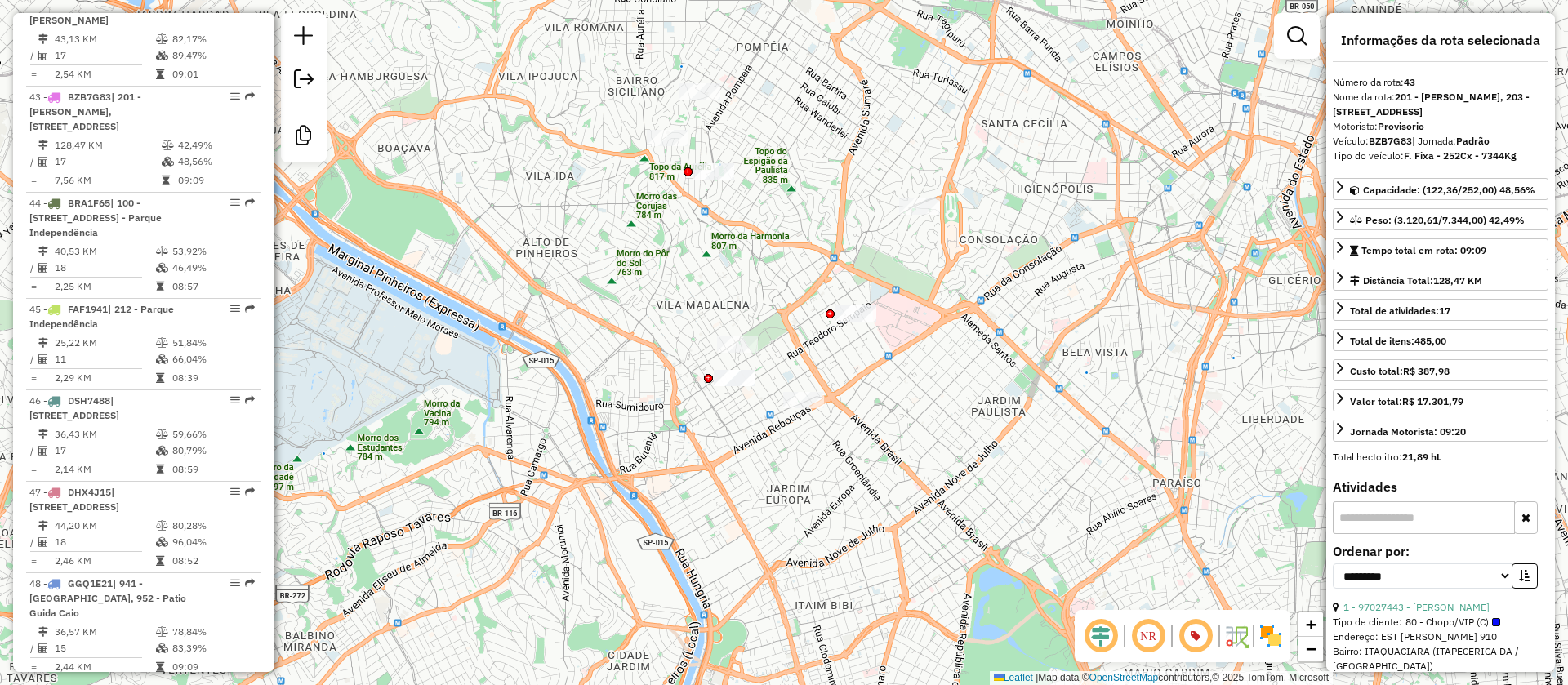
drag, startPoint x: 925, startPoint y: 379, endPoint x: 917, endPoint y: 406, distance: 28.2
click at [917, 406] on div "Janela de atendimento Grade de atendimento Capacidade Transportadoras Veículos …" at bounding box center [784, 342] width 1568 height 685
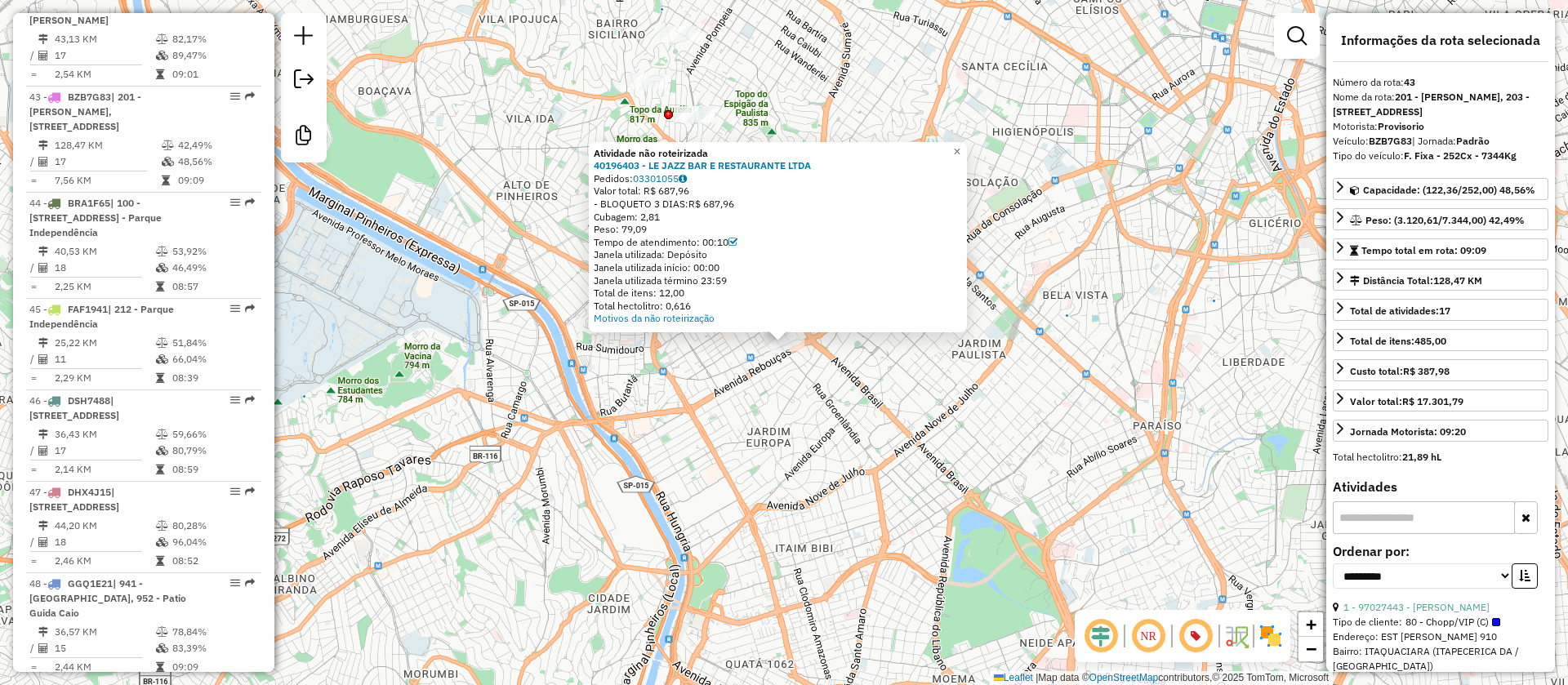
click at [856, 443] on div "Atividade não roteirizada 40196403 - LE JAZZ BAR E RESTAURANTE LTDA Pedidos: 03…" at bounding box center [784, 342] width 1568 height 685
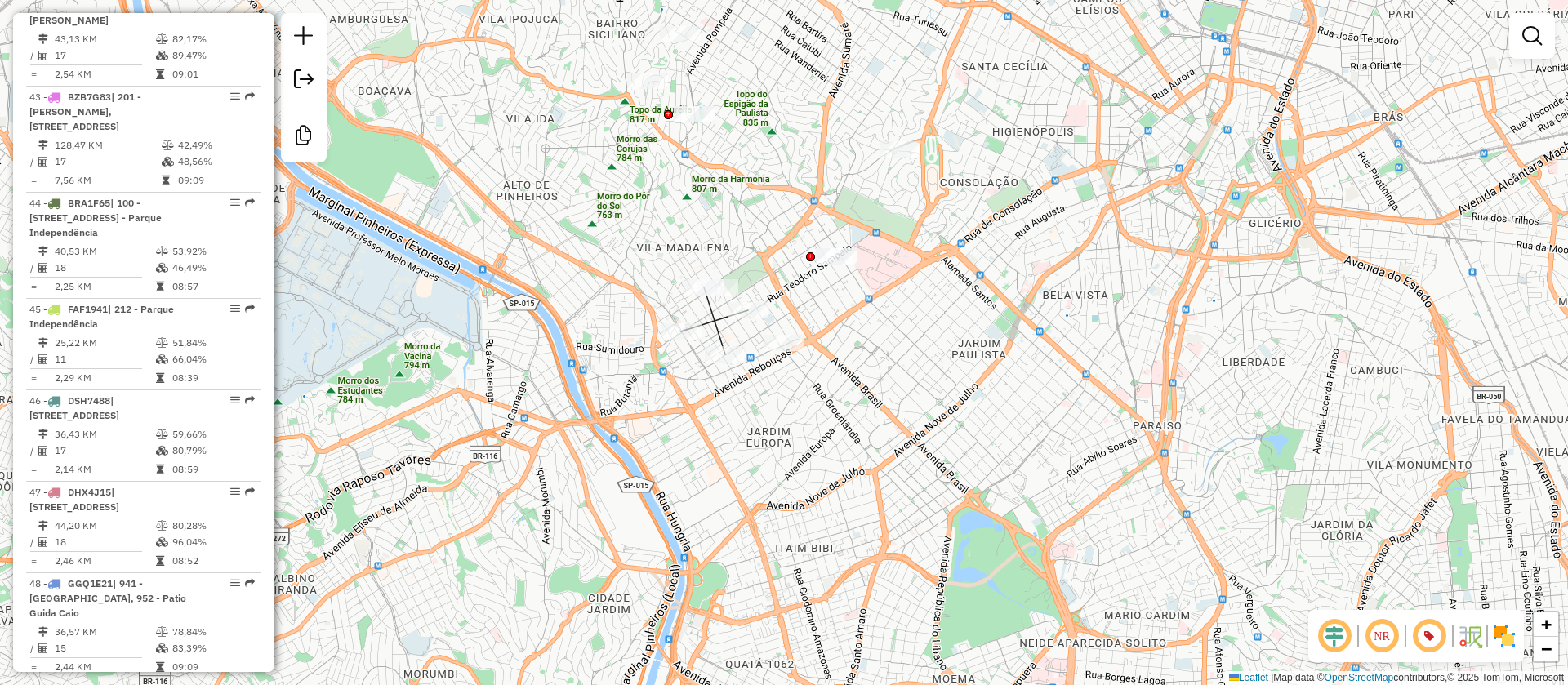
click at [771, 452] on div "Janela de atendimento Grade de atendimento Capacidade Transportadoras Veículos …" at bounding box center [784, 342] width 1568 height 685
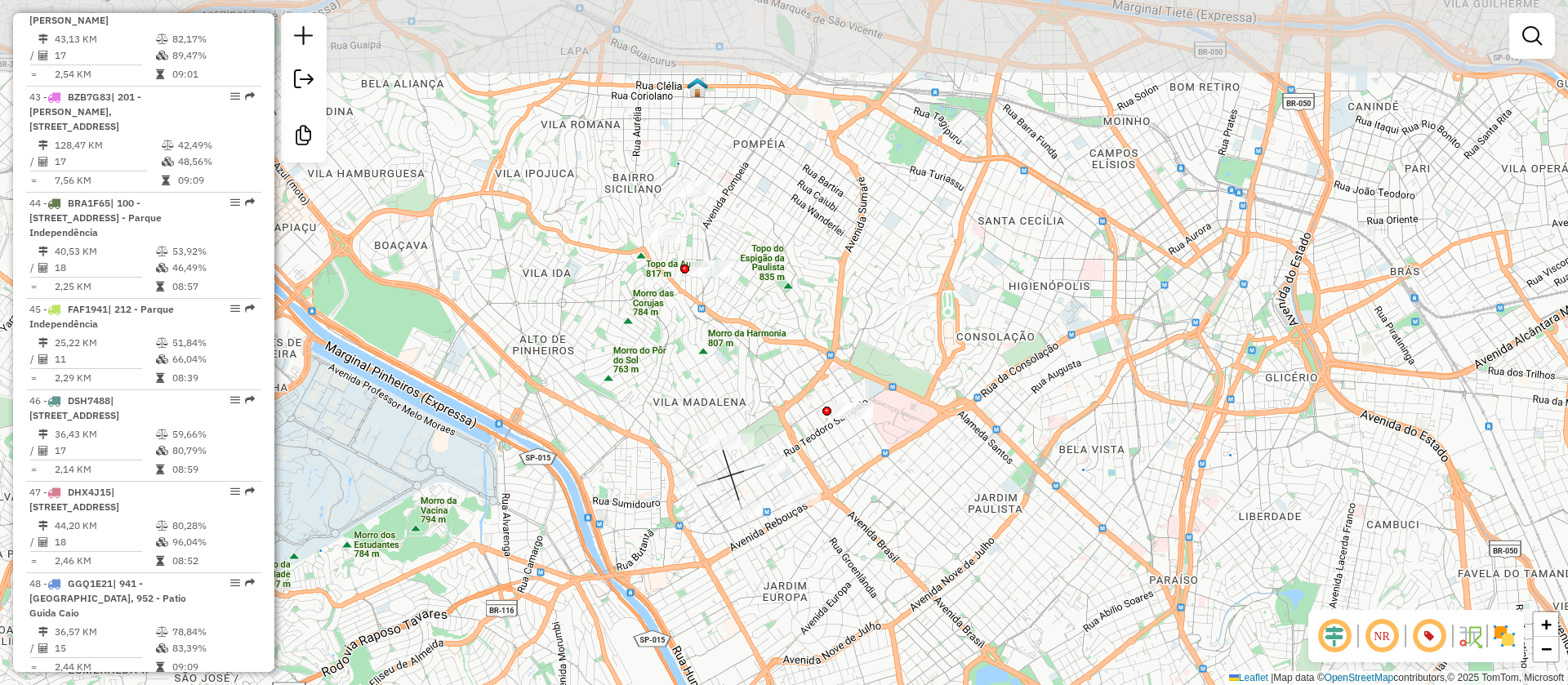
drag, startPoint x: 995, startPoint y: 330, endPoint x: 949, endPoint y: 461, distance: 138.8
click at [1005, 489] on div "Janela de atendimento Grade de atendimento Capacidade Transportadoras Veículos …" at bounding box center [784, 342] width 1568 height 685
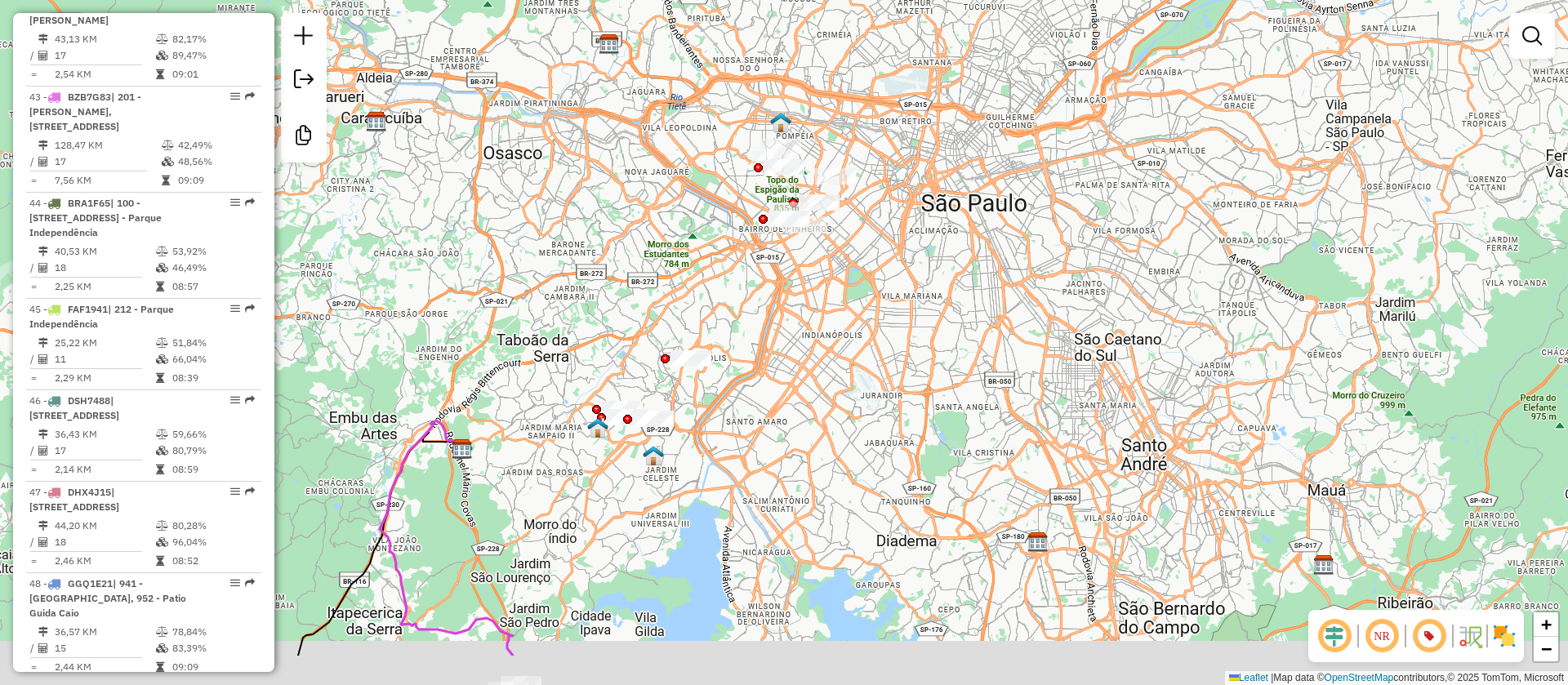
drag, startPoint x: 858, startPoint y: 355, endPoint x: 881, endPoint y: 255, distance: 102.6
click at [881, 258] on div "Janela de atendimento Grade de atendimento Capacidade Transportadoras Veículos …" at bounding box center [784, 342] width 1568 height 685
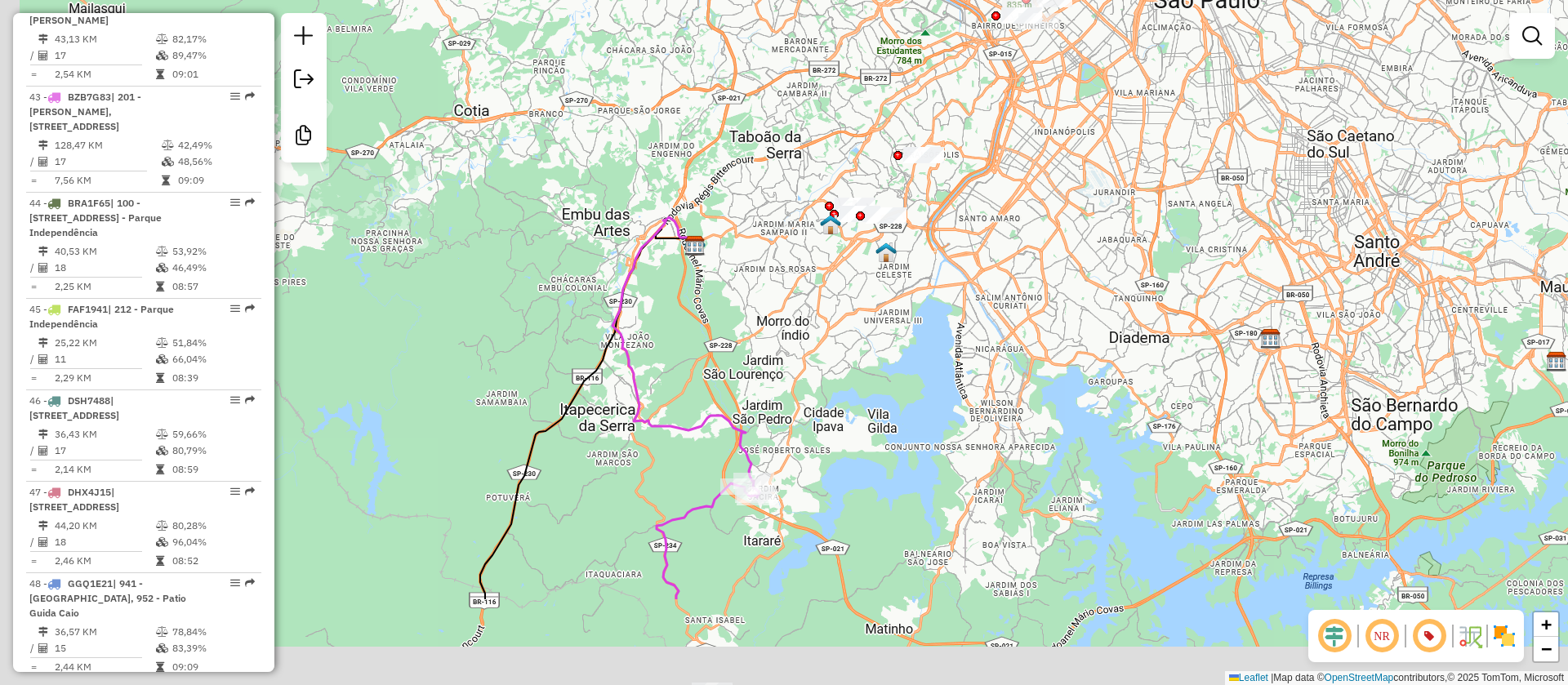
drag, startPoint x: 548, startPoint y: 483, endPoint x: 778, endPoint y: 319, distance: 282.5
click at [774, 326] on div "Janela de atendimento Grade de atendimento Capacidade Transportadoras Veículos …" at bounding box center [784, 342] width 1568 height 685
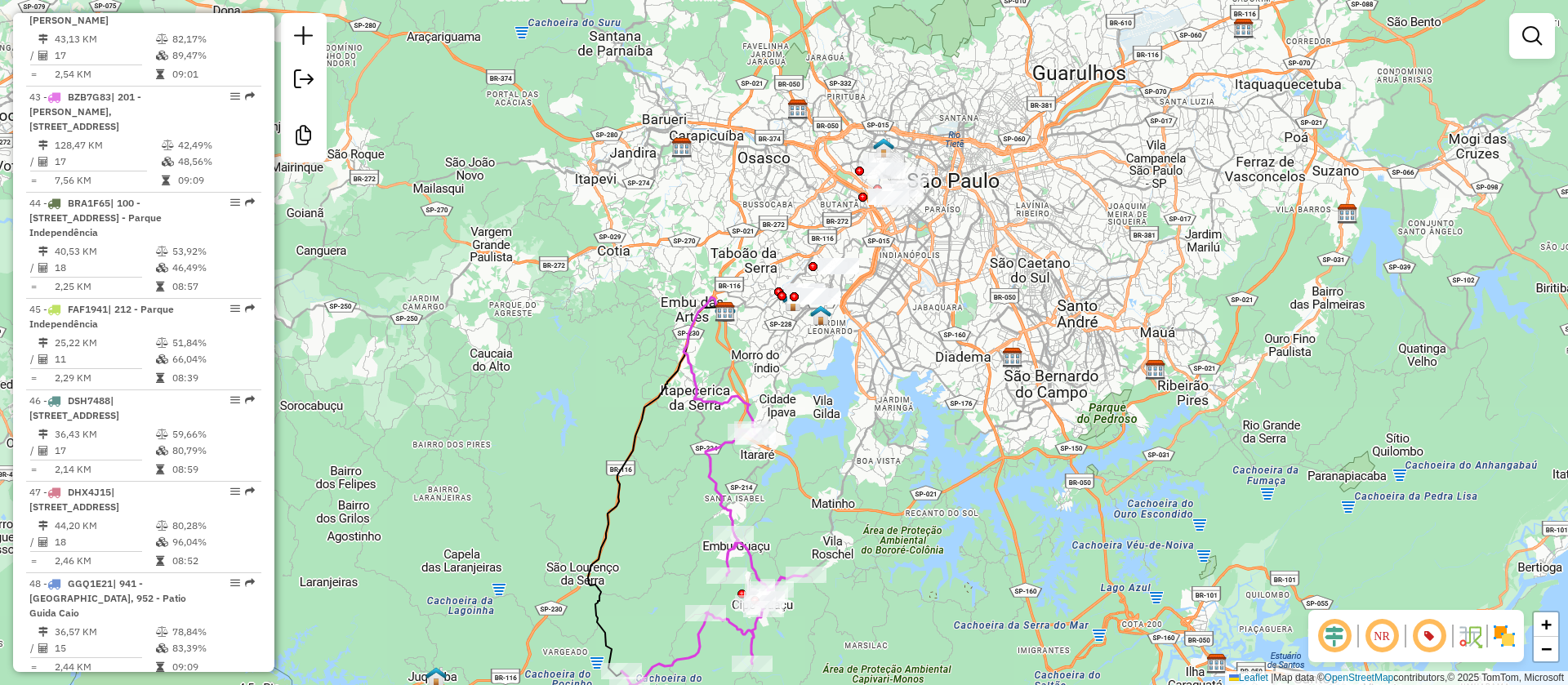
click at [720, 491] on icon at bounding box center [714, 557] width 185 height 256
select select "**********"
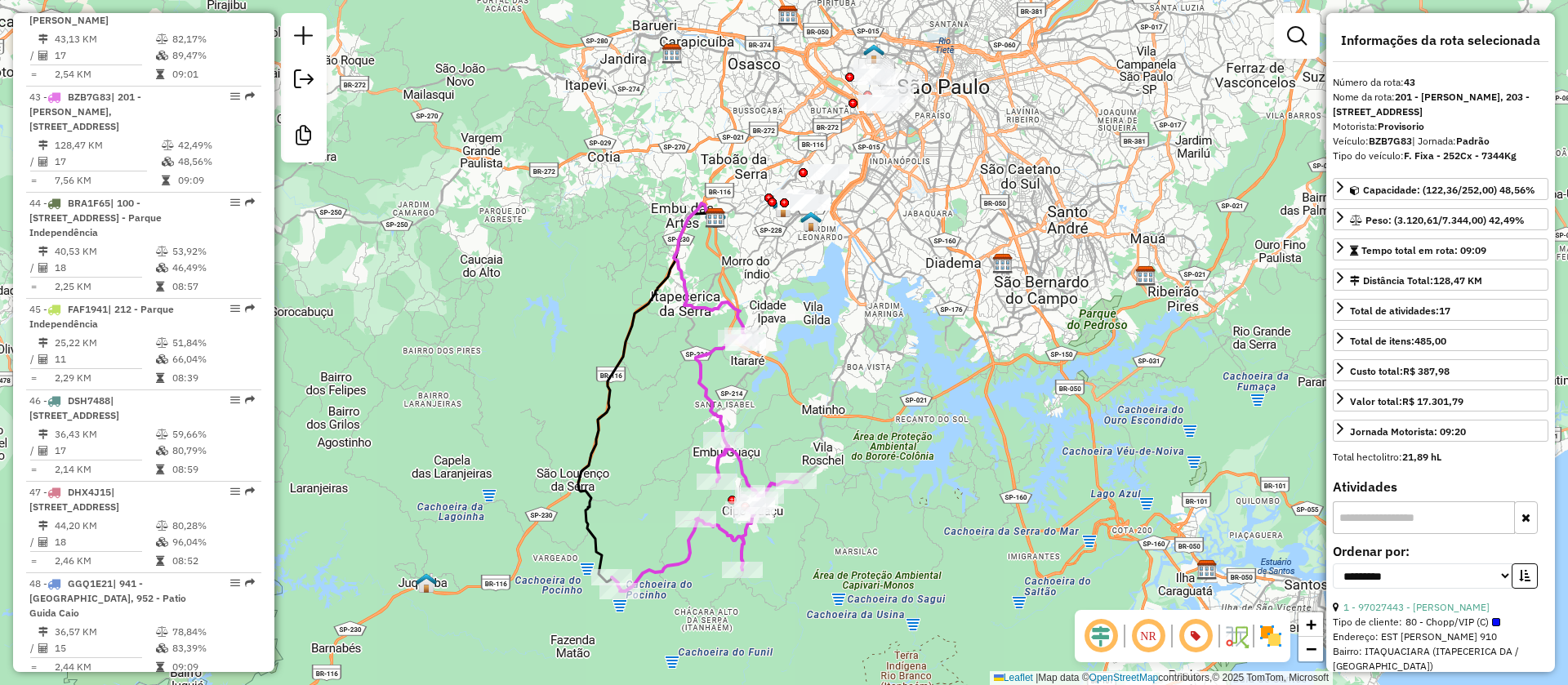
drag, startPoint x: 954, startPoint y: 398, endPoint x: 943, endPoint y: 298, distance: 100.6
click at [943, 305] on div "Janela de atendimento Grade de atendimento Capacidade Transportadoras Veículos …" at bounding box center [784, 342] width 1568 height 685
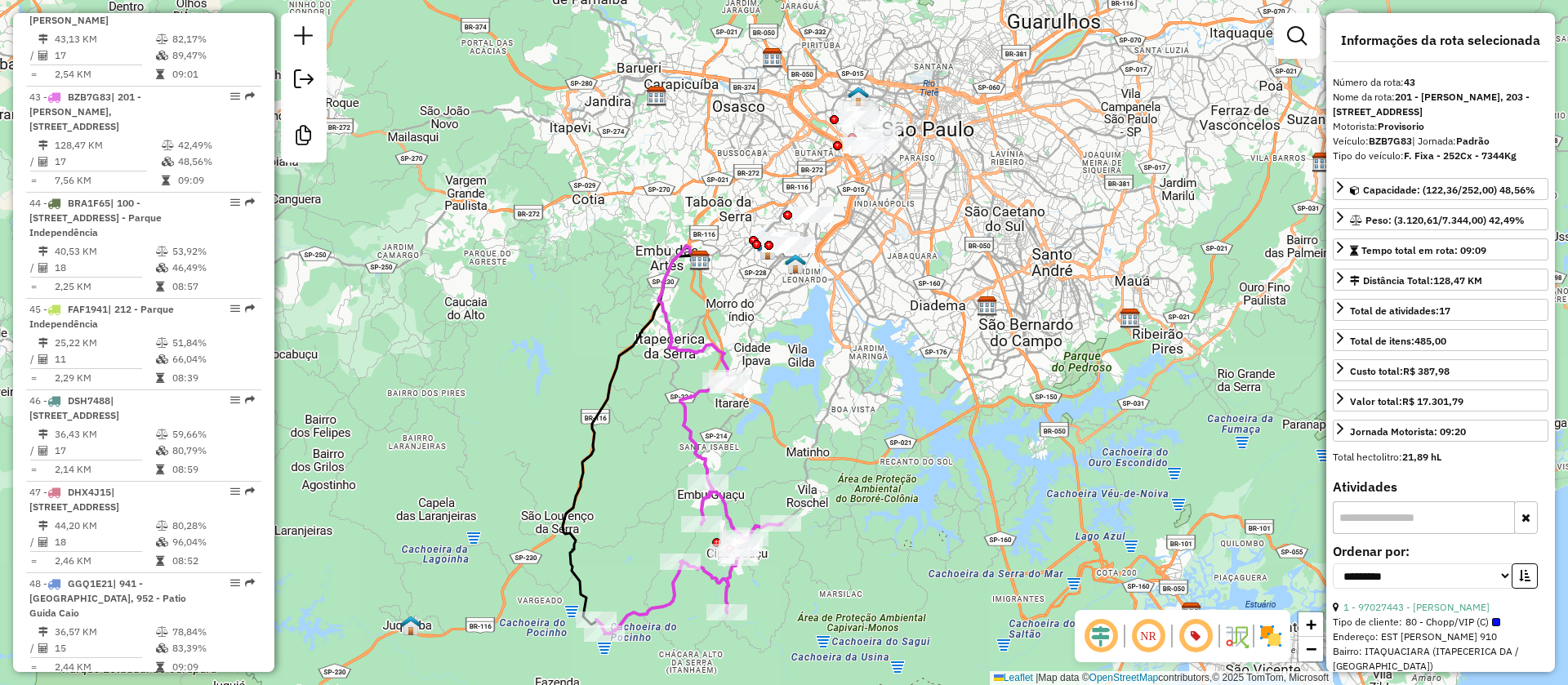
drag, startPoint x: 892, startPoint y: 306, endPoint x: 873, endPoint y: 387, distance: 83.2
click at [873, 387] on div "Janela de atendimento Grade de atendimento Capacidade Transportadoras Veículos …" at bounding box center [784, 342] width 1568 height 685
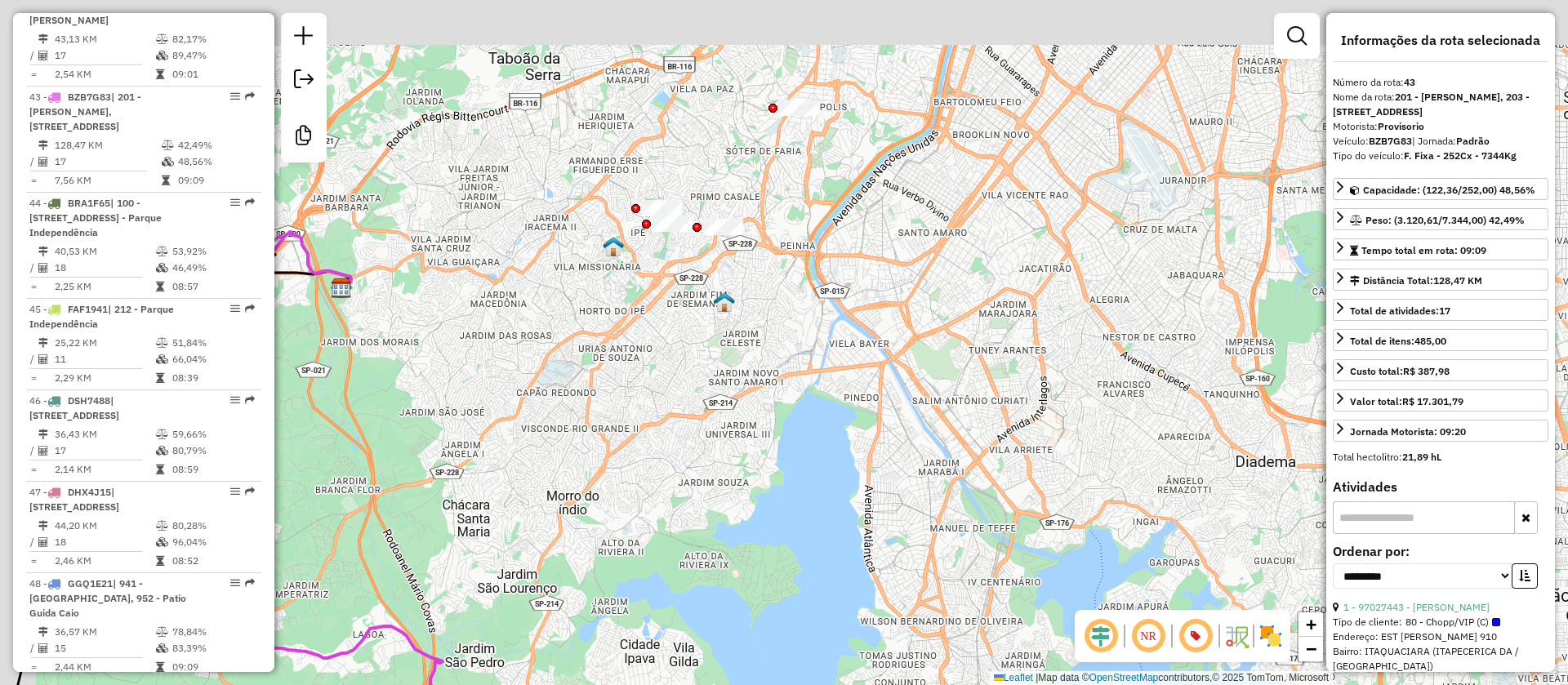
drag, startPoint x: 774, startPoint y: 311, endPoint x: 793, endPoint y: 347, distance: 40.7
click at [793, 347] on div "Janela de atendimento Grade de atendimento Capacidade Transportadoras Veículos …" at bounding box center [784, 342] width 1568 height 685
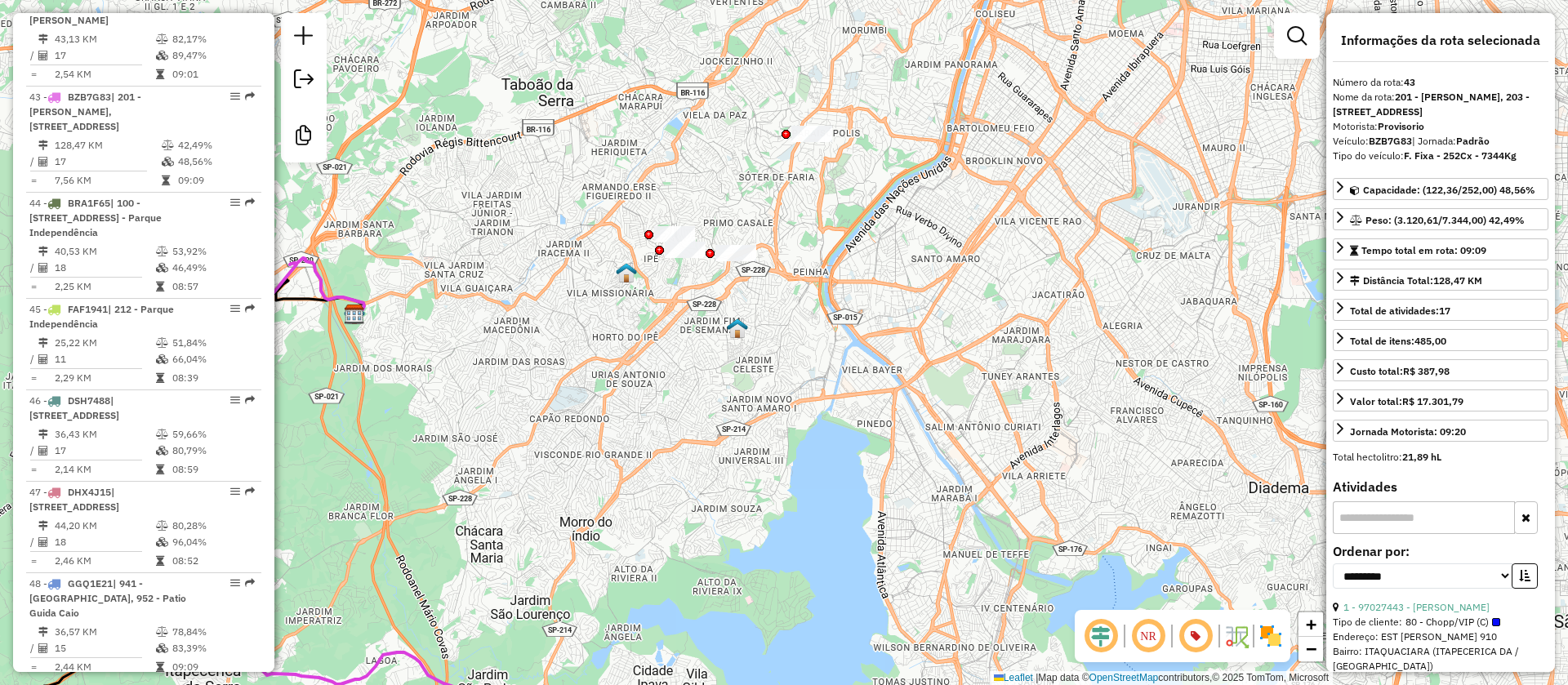
click at [739, 323] on img at bounding box center [737, 329] width 21 height 21
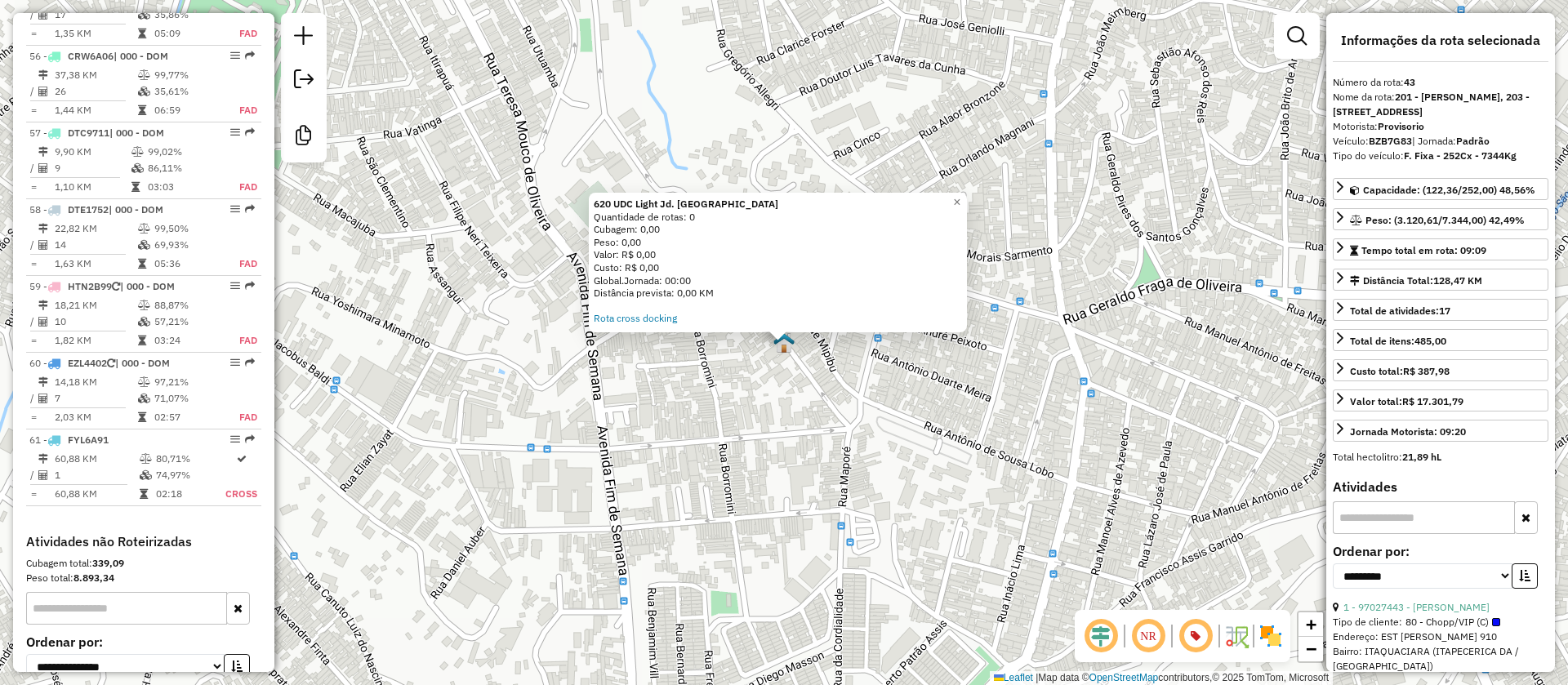
scroll to position [6039, 0]
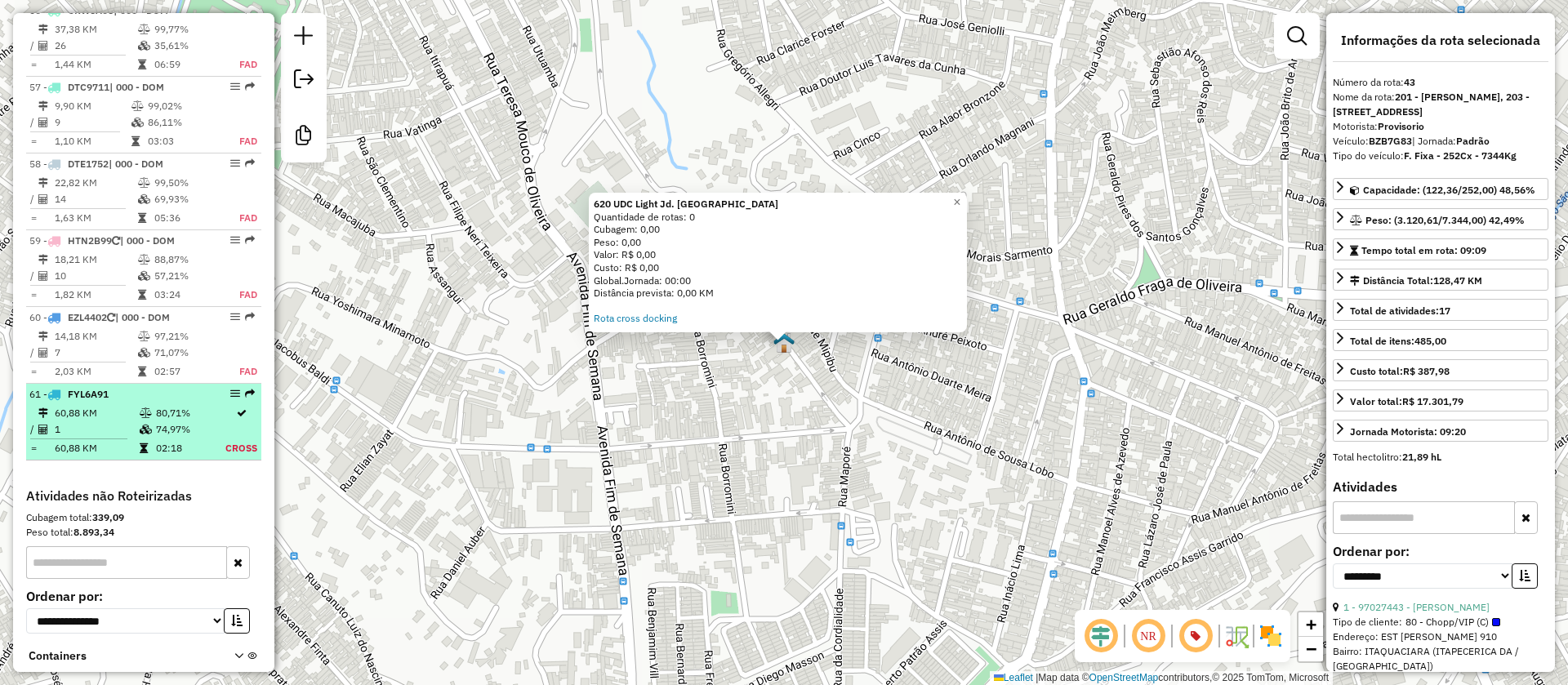
click at [128, 405] on td "60,88 KM" at bounding box center [96, 413] width 85 height 16
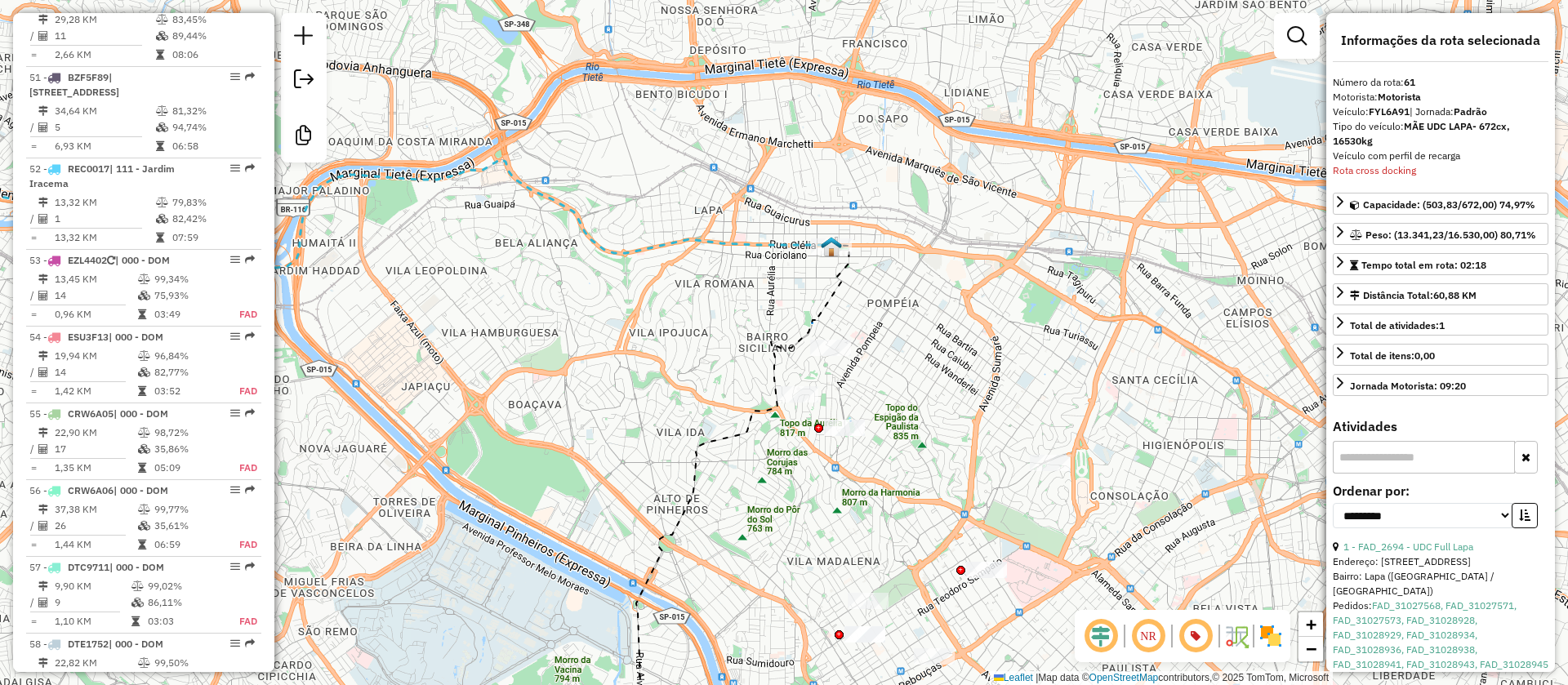
scroll to position [5427, 0]
